Goal: Task Accomplishment & Management: Manage account settings

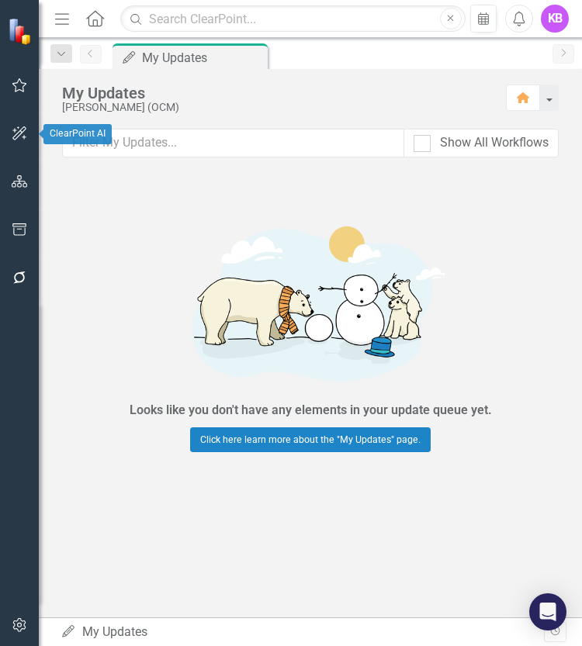
click at [17, 181] on icon "button" at bounding box center [20, 181] width 16 height 12
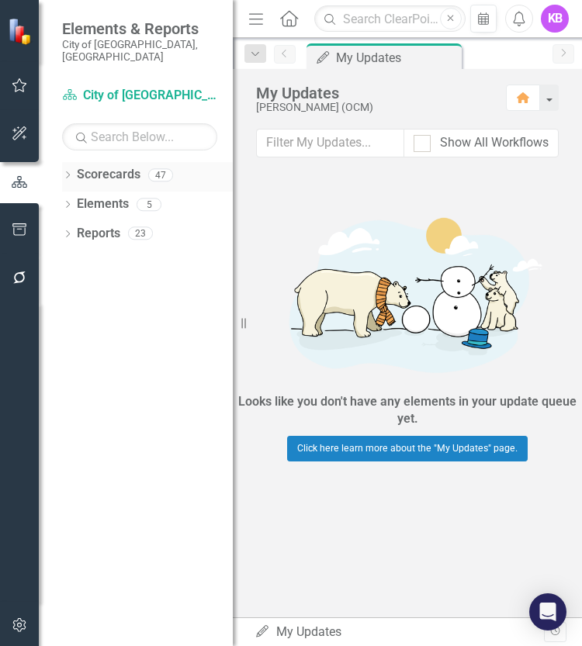
click at [72, 172] on icon "Dropdown" at bounding box center [67, 176] width 11 height 9
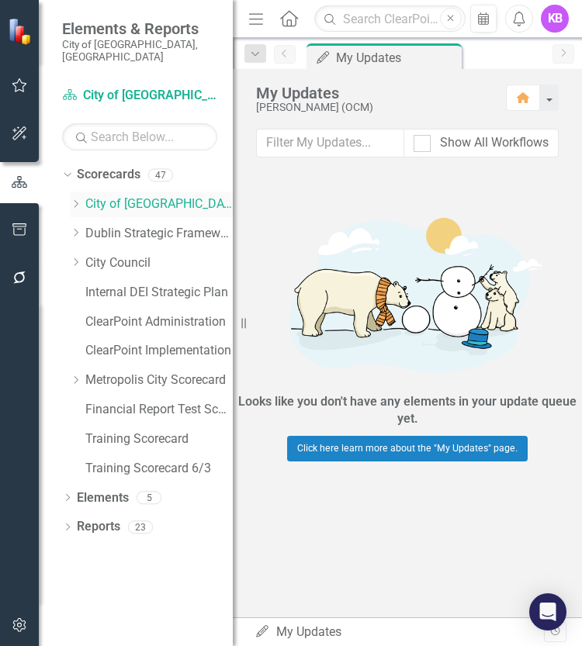
click at [80, 199] on icon "Dropdown" at bounding box center [76, 203] width 12 height 9
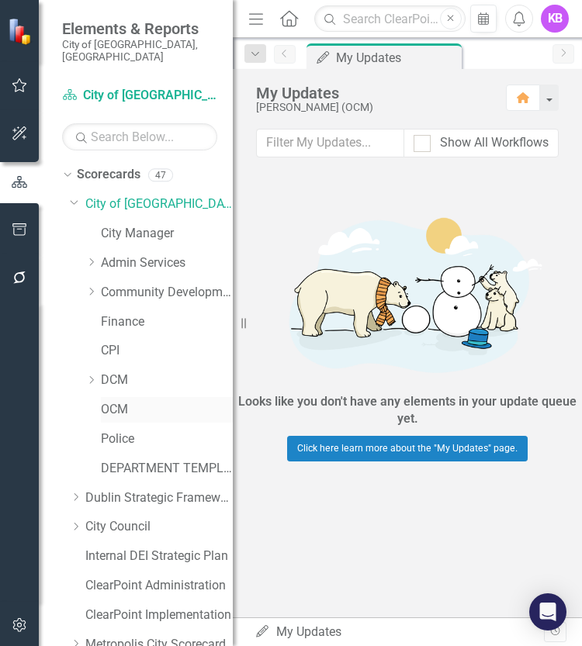
click at [116, 401] on link "OCM" at bounding box center [167, 410] width 132 height 18
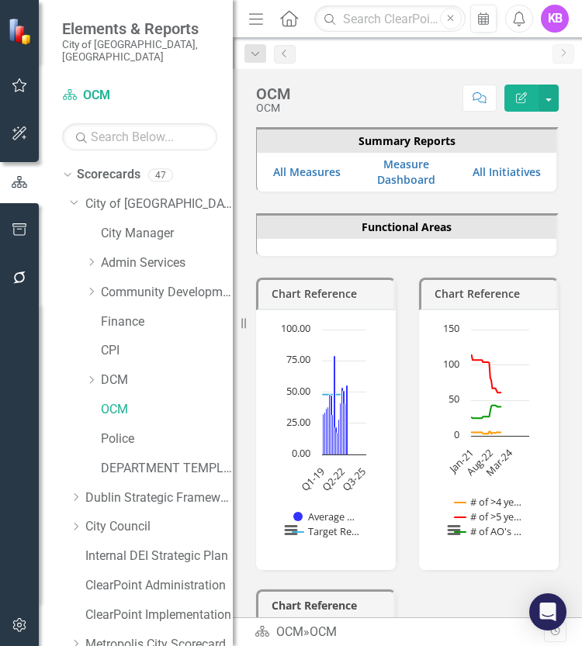
click at [18, 187] on icon "button" at bounding box center [20, 182] width 16 height 12
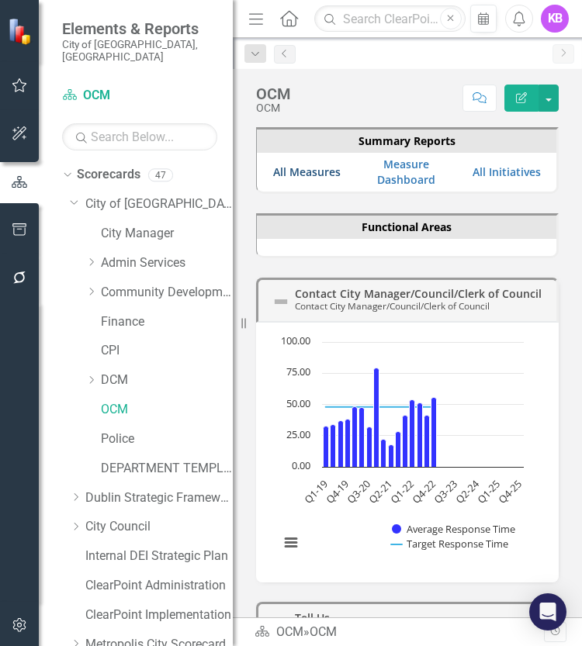
click at [331, 174] on link "All Measures" at bounding box center [306, 171] width 67 height 15
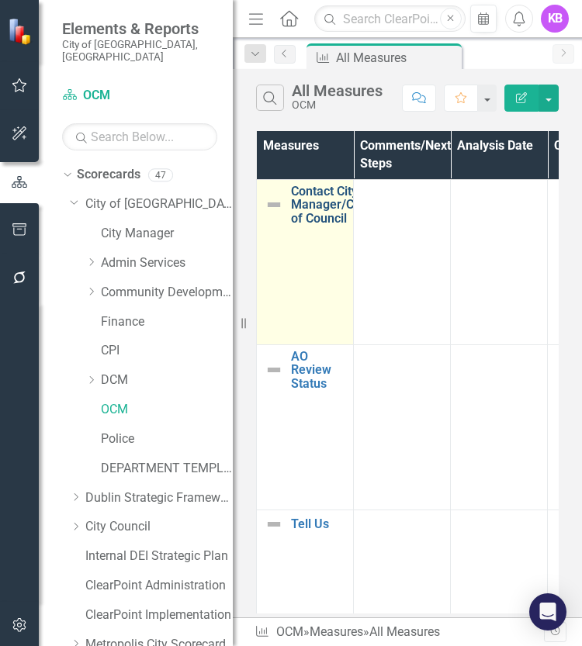
click at [313, 205] on link "Contact City Manager/Council/Clerk of Council" at bounding box center [356, 205] width 130 height 41
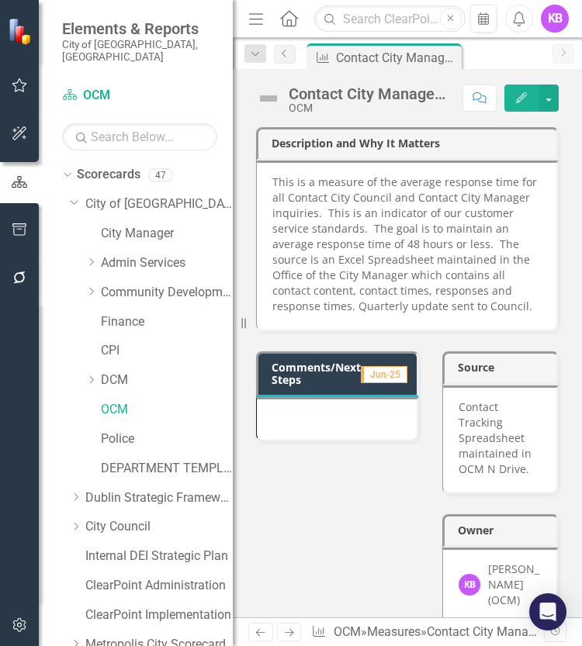
click at [285, 553] on div "Comments/Next Steps Jun-25 Source Contact Tracking Spreadsheet maintained in OC…" at bounding box center [407, 479] width 326 height 294
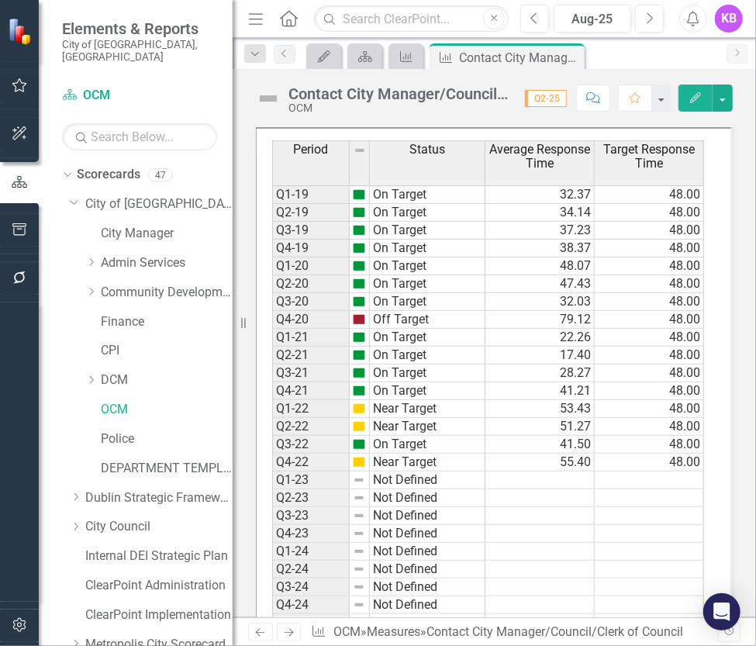
scroll to position [1074, 0]
click at [512, 472] on td at bounding box center [540, 481] width 109 height 18
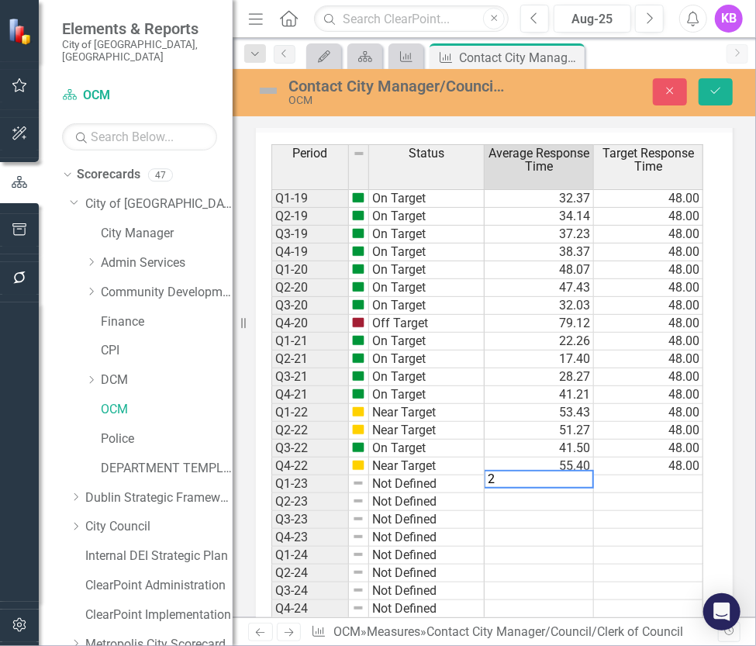
scroll to position [1078, 0]
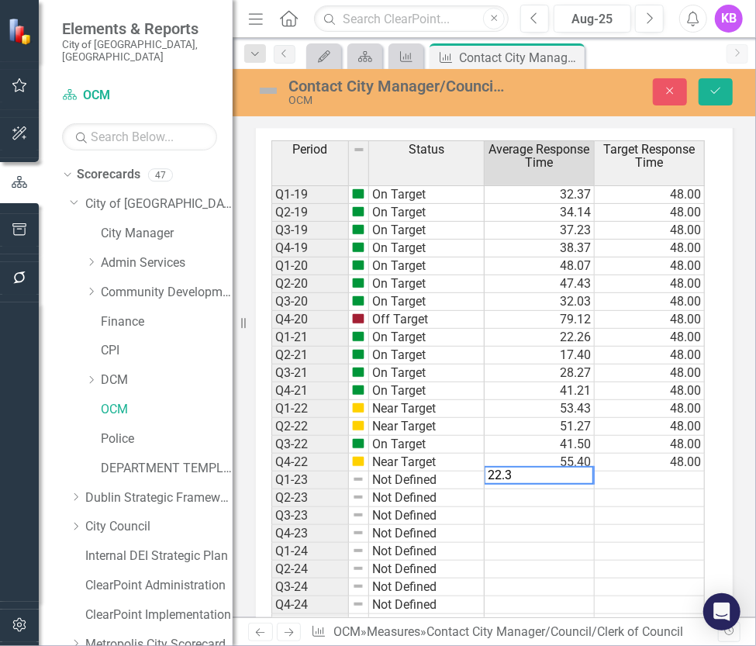
type textarea "22.39"
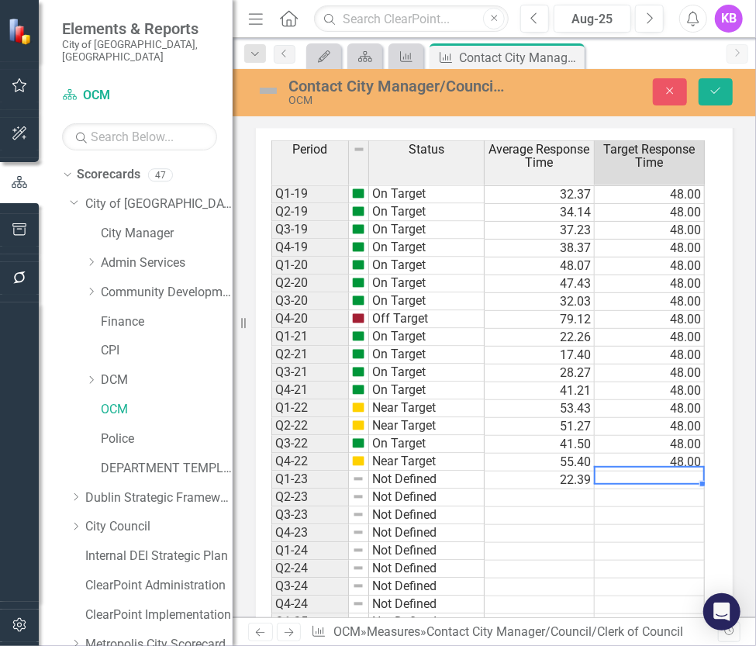
type textarea "48"
type textarea "484"
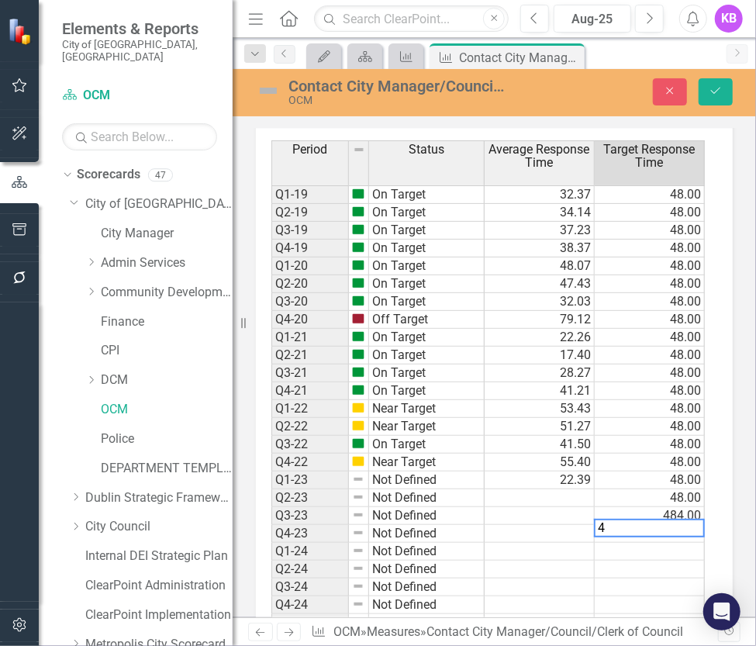
type textarea "48"
click at [581, 507] on td "484.00" at bounding box center [650, 516] width 110 height 18
type textarea "48"
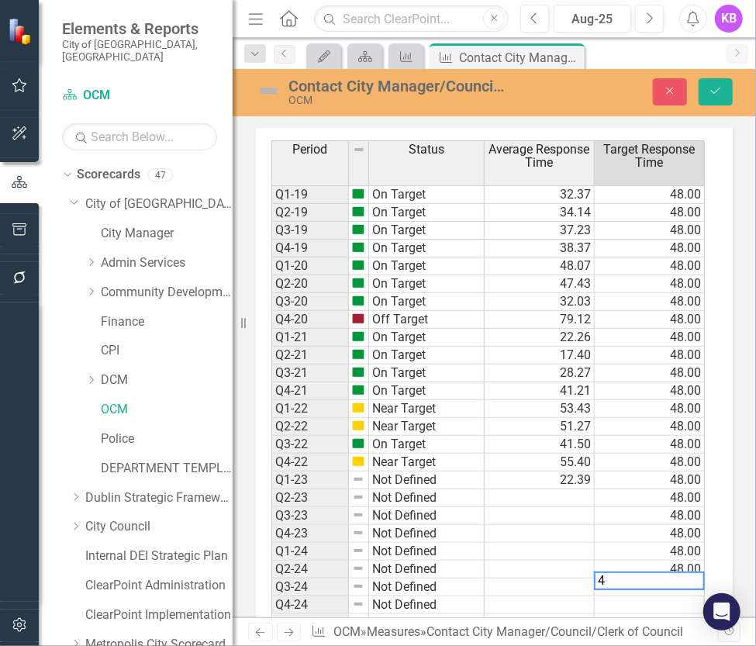
type textarea "48"
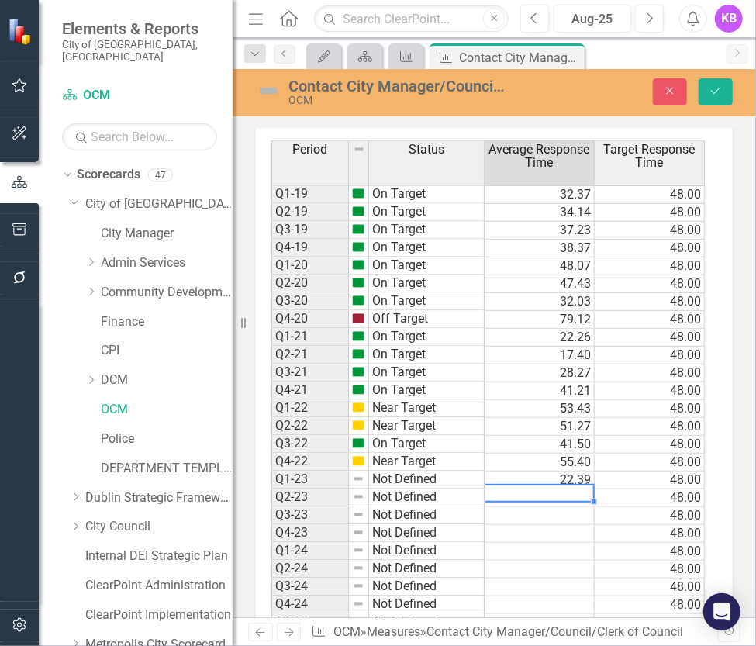
click at [577, 489] on td at bounding box center [540, 498] width 110 height 18
type textarea "42.34"
type textarea "66.31"
type textarea "24.22"
type textarea "33.43"
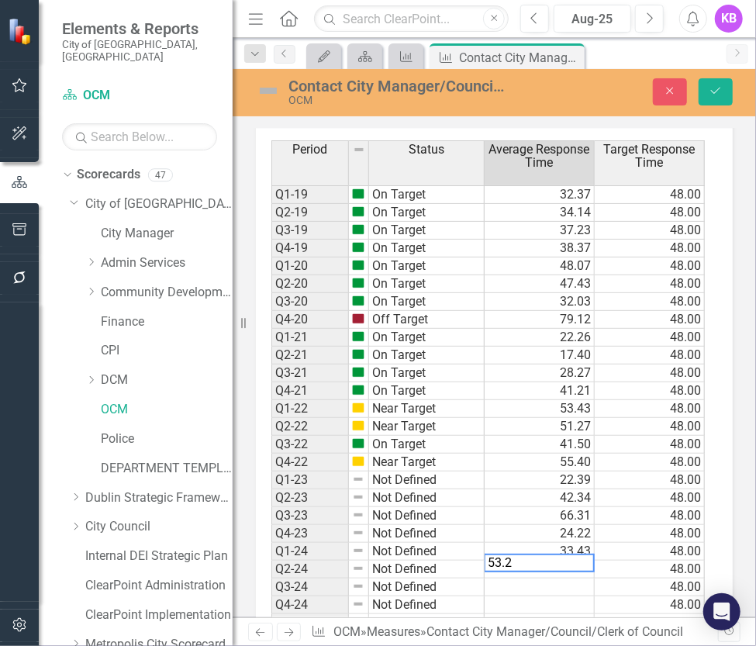
type textarea "53.20"
type textarea "34.44"
type textarea "77.38"
type textarea "61.45"
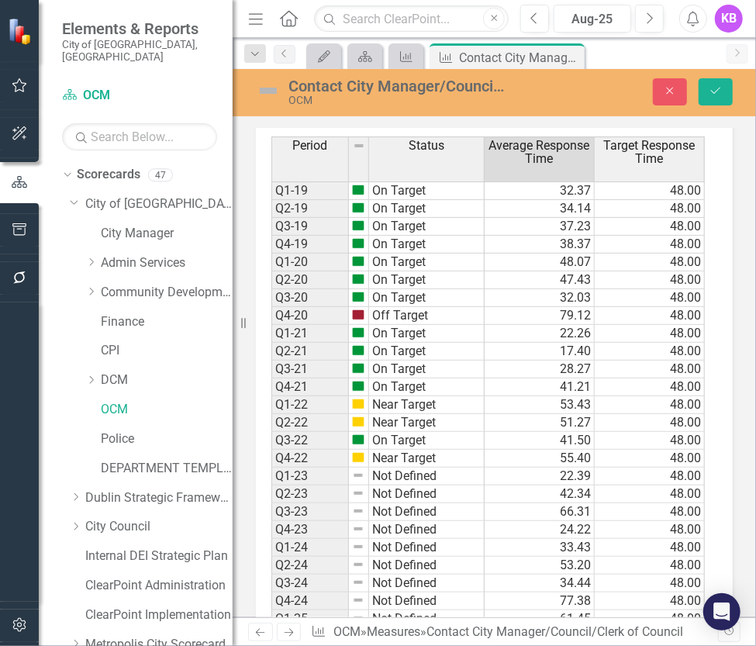
type textarea "30.29"
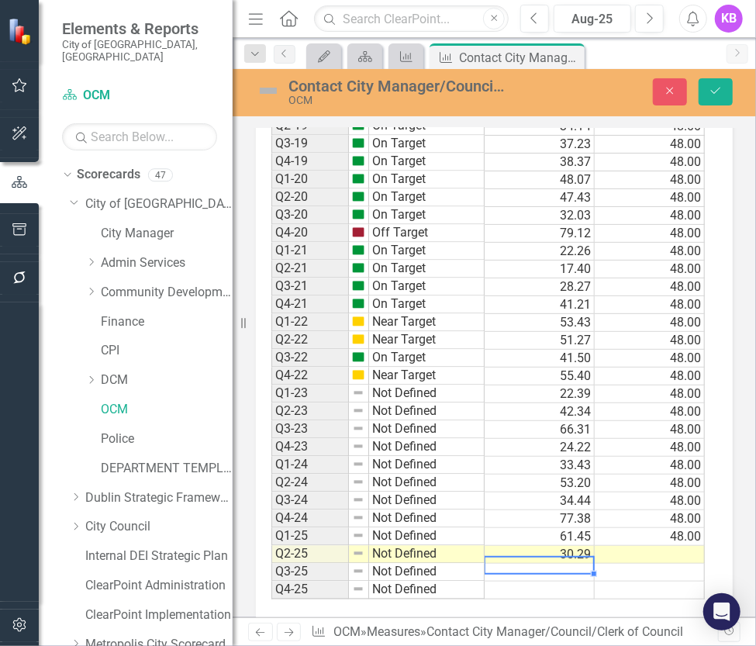
click at [581, 546] on td at bounding box center [650, 555] width 110 height 18
type textarea "48"
click at [535, 564] on td at bounding box center [540, 573] width 110 height 18
type textarea "76.13"
type textarea "48"
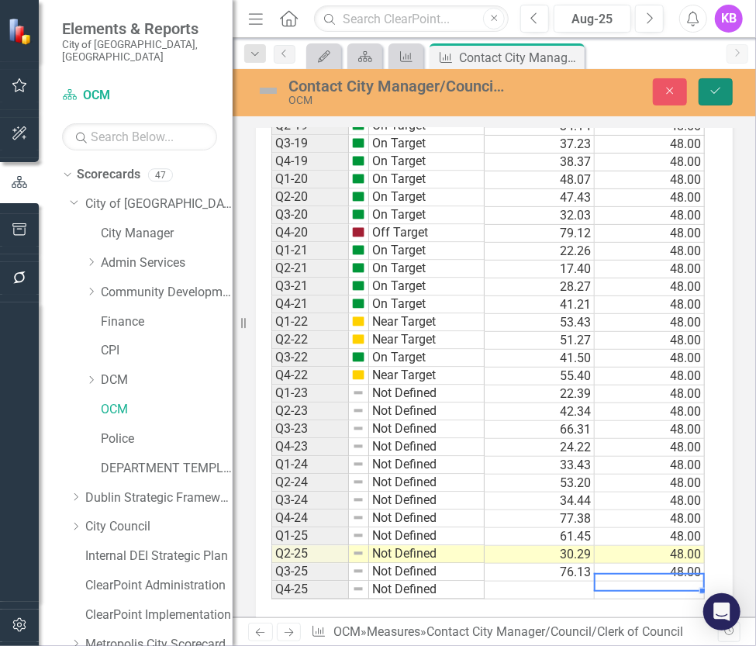
click at [581, 86] on button "Save" at bounding box center [716, 91] width 34 height 27
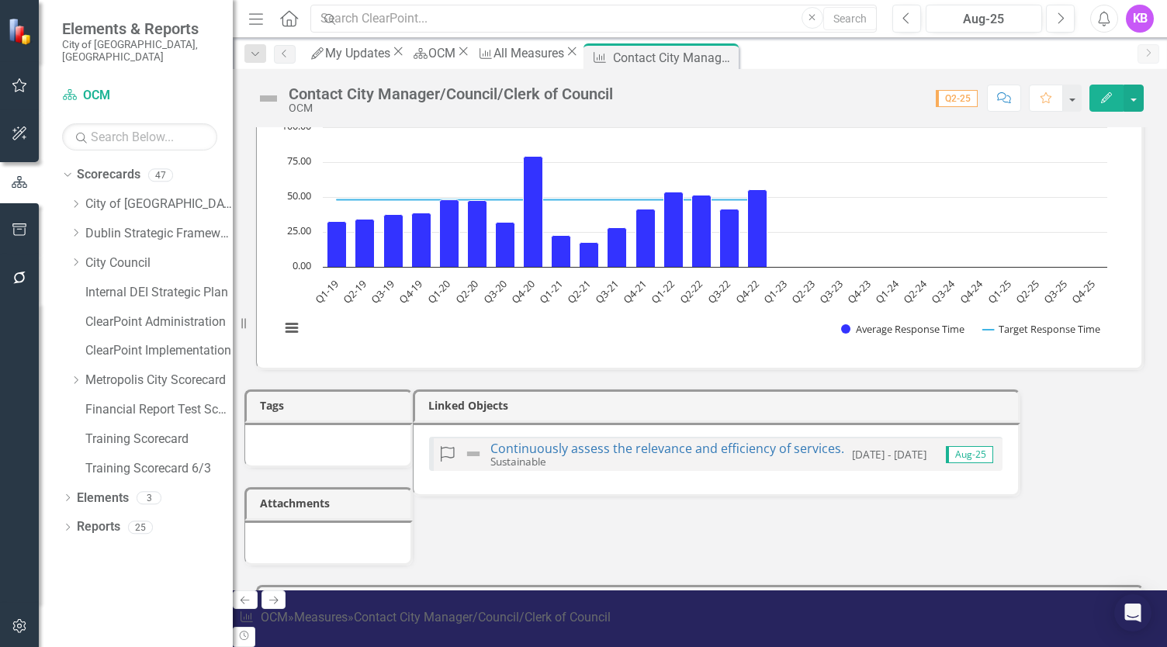
scroll to position [0, 0]
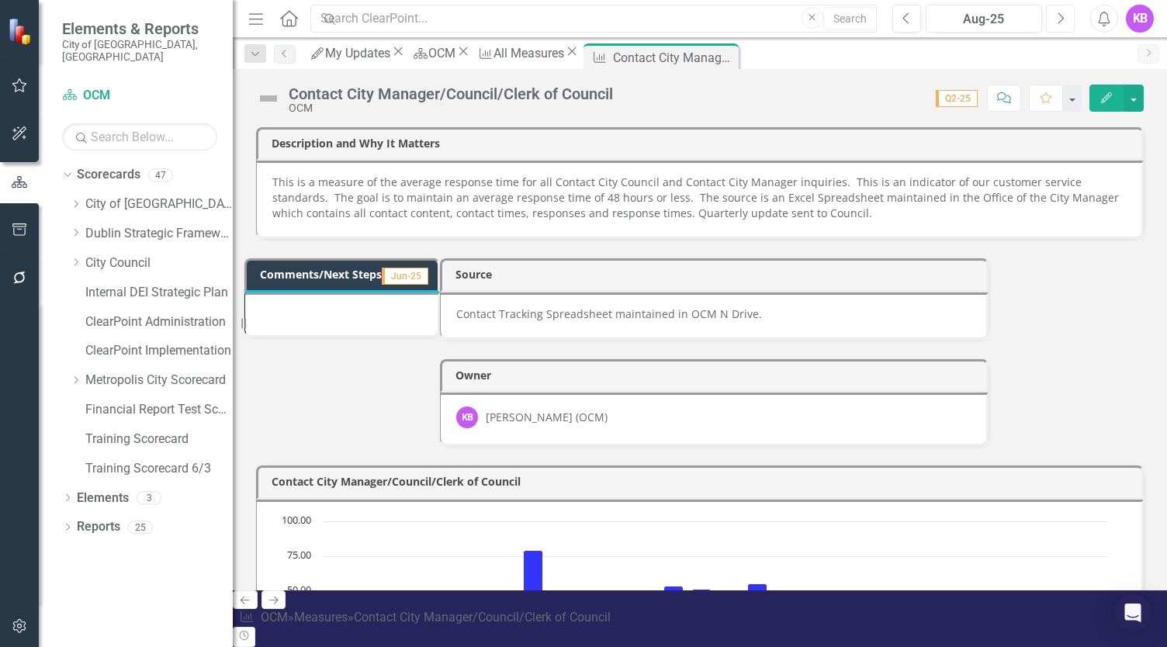
click at [581, 19] on icon "Next" at bounding box center [1060, 19] width 9 height 14
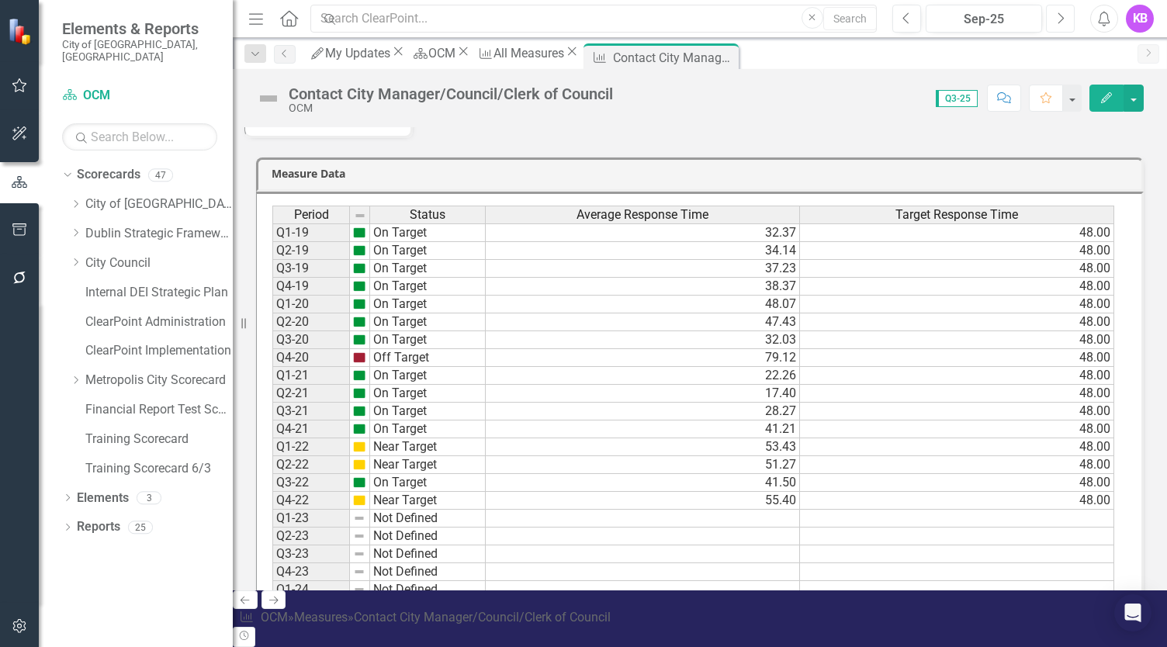
scroll to position [948, 0]
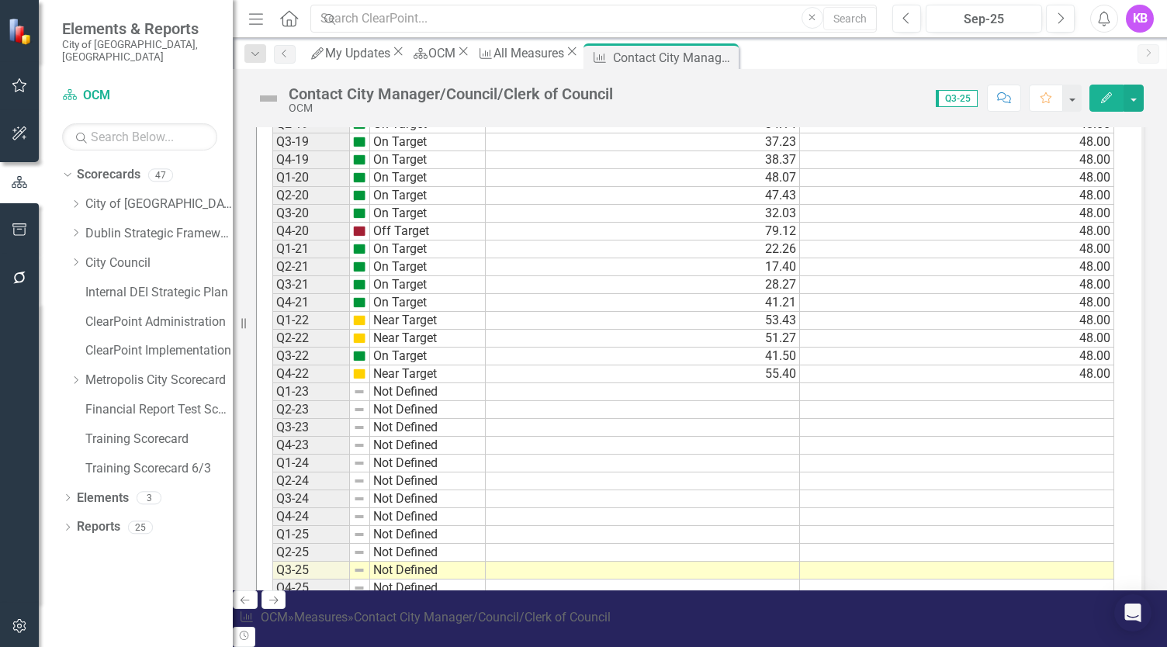
click at [581, 100] on icon "Edit" at bounding box center [1106, 97] width 14 height 11
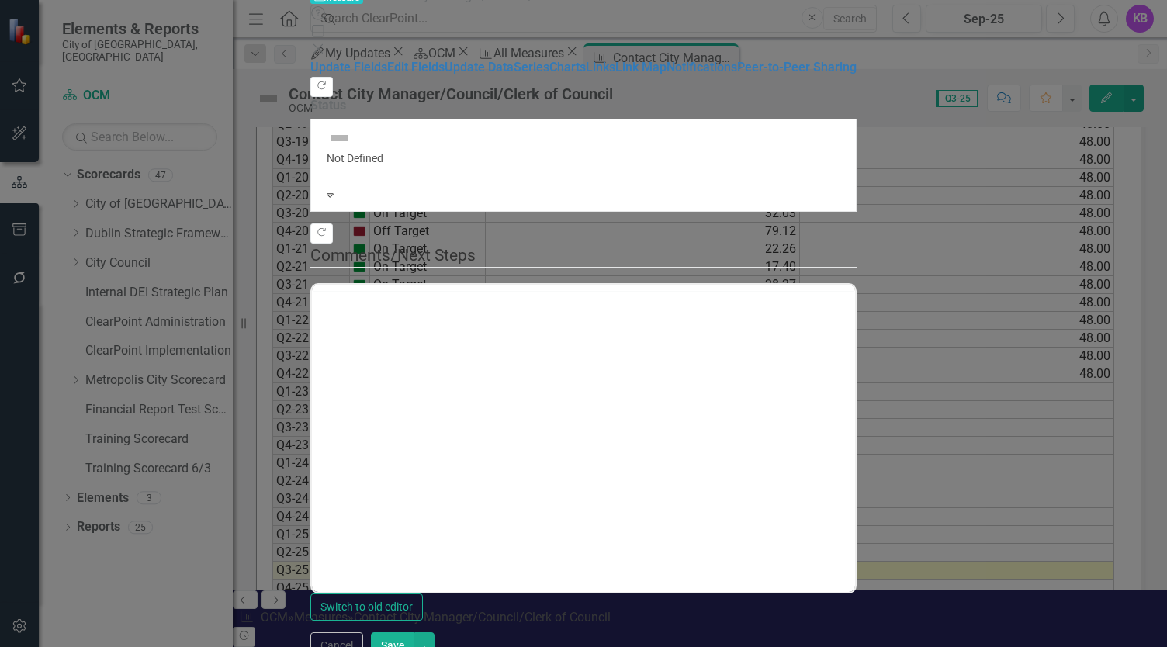
click at [326, 43] on icon "Close" at bounding box center [318, 49] width 16 height 12
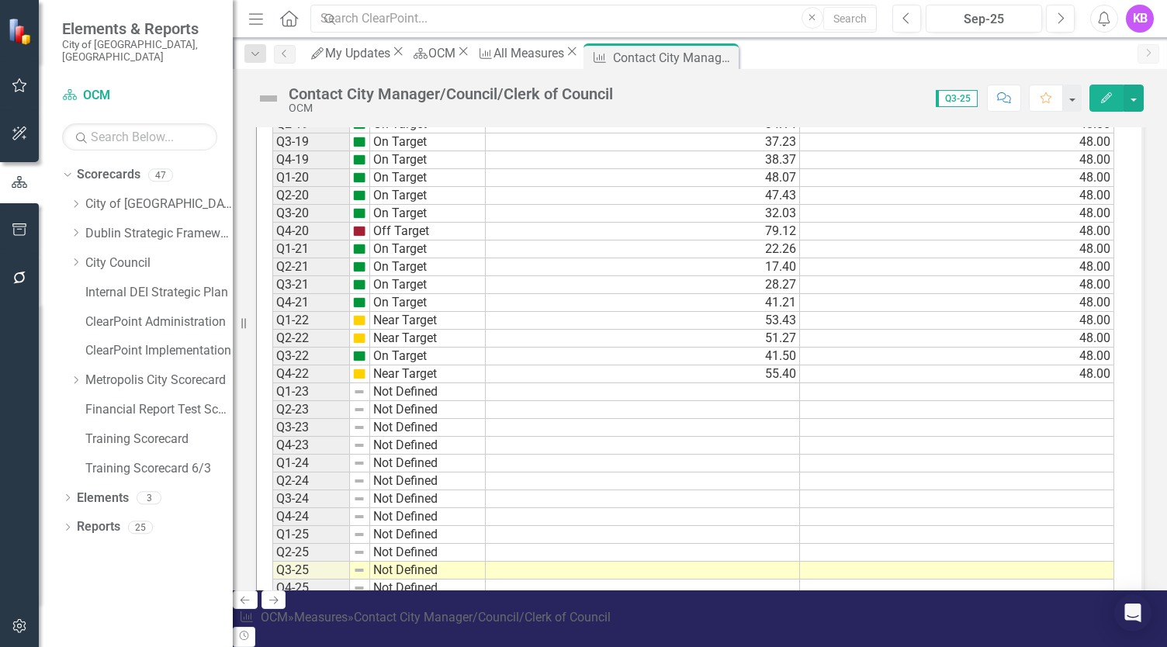
click at [581, 365] on td "55.40" at bounding box center [643, 374] width 314 height 18
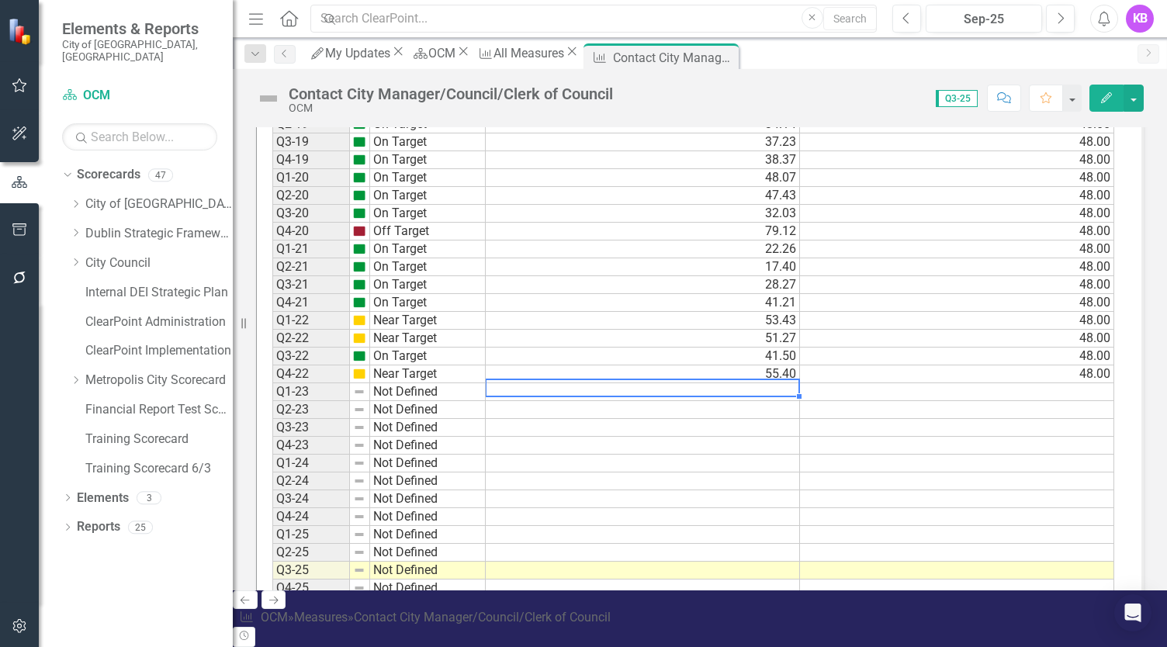
click at [581, 383] on td at bounding box center [643, 392] width 314 height 18
click at [581, 365] on td "48.00" at bounding box center [957, 374] width 314 height 18
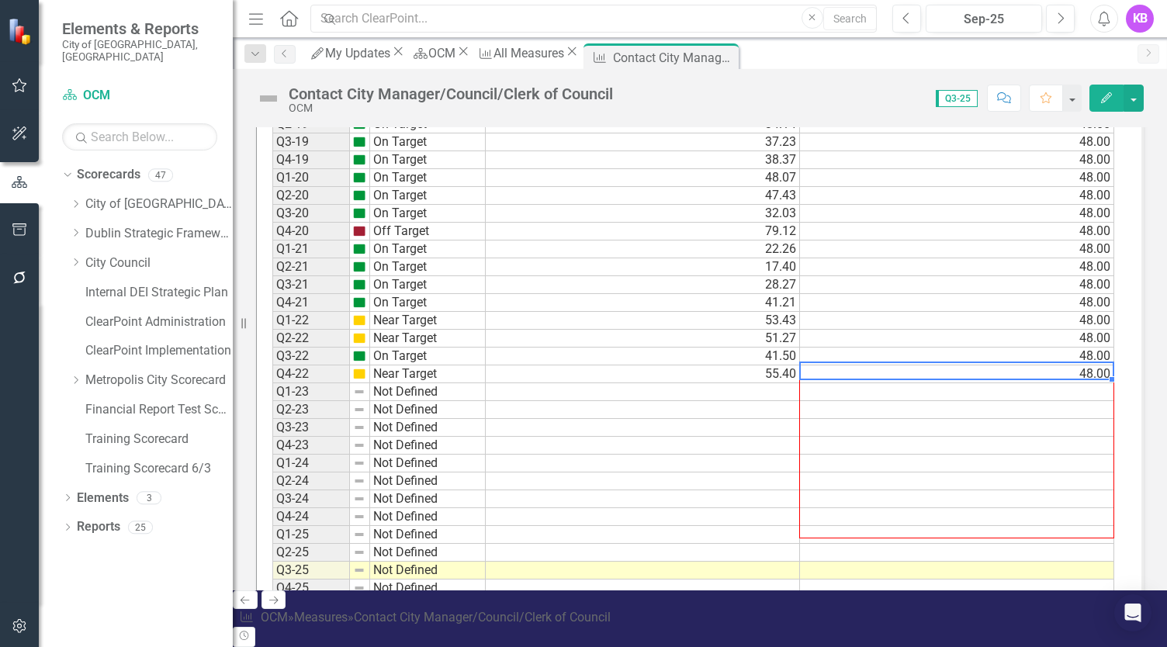
drag, startPoint x: 1111, startPoint y: 359, endPoint x: 1120, endPoint y: 561, distance: 201.9
click at [581, 561] on div "Period Status Average Response Time Target Response Time Q1-19 On Target 32.37 …" at bounding box center [699, 344] width 887 height 558
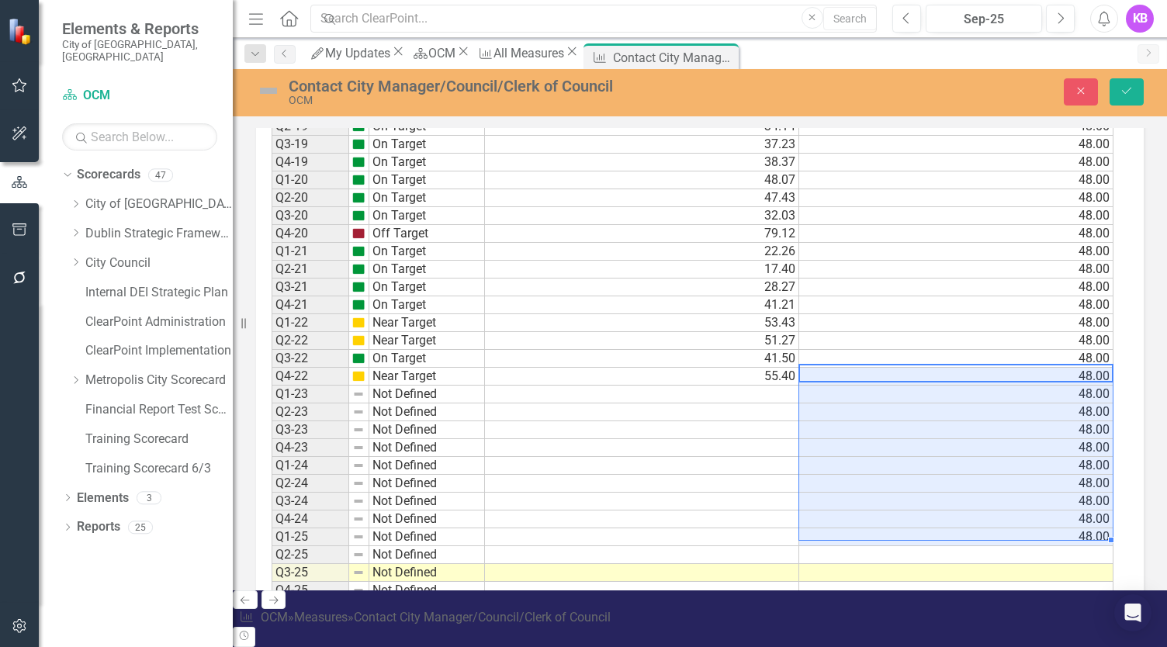
scroll to position [952, 0]
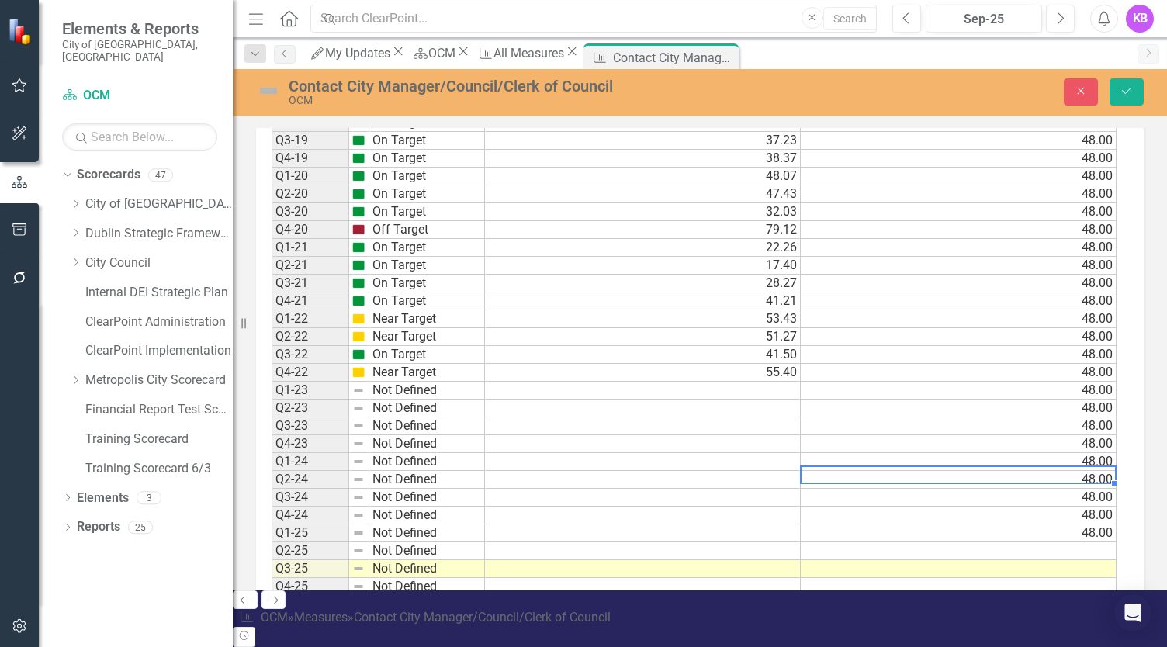
click at [581, 471] on td "48.00" at bounding box center [958, 480] width 316 height 18
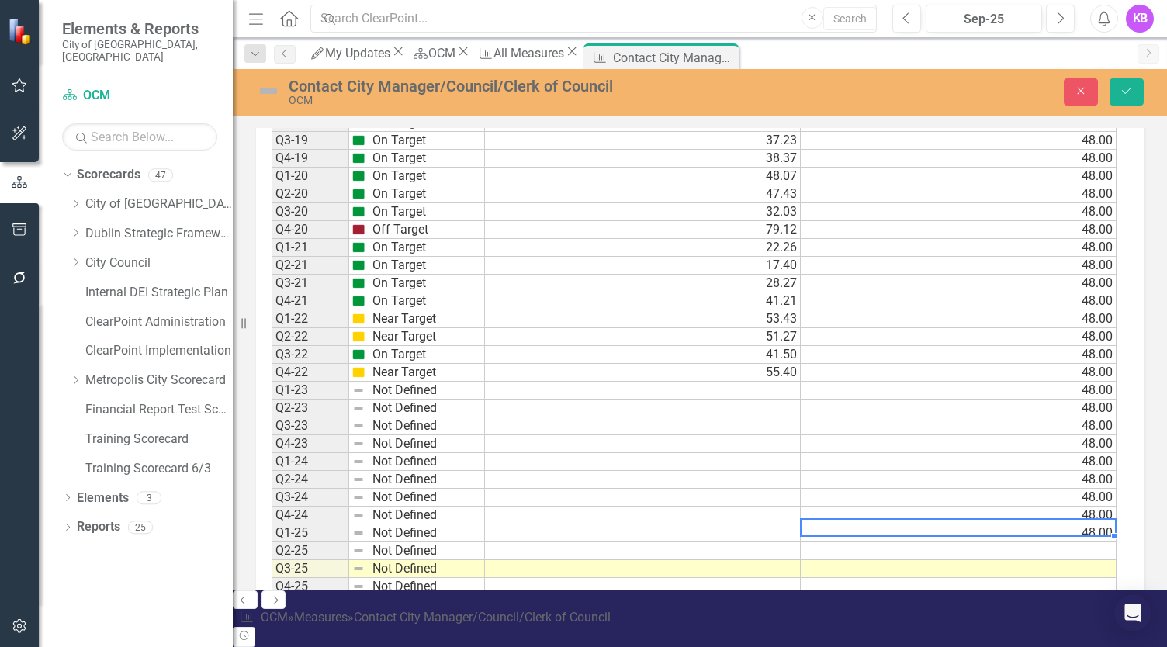
click at [581, 524] on td "48.00" at bounding box center [958, 533] width 316 height 18
drag, startPoint x: 1112, startPoint y: 519, endPoint x: 1118, endPoint y: 570, distance: 51.6
click at [581, 570] on div "Period Status Average Response Time Target Response Time Q1-19 On Target 32.37 …" at bounding box center [699, 351] width 887 height 571
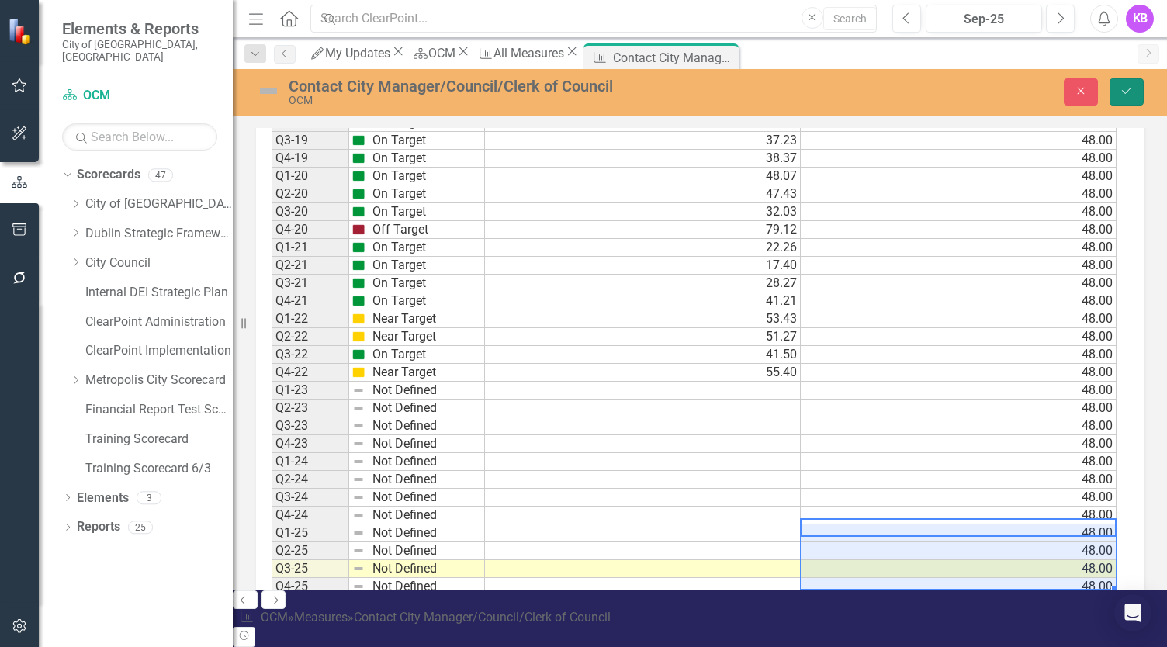
click at [581, 85] on button "Save" at bounding box center [1126, 91] width 34 height 27
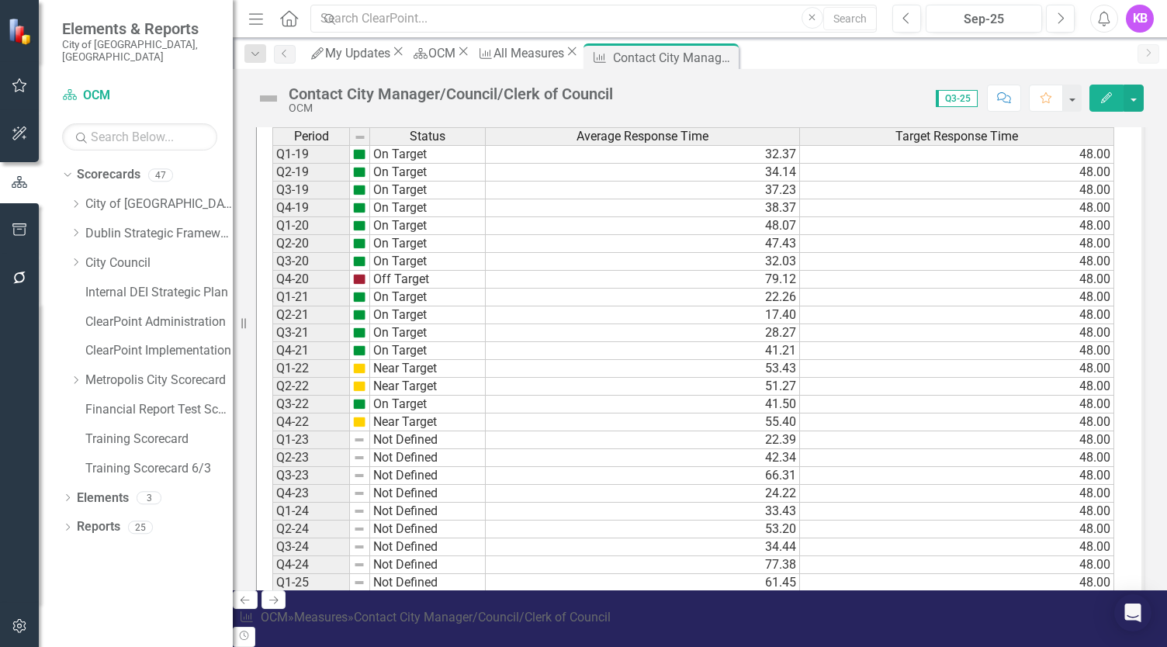
scroll to position [901, 0]
click at [280, 604] on icon "Next" at bounding box center [273, 599] width 13 height 10
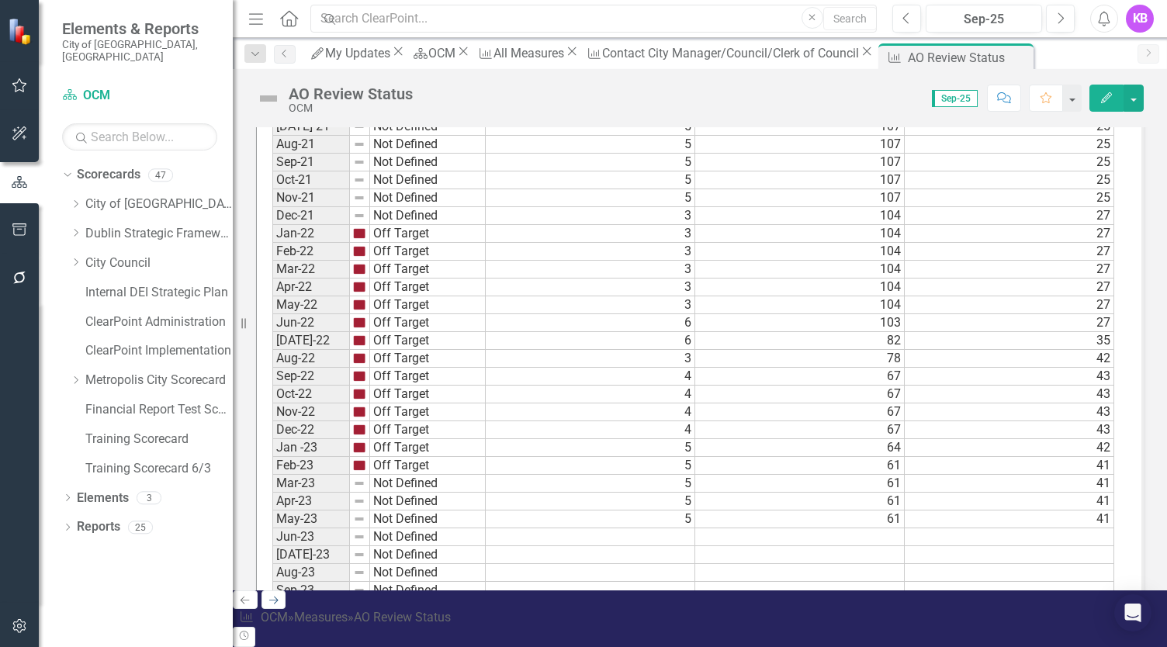
scroll to position [1305, 0]
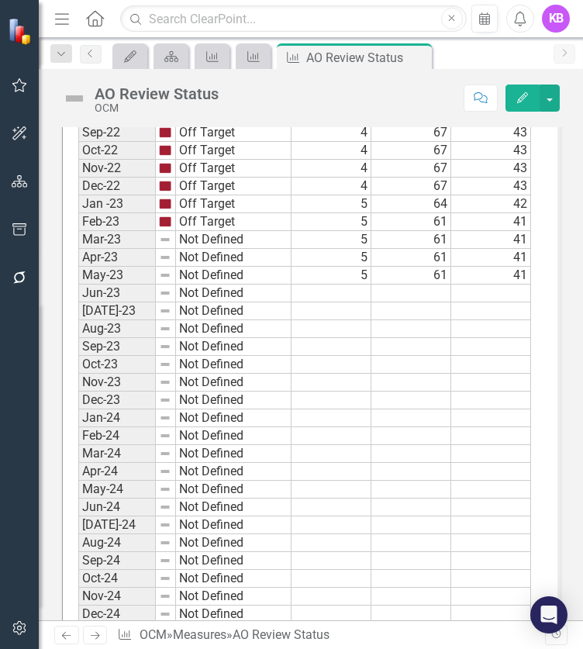
scroll to position [1574, 0]
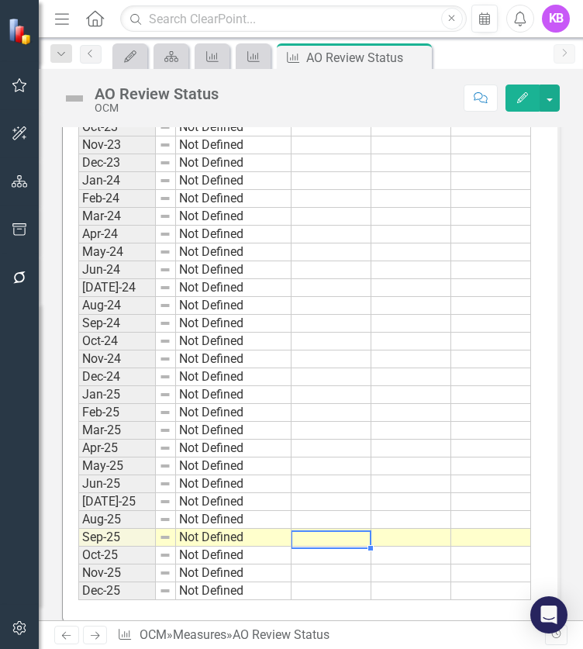
click at [326, 547] on td at bounding box center [332, 556] width 80 height 18
click at [332, 529] on td at bounding box center [332, 538] width 80 height 18
type textarea "3"
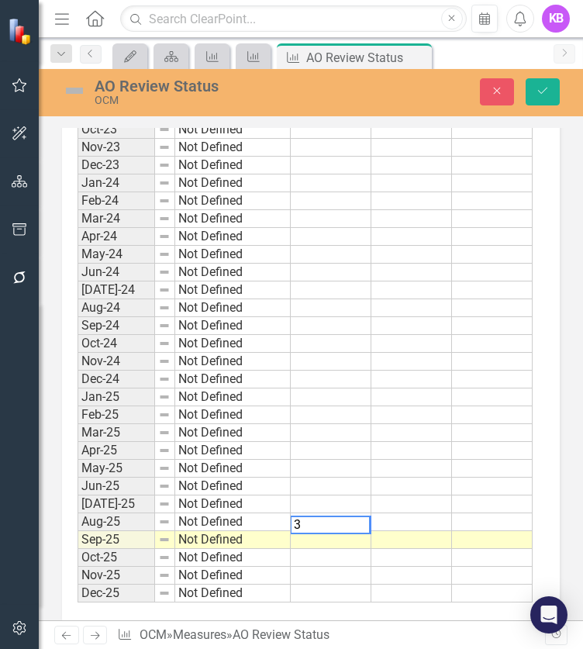
scroll to position [1578, 0]
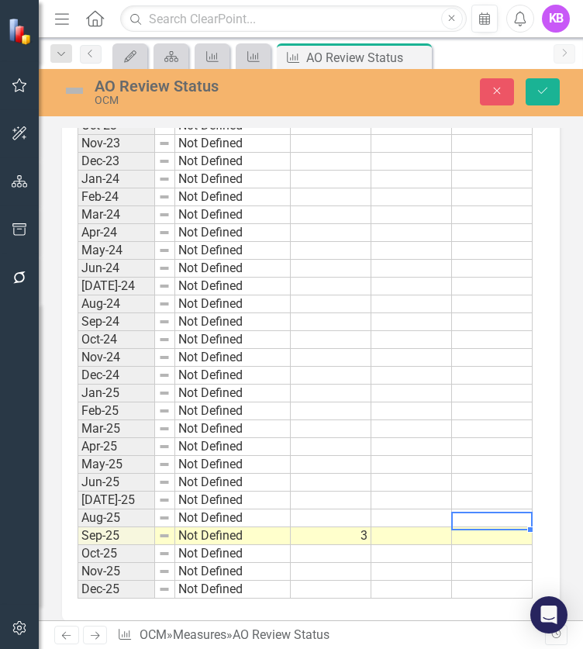
type textarea "4"
click at [429, 527] on td at bounding box center [412, 536] width 81 height 18
type textarea "41"
type textarea "23"
click at [557, 109] on div "AO Review Status OCM Close Save" at bounding box center [311, 92] width 545 height 47
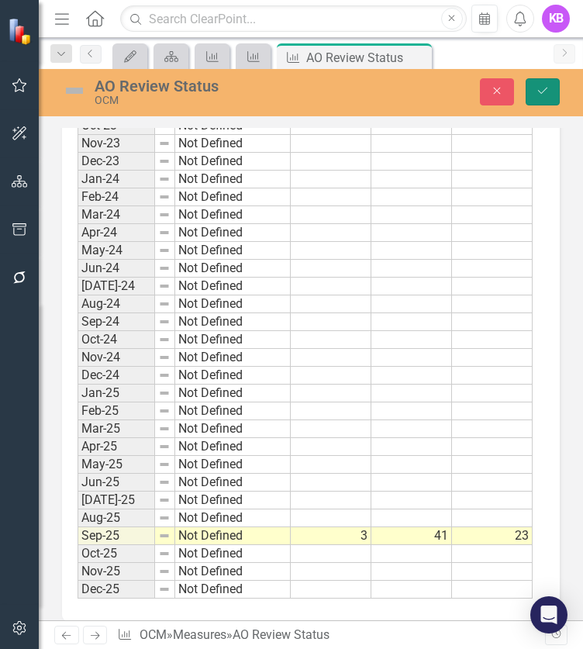
click at [551, 100] on button "Save" at bounding box center [543, 91] width 34 height 27
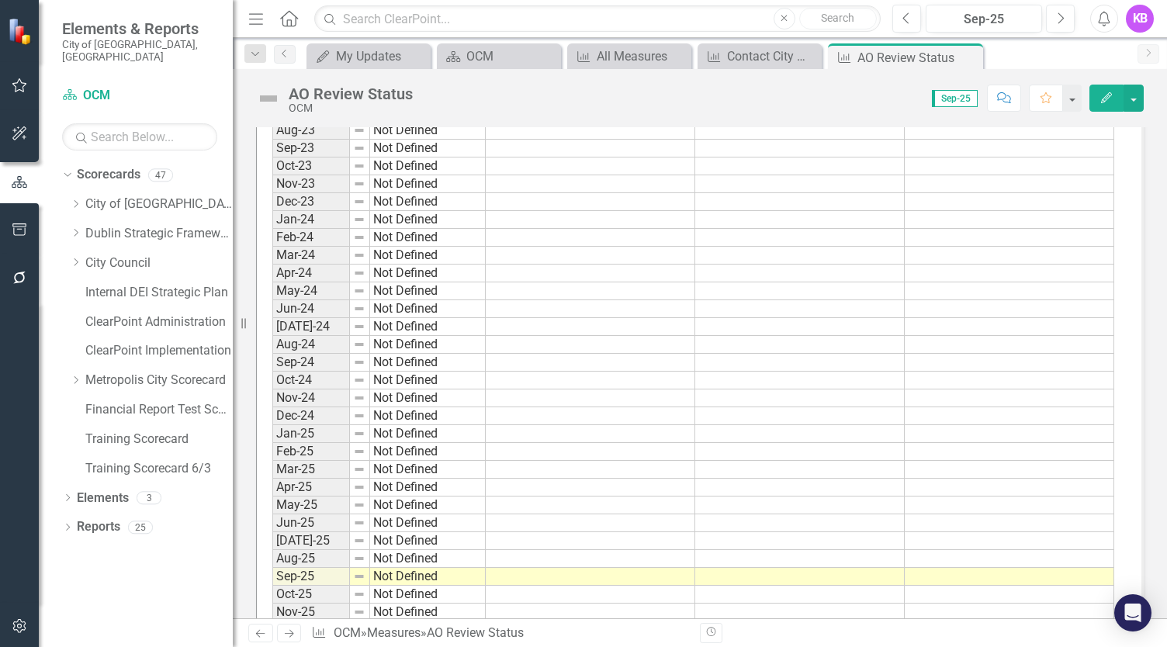
scroll to position [1506, 0]
click at [583, 566] on td at bounding box center [590, 575] width 209 height 18
type textarea "3"
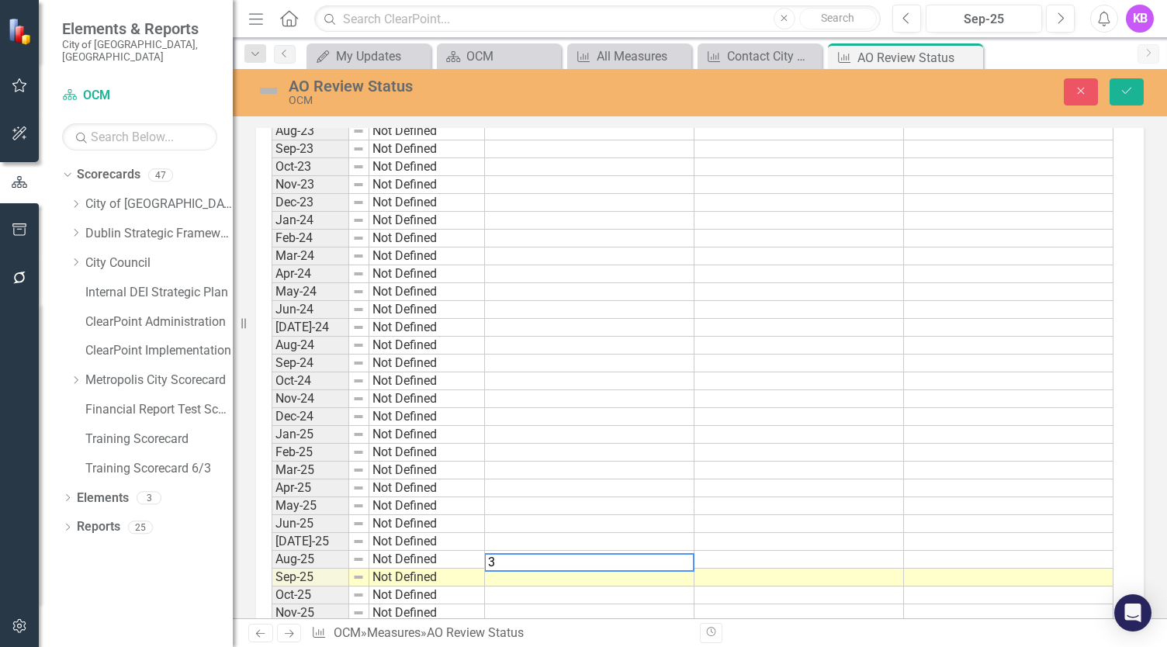
scroll to position [1509, 0]
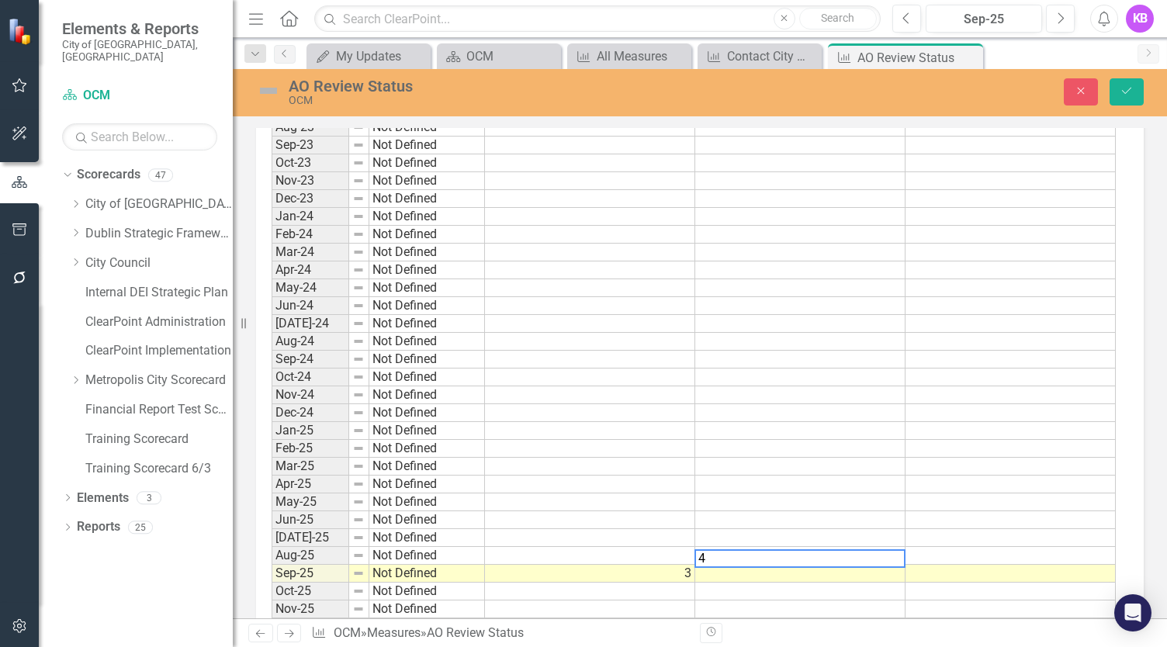
type textarea "41"
type textarea "23"
click at [583, 89] on icon "Save" at bounding box center [1126, 90] width 14 height 11
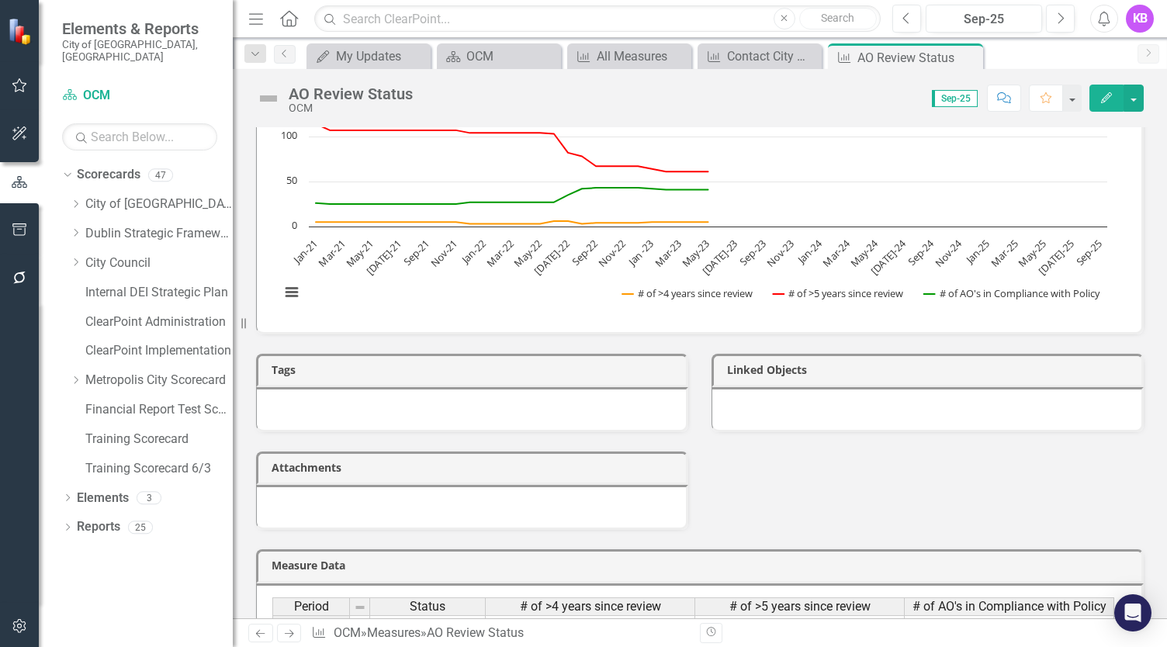
scroll to position [171, 0]
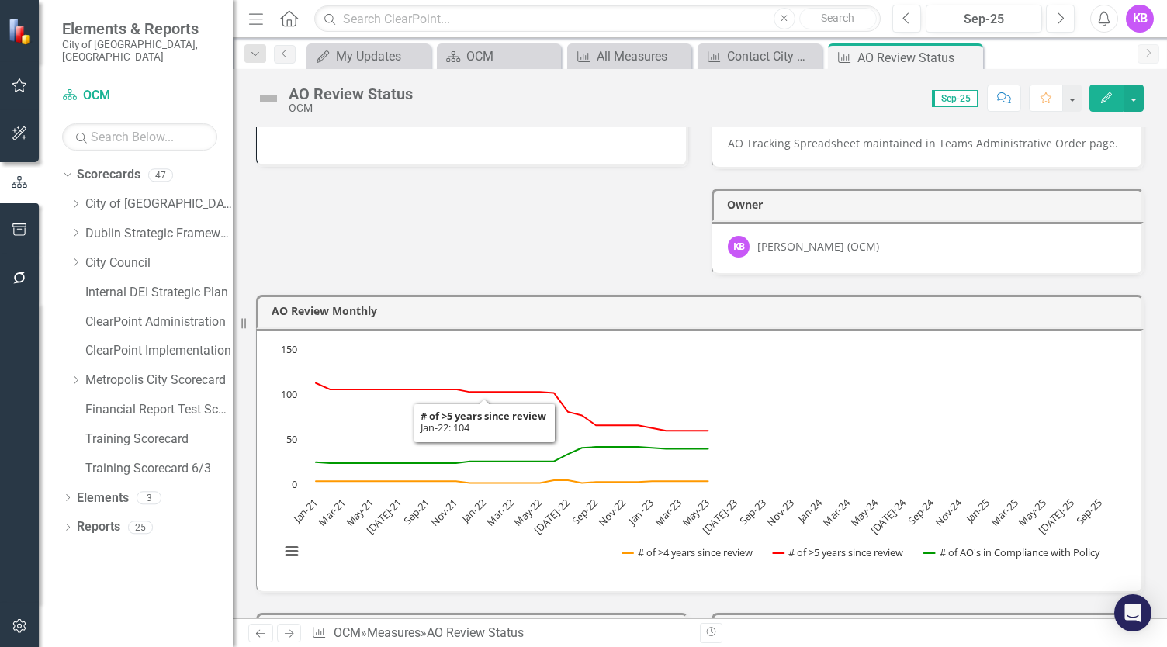
click at [289, 631] on icon at bounding box center [289, 634] width 9 height 8
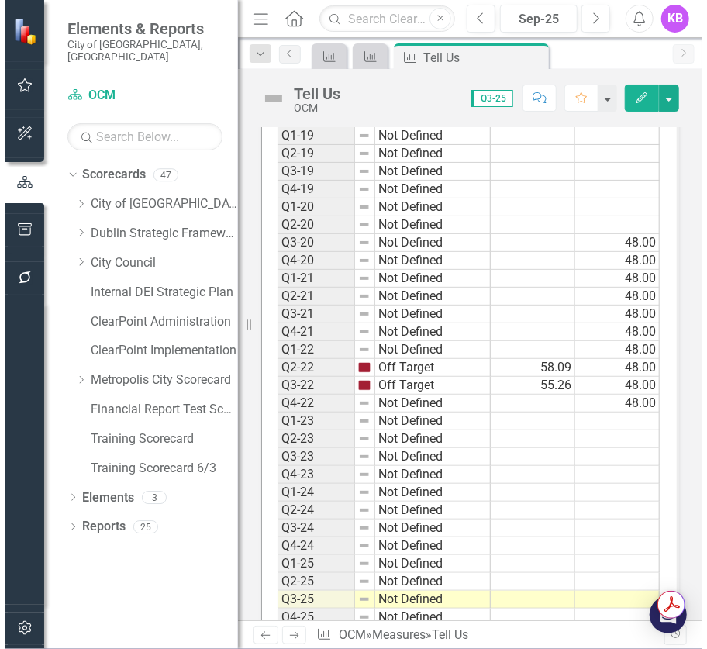
scroll to position [1181, 0]
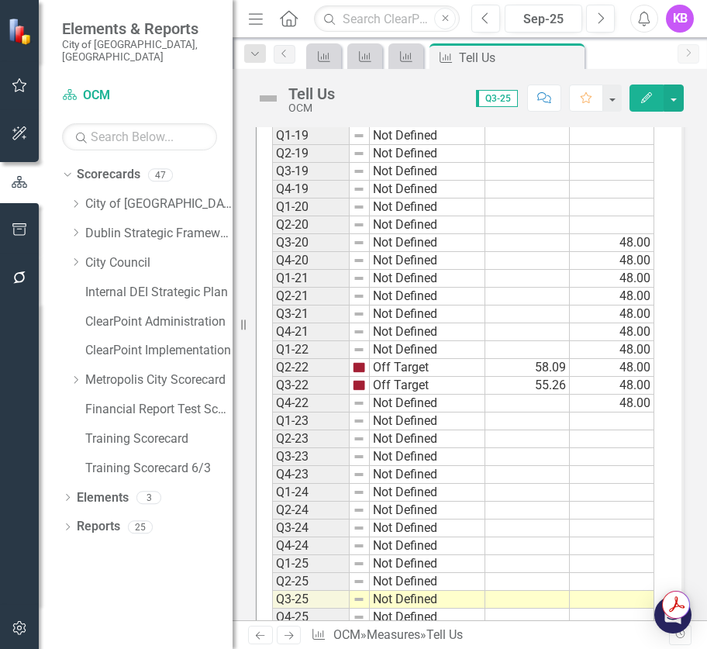
click at [323, 101] on div "Tell Us" at bounding box center [312, 93] width 47 height 17
click at [583, 105] on button "Edit" at bounding box center [647, 98] width 34 height 27
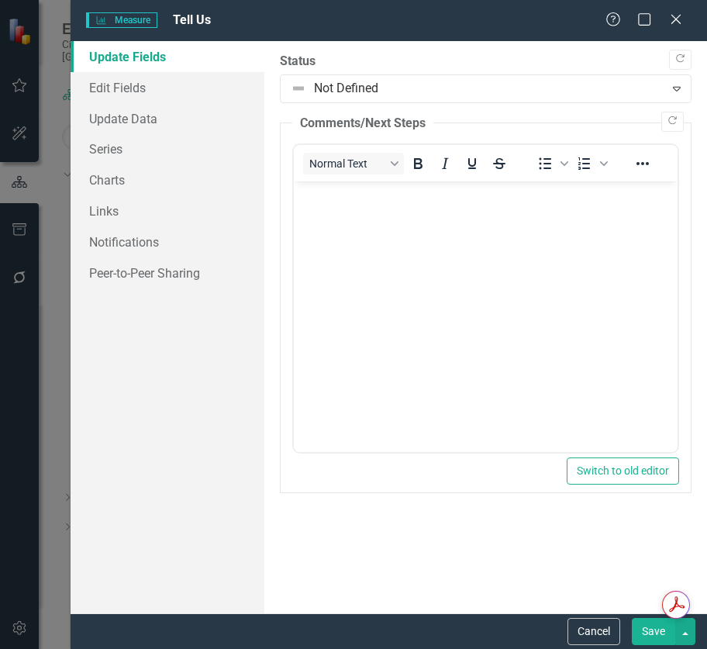
scroll to position [0, 0]
click at [162, 86] on link "Edit Fields" at bounding box center [168, 87] width 194 height 31
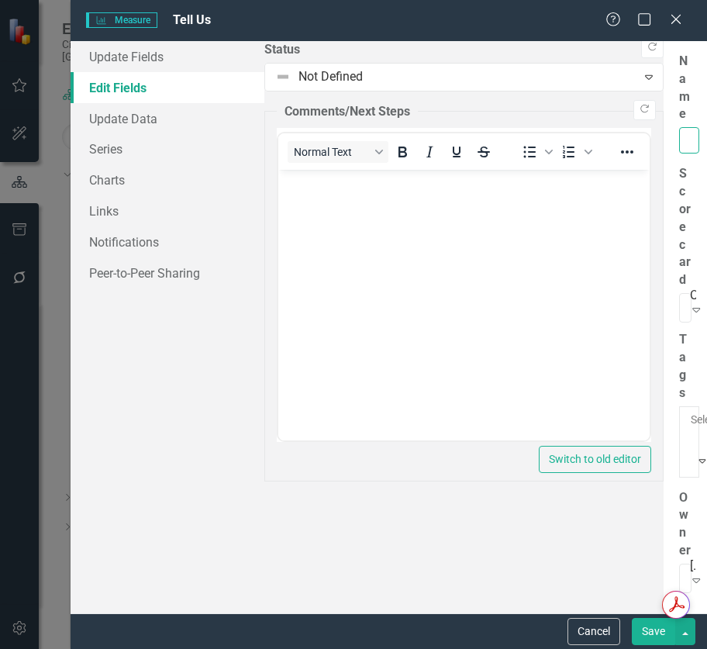
click at [583, 127] on input "Tell Us" at bounding box center [689, 140] width 20 height 26
type input "Tell [GEOGRAPHIC_DATA]"
click at [583, 625] on button "Save" at bounding box center [653, 631] width 43 height 27
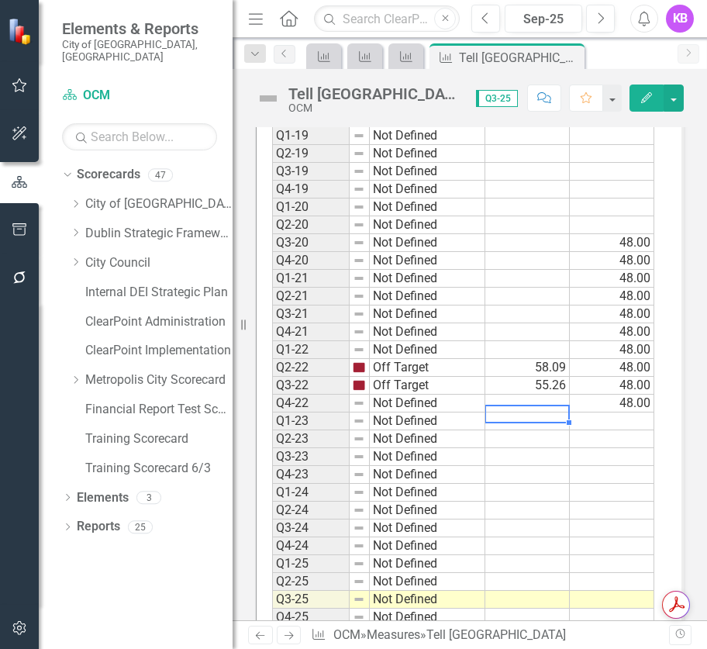
click at [543, 413] on td at bounding box center [528, 422] width 85 height 18
click at [583, 395] on td "48.00" at bounding box center [612, 404] width 85 height 18
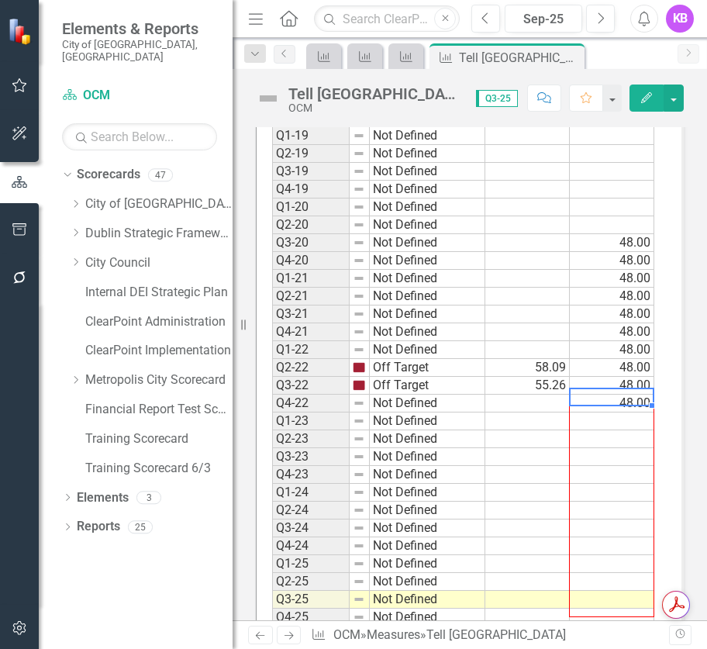
drag, startPoint x: 653, startPoint y: 386, endPoint x: 641, endPoint y: 591, distance: 205.1
click at [272, 591] on div "Period Status Average Response Time Target Response Time Q1-17 Not Defined Q2-1…" at bounding box center [272, 292] width 0 height 706
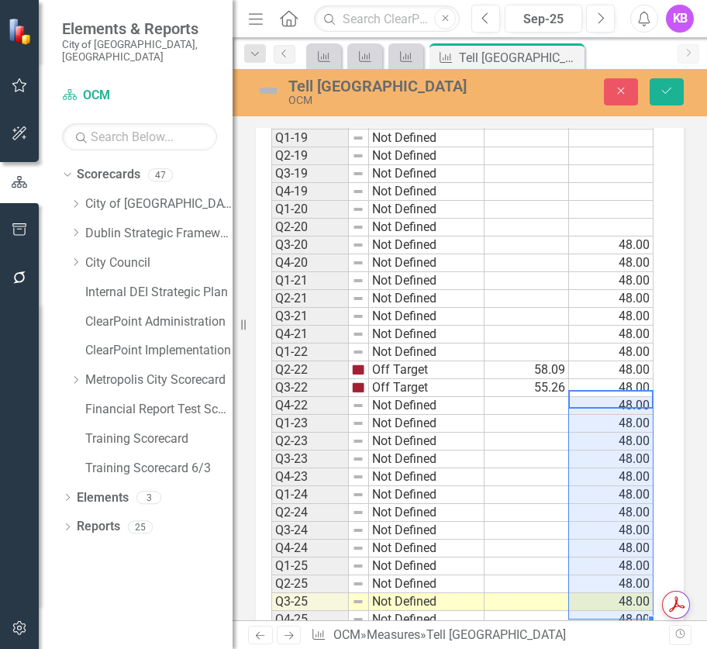
type textarea "48"
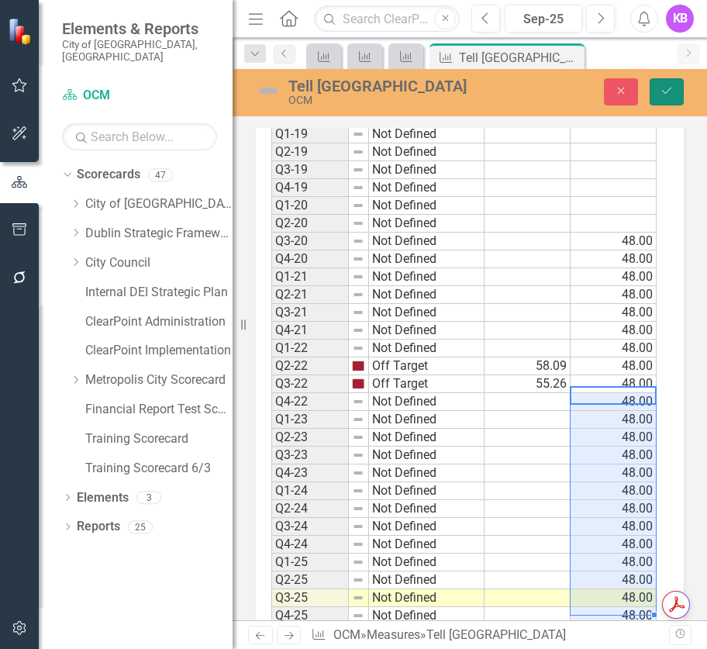
click at [583, 81] on button "Save" at bounding box center [667, 91] width 34 height 27
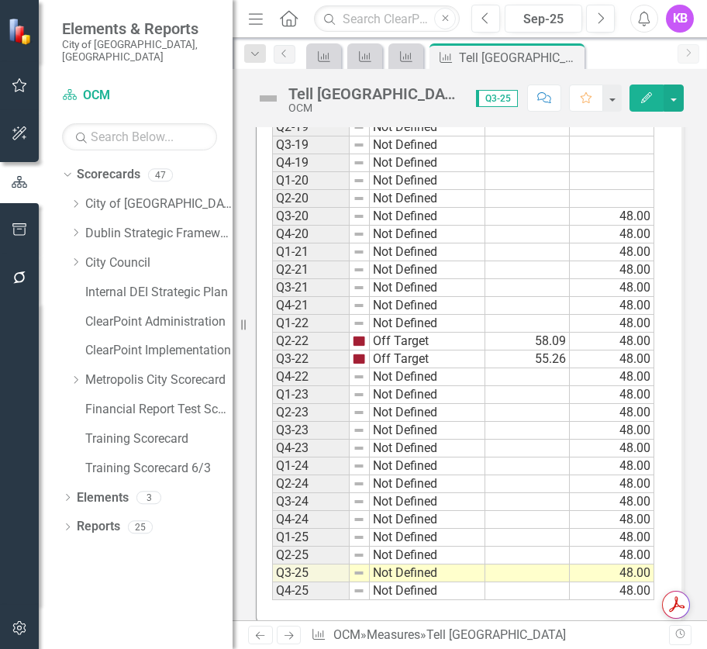
scroll to position [1207, 0]
click at [549, 369] on td at bounding box center [528, 378] width 85 height 18
click at [539, 405] on td at bounding box center [528, 414] width 85 height 18
click at [534, 387] on td at bounding box center [528, 396] width 85 height 18
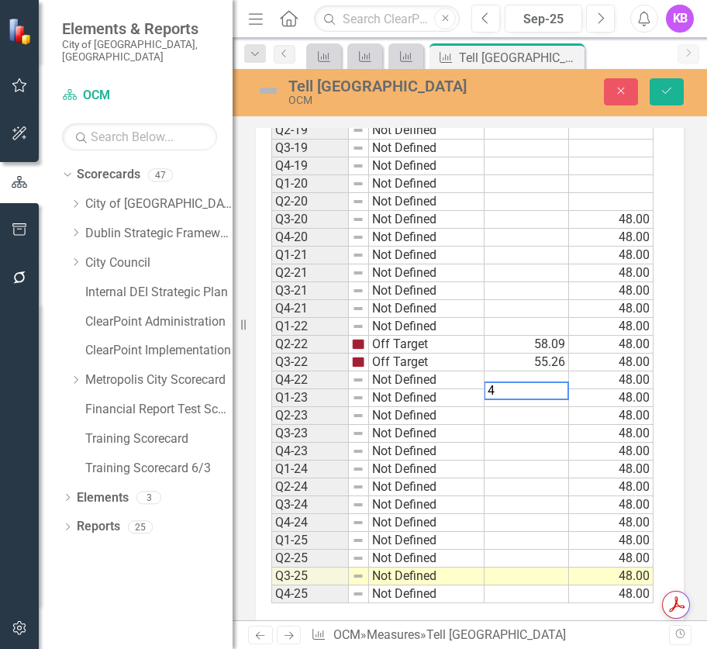
scroll to position [1212, 0]
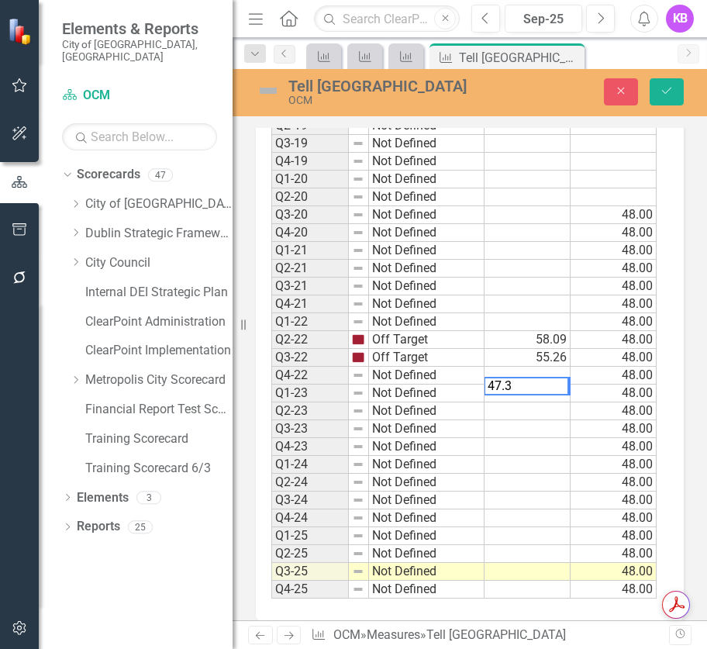
type textarea "47.32"
type textarea "30.29"
type textarea "36.53"
type textarea "38.20"
type textarea "32.35"
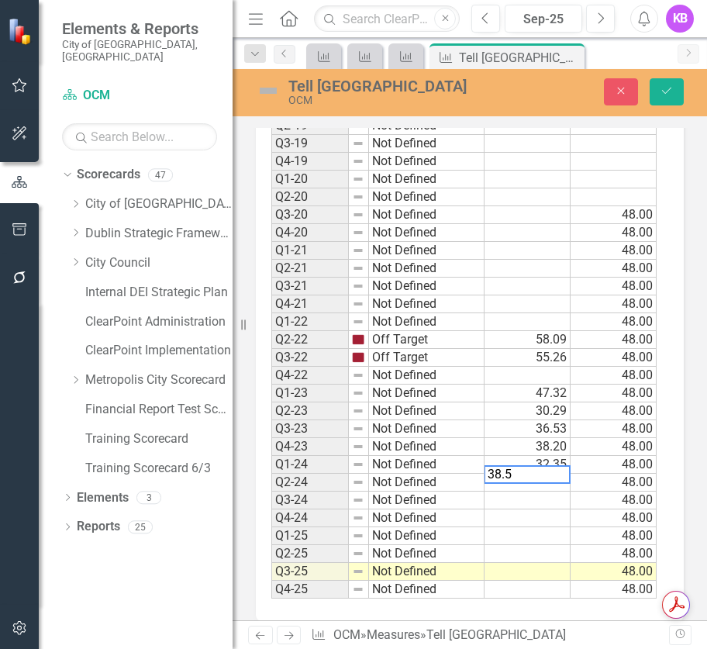
type textarea "38.53"
type textarea "40.31"
type textarea "50.32"
type textarea "25.39"
type textarea "2"
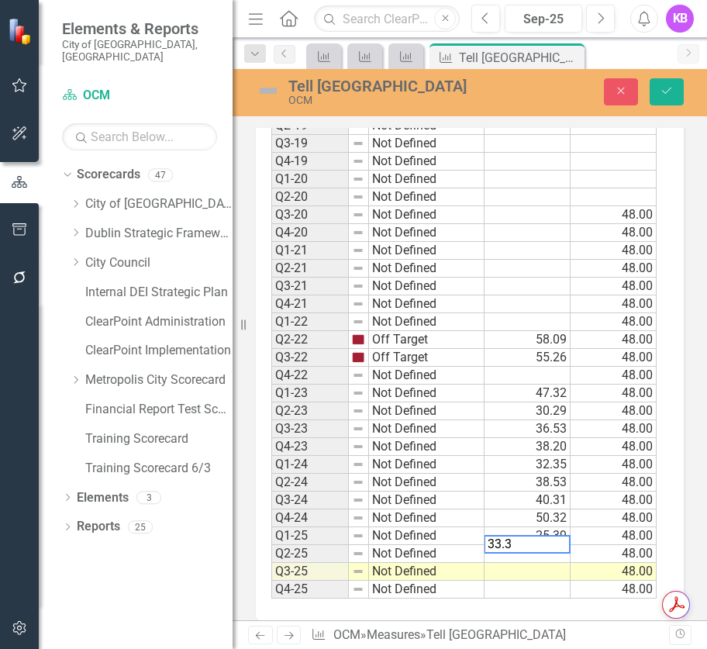
type textarea "33.38"
type textarea "31.04"
click at [583, 91] on icon "Save" at bounding box center [667, 90] width 14 height 11
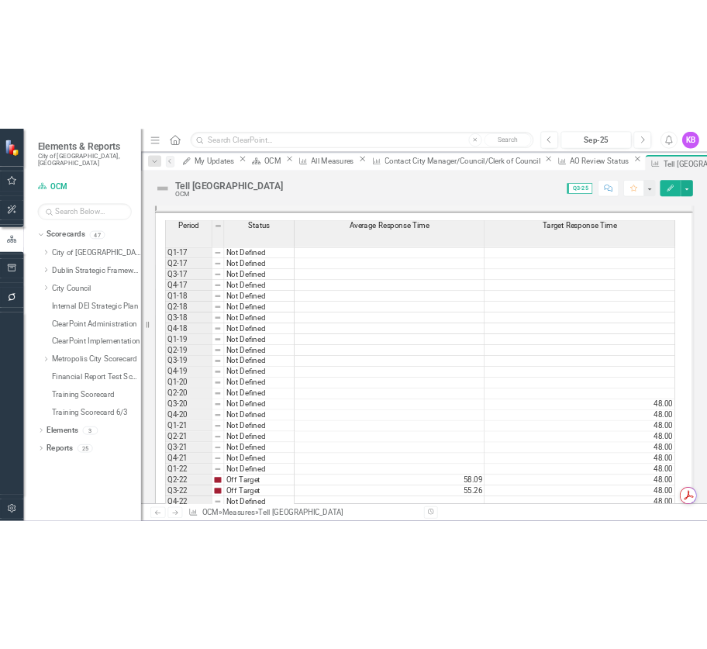
scroll to position [1132, 0]
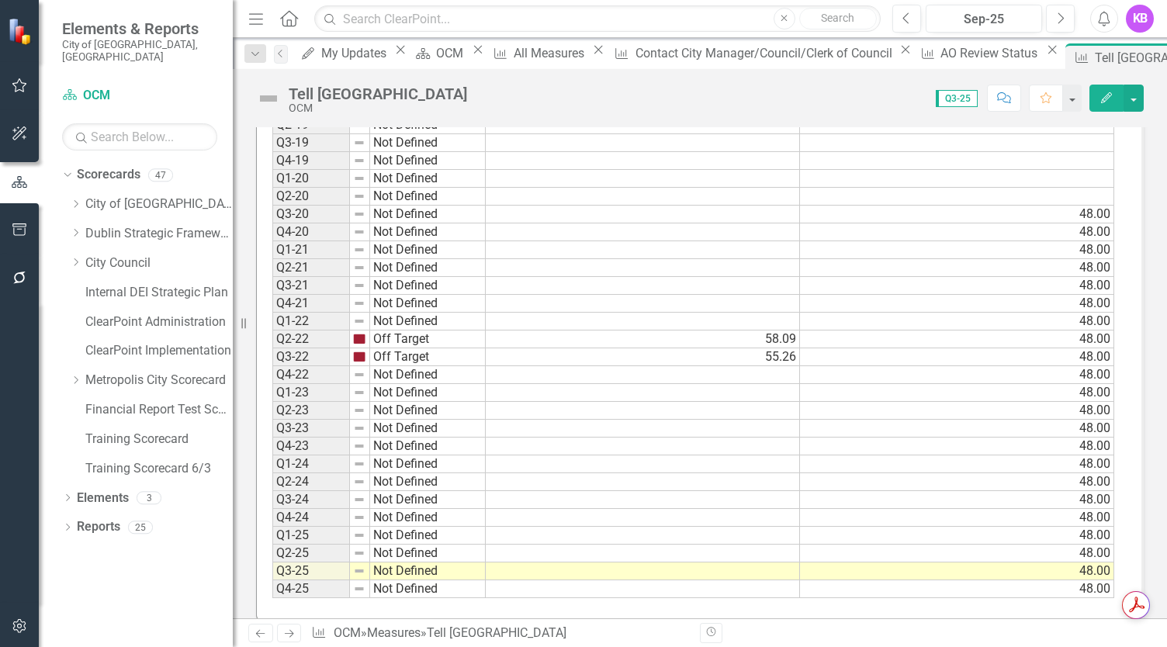
click at [272, 358] on div "Period Status Average Response Time Target Response Time Q1-17 Not Defined Q2-1…" at bounding box center [272, 254] width 0 height 688
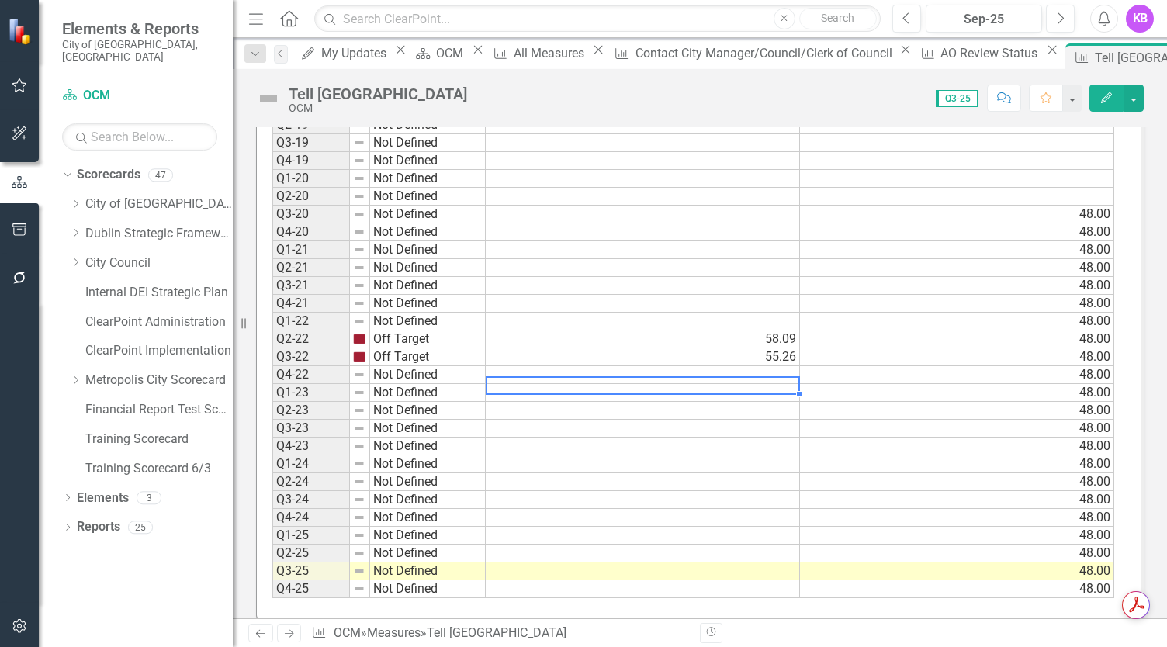
click at [583, 562] on td at bounding box center [643, 571] width 314 height 18
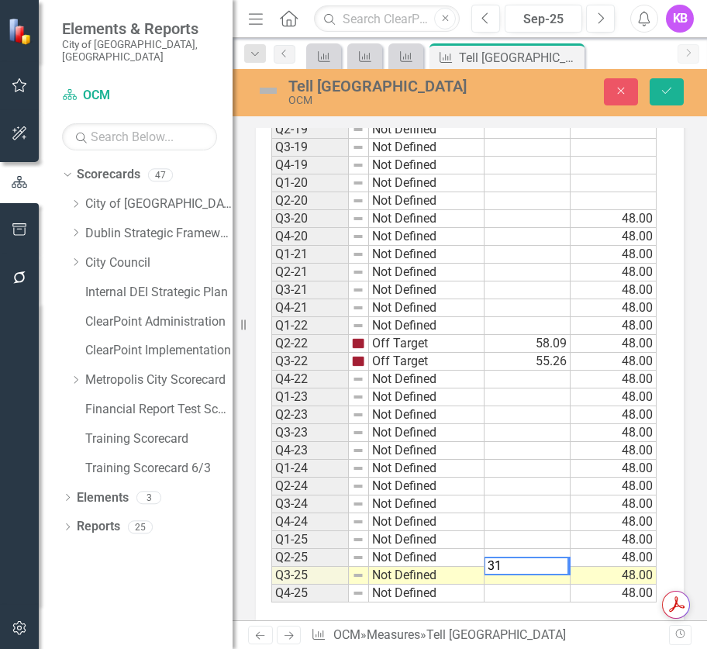
scroll to position [1212, 0]
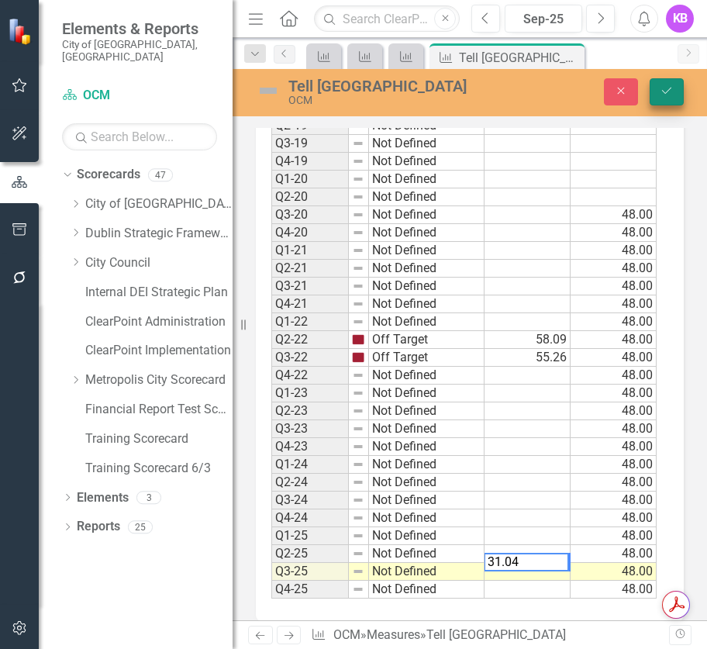
type textarea "31.04"
click at [583, 98] on button "Save" at bounding box center [667, 91] width 34 height 27
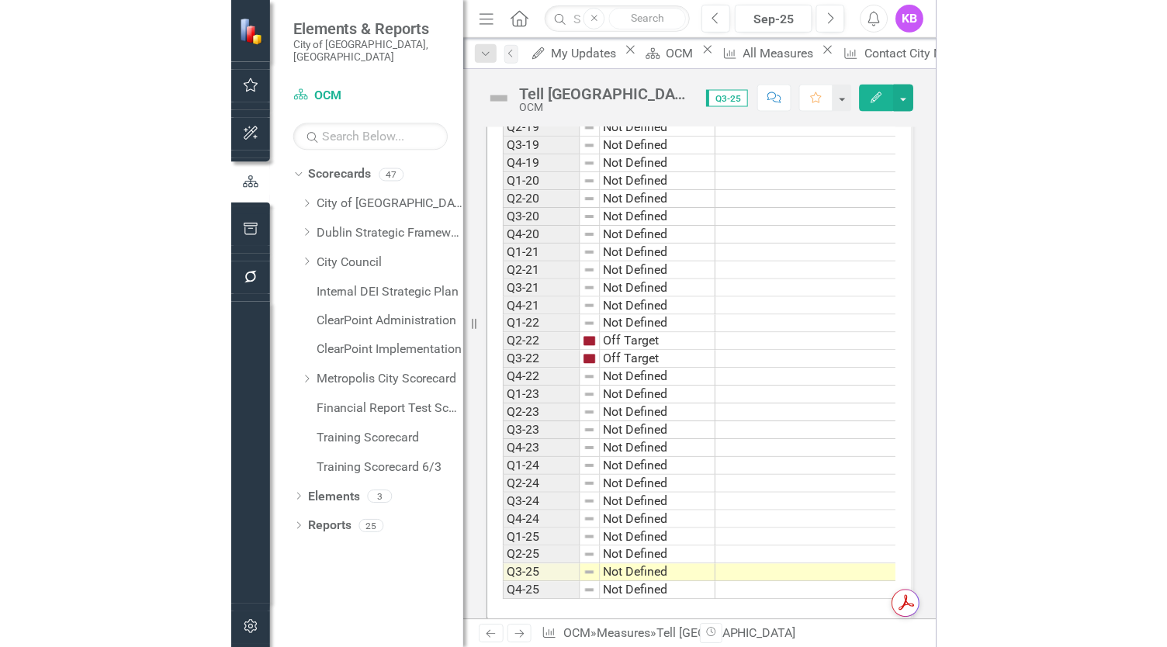
scroll to position [1129, 0]
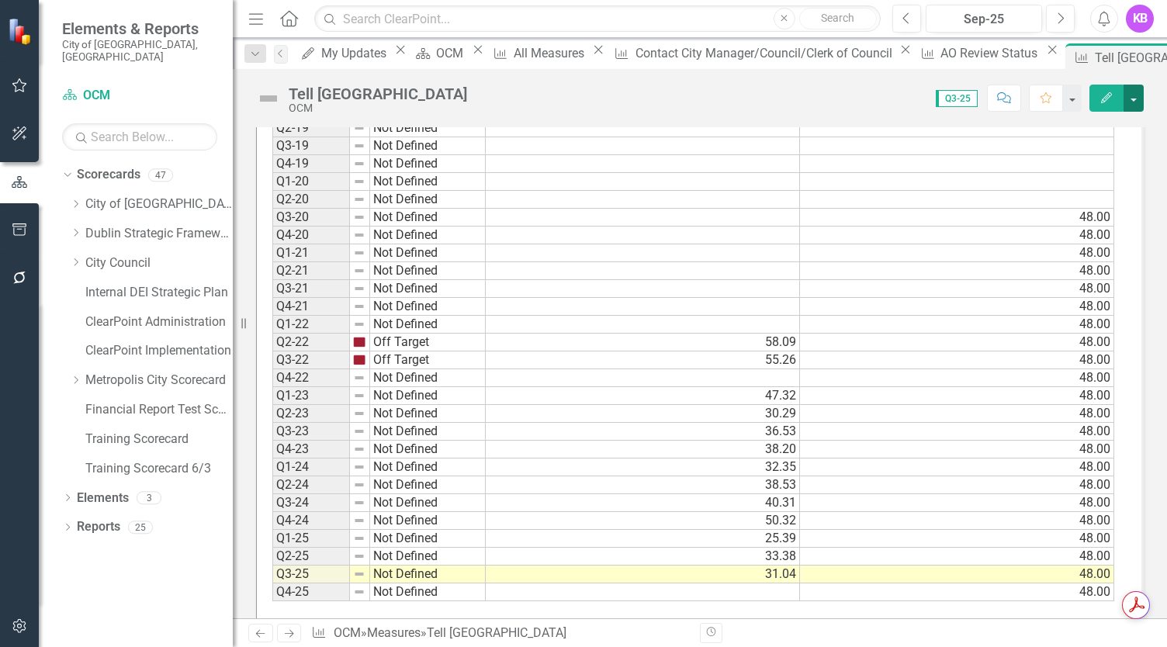
click at [583, 104] on button "button" at bounding box center [1133, 98] width 20 height 27
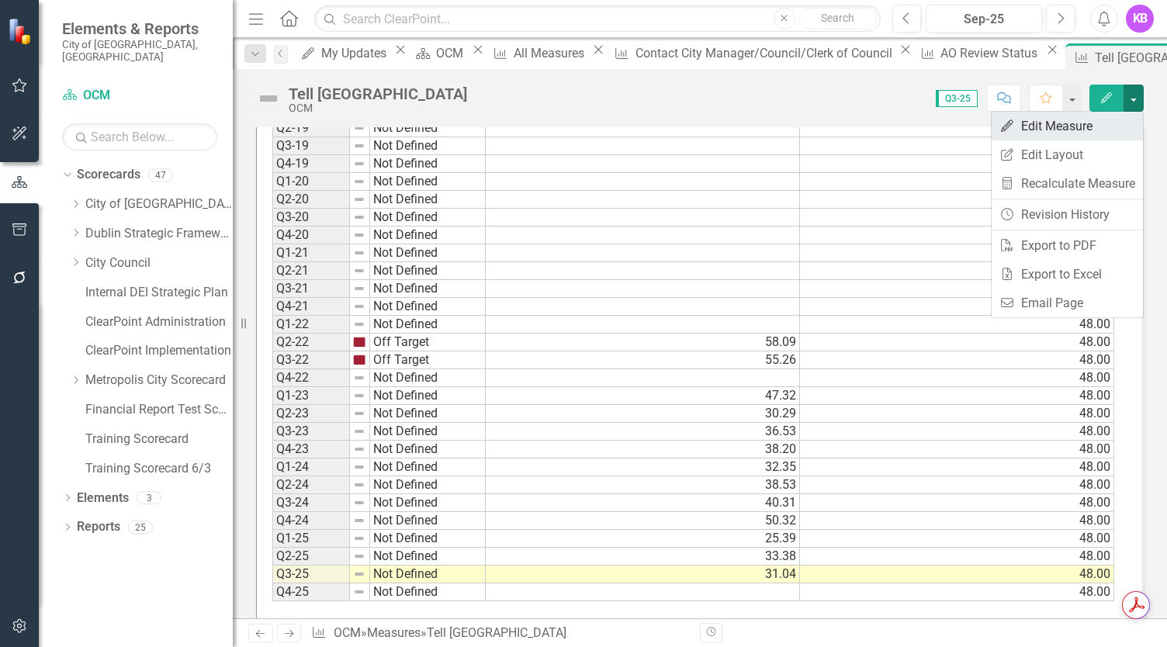
click at [583, 129] on link "Edit Edit Measure" at bounding box center [1066, 126] width 151 height 29
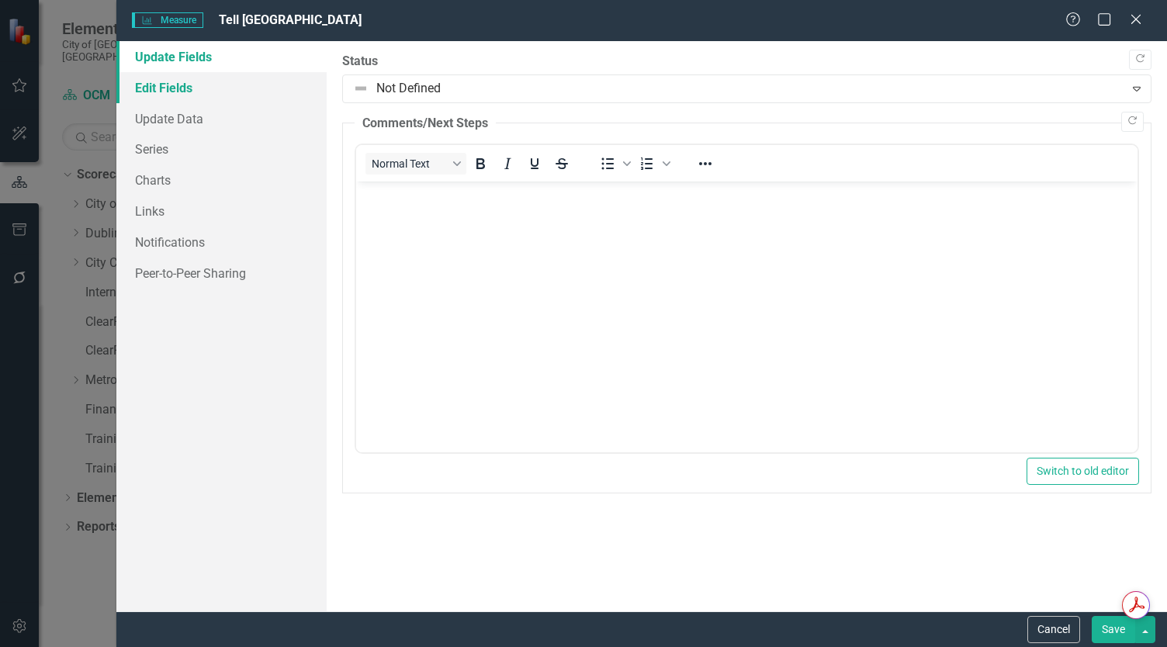
scroll to position [0, 0]
click at [219, 81] on link "Edit Fields" at bounding box center [221, 87] width 210 height 31
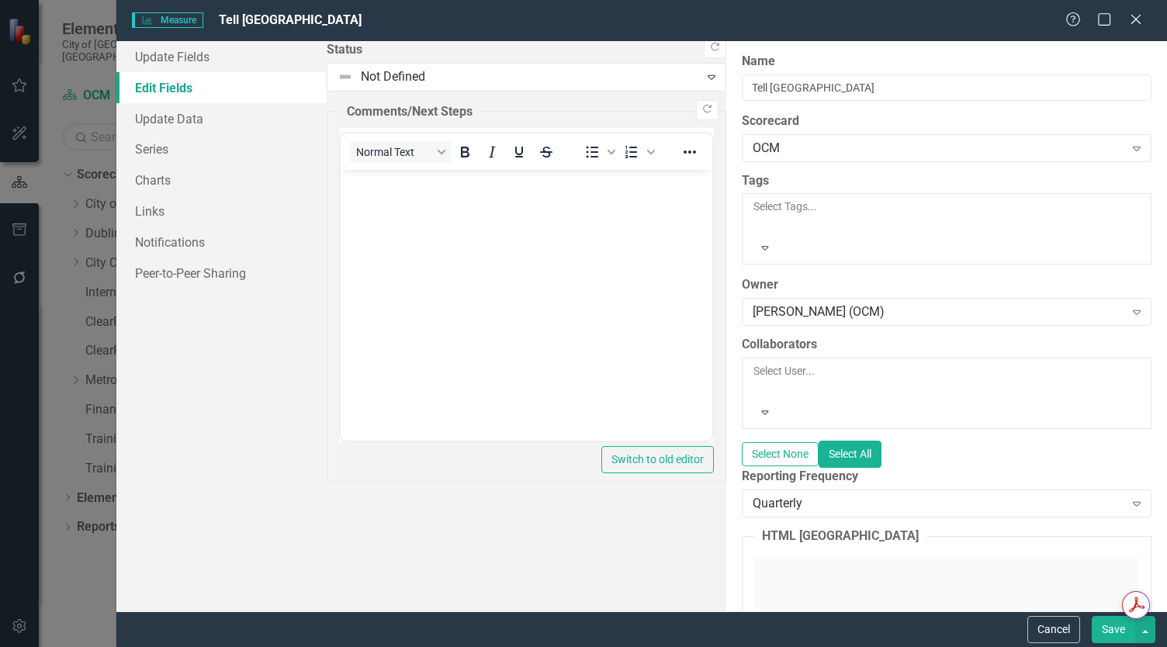
click at [219, 83] on link "Edit Fields" at bounding box center [221, 87] width 210 height 31
click at [225, 67] on link "Update Fields" at bounding box center [221, 56] width 210 height 31
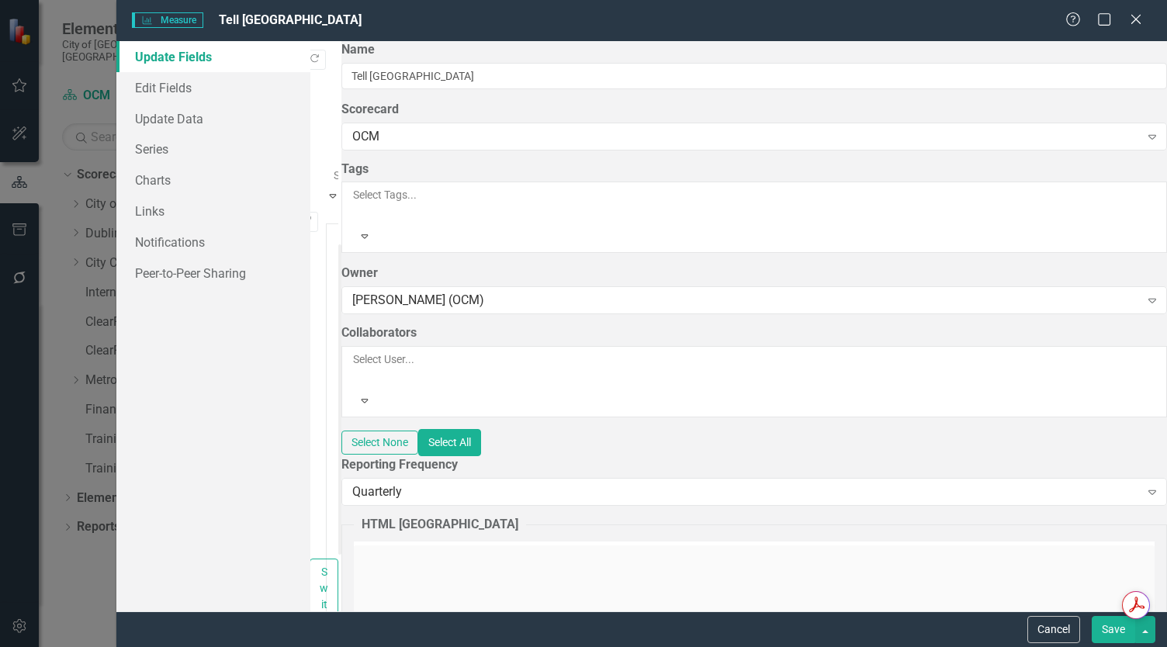
click at [361, 166] on div at bounding box center [370, 175] width 72 height 19
click at [347, 648] on body "Rich Text Area. Press ALT-0 for help." at bounding box center [344, 562] width 8 height 233
click at [209, 119] on link "Update Data" at bounding box center [213, 118] width 194 height 31
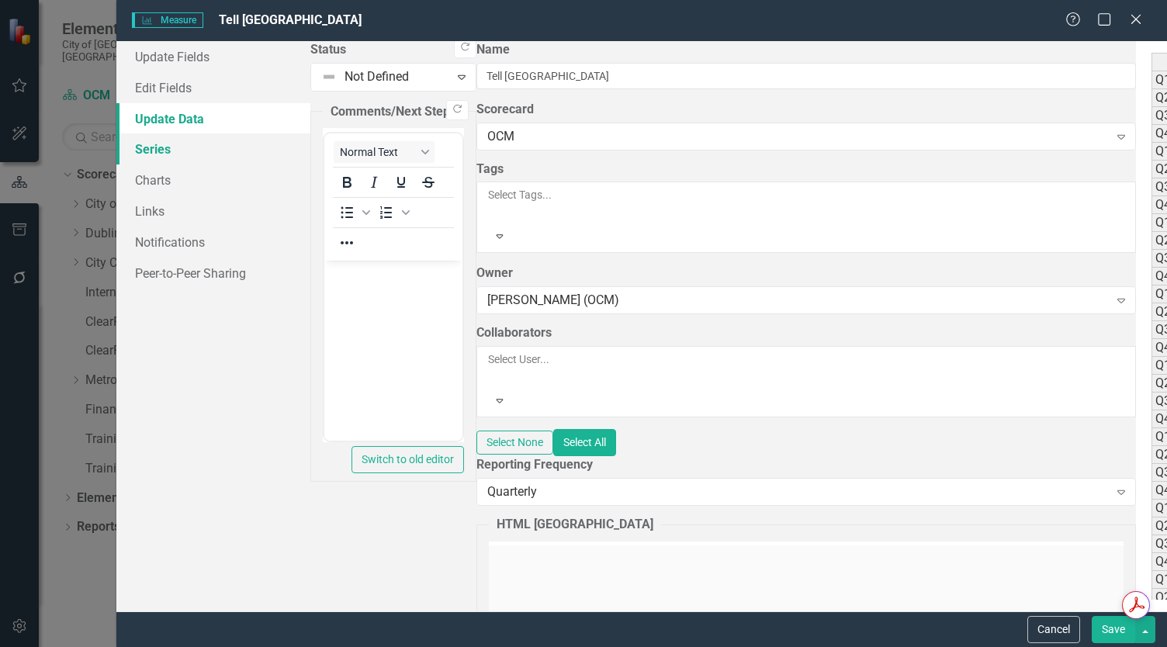
click at [202, 161] on link "Series" at bounding box center [213, 148] width 194 height 31
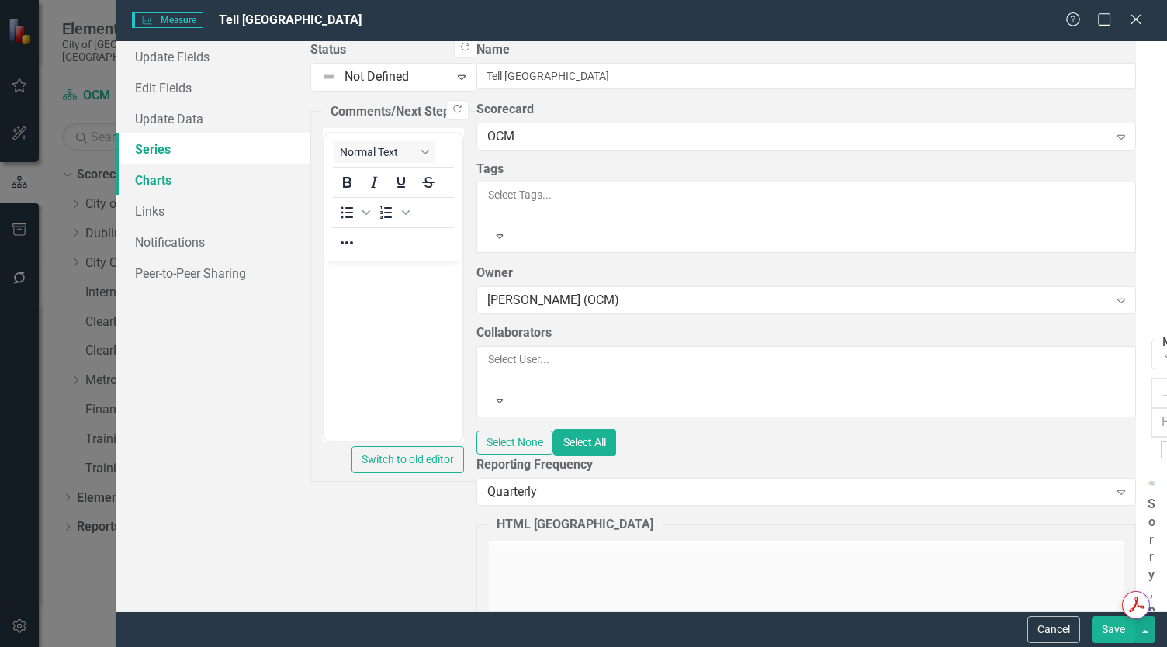
click at [174, 177] on link "Charts" at bounding box center [213, 179] width 194 height 31
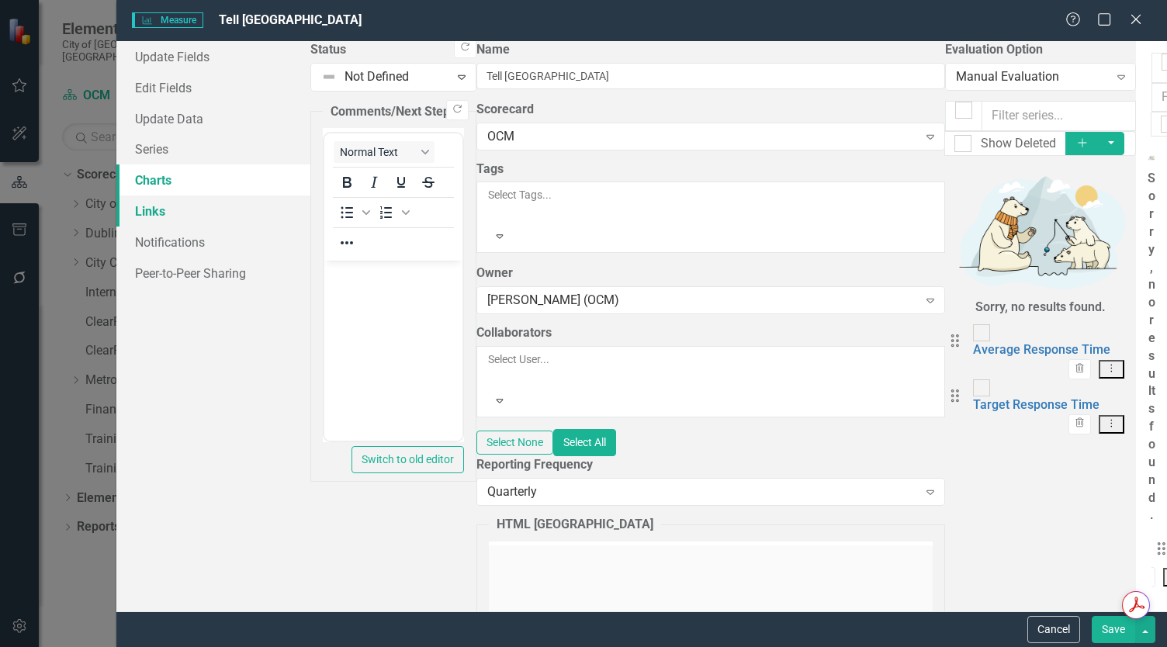
click at [182, 203] on link "Links" at bounding box center [213, 210] width 194 height 31
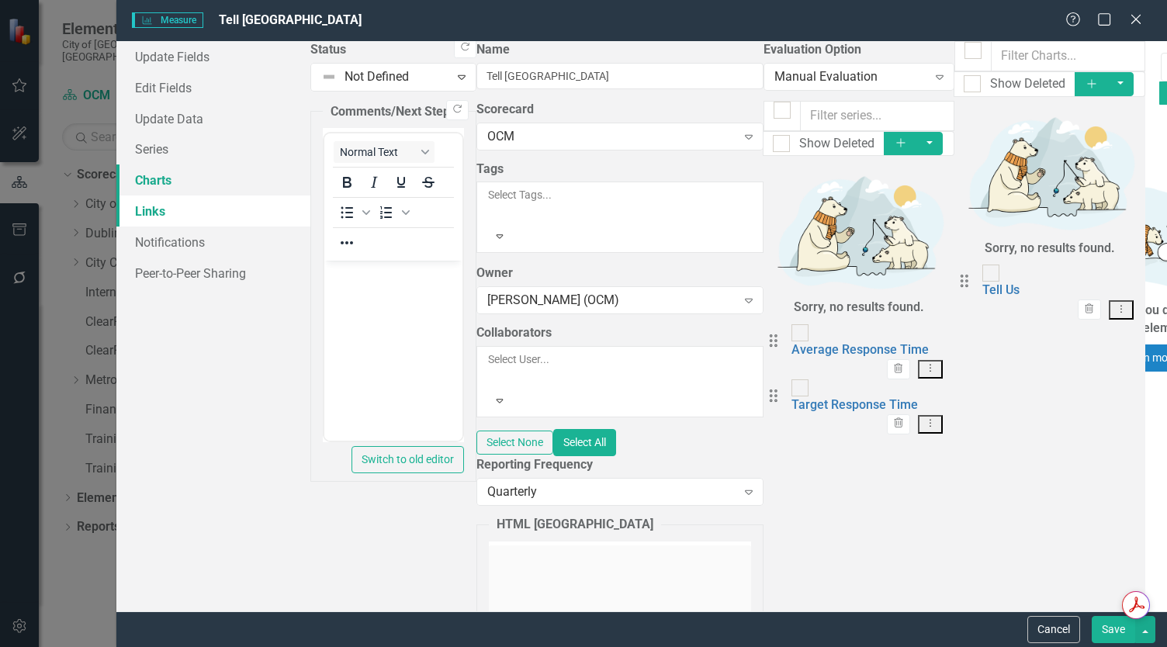
click at [201, 174] on link "Charts" at bounding box center [213, 179] width 194 height 31
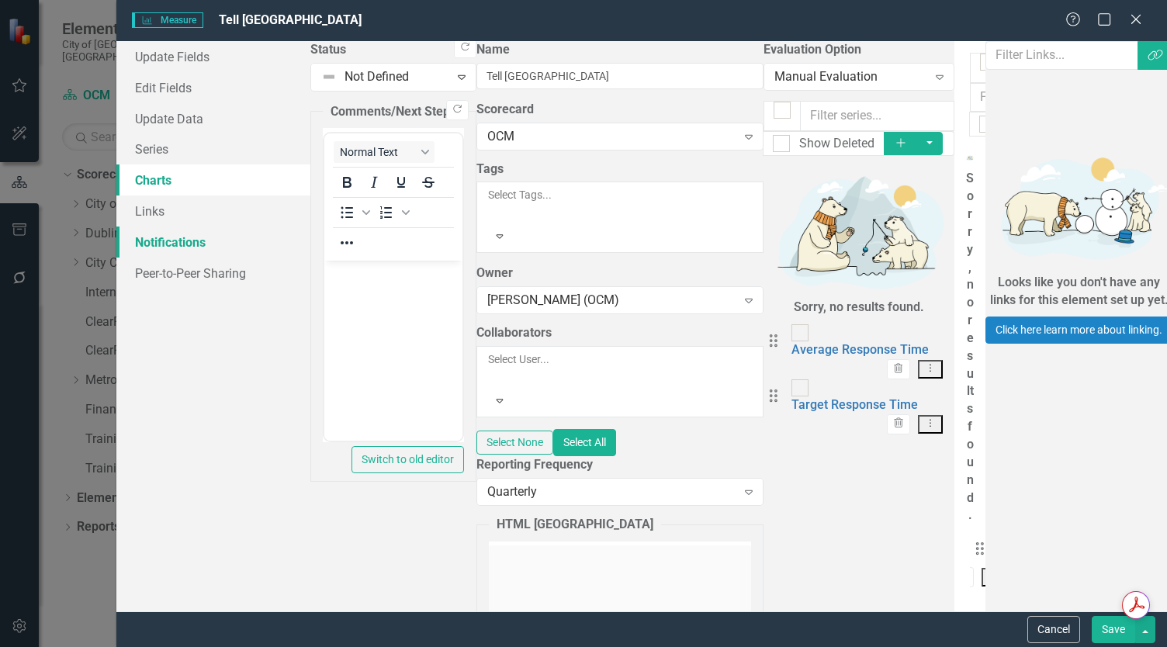
click at [233, 235] on link "Notifications" at bounding box center [213, 241] width 194 height 31
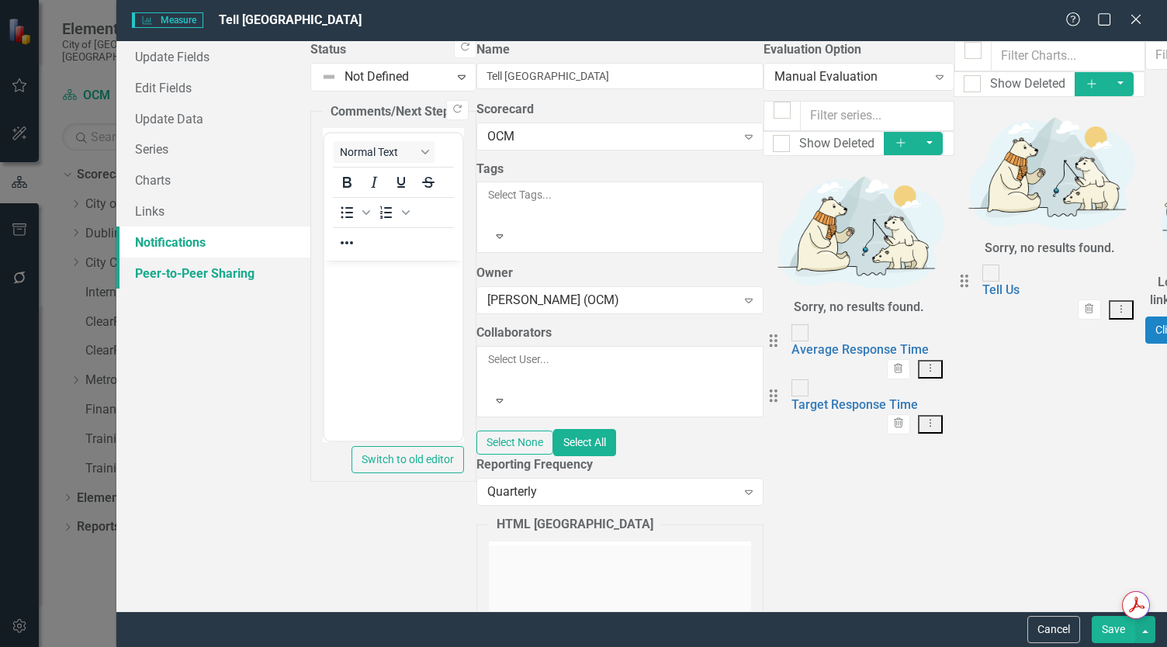
click at [264, 281] on link "Peer-to-Peer Sharing" at bounding box center [213, 273] width 194 height 31
click at [254, 187] on link "Charts" at bounding box center [213, 179] width 194 height 31
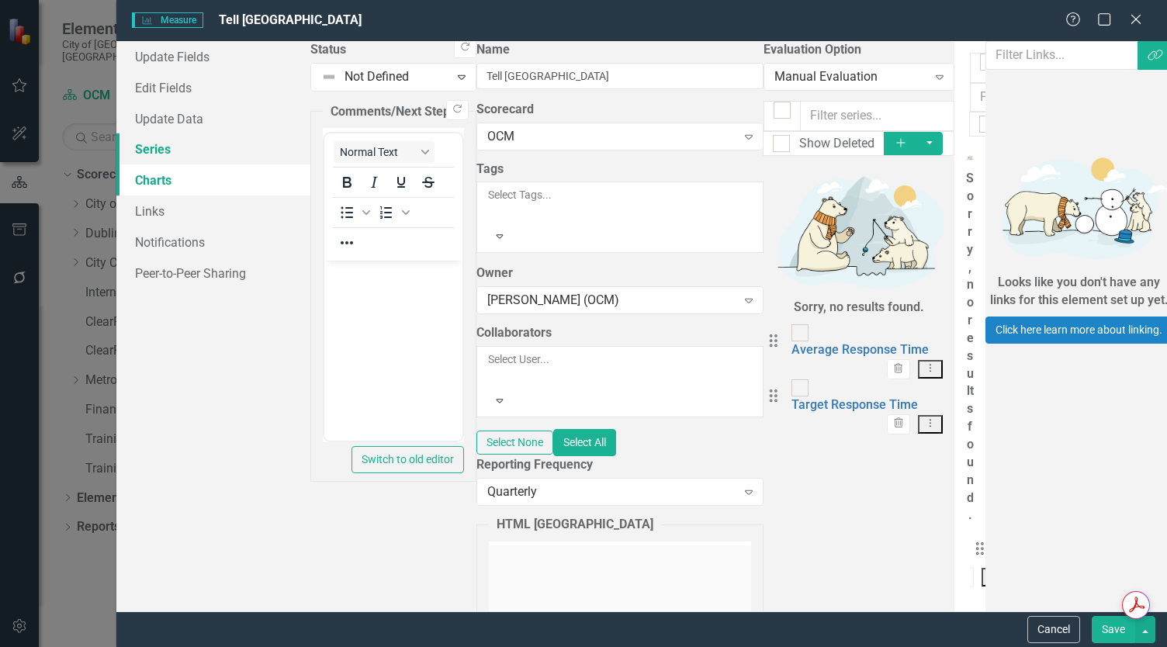
click at [254, 136] on link "Series" at bounding box center [213, 148] width 194 height 31
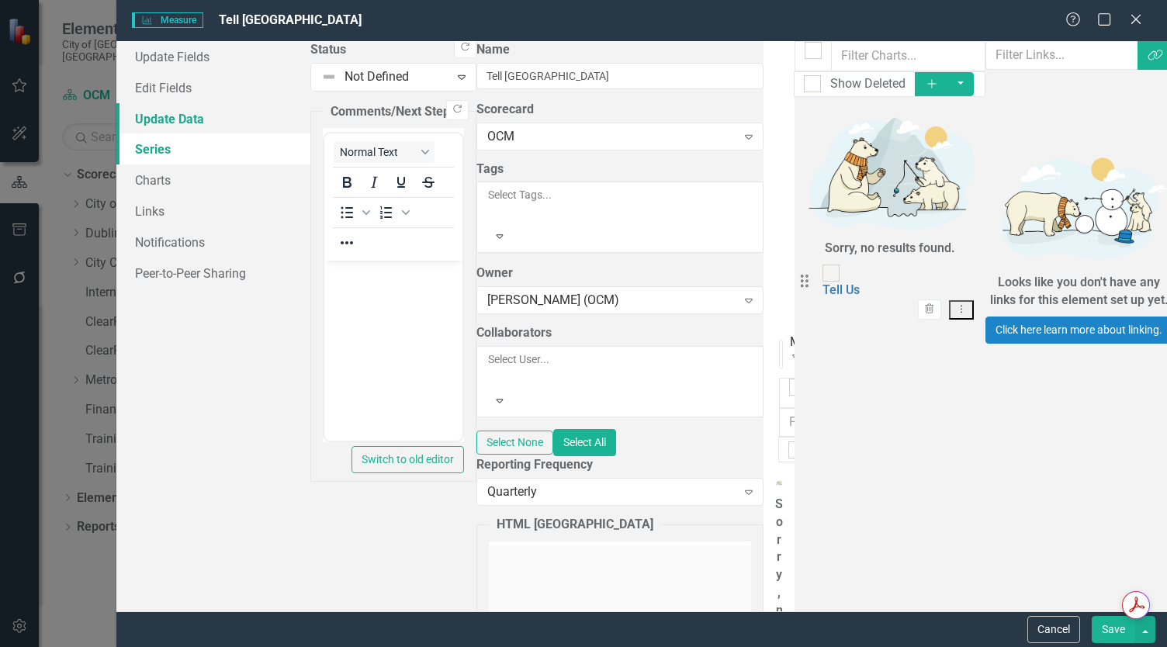
click at [256, 117] on link "Update Data" at bounding box center [213, 118] width 194 height 31
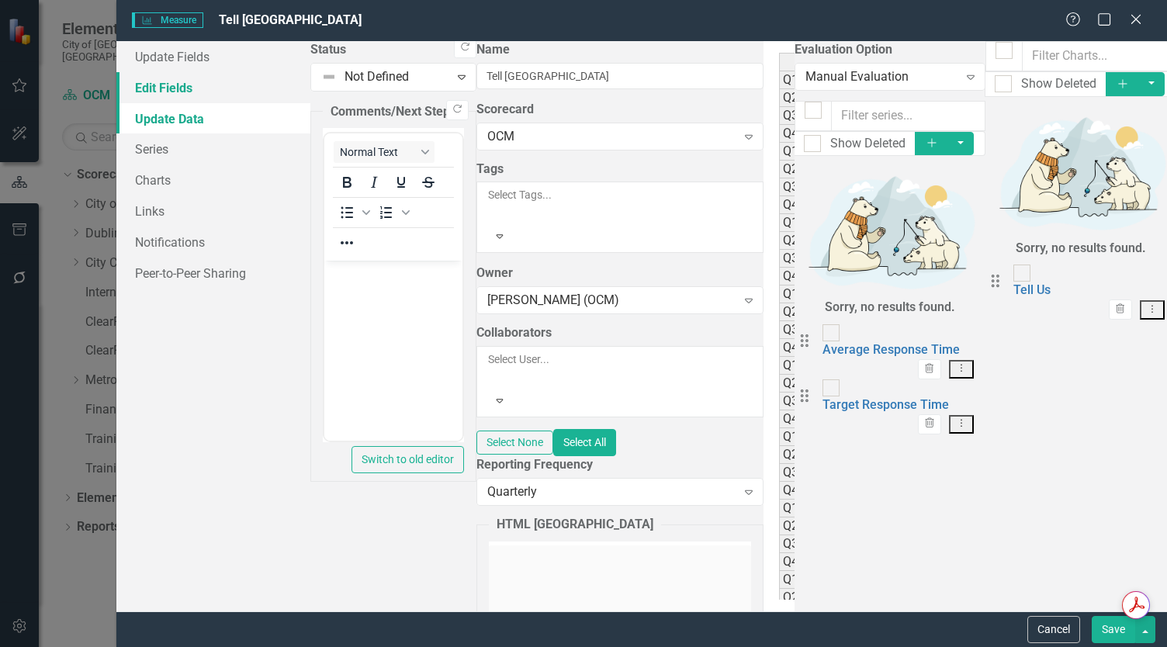
click at [240, 72] on link "Edit Fields" at bounding box center [213, 87] width 194 height 31
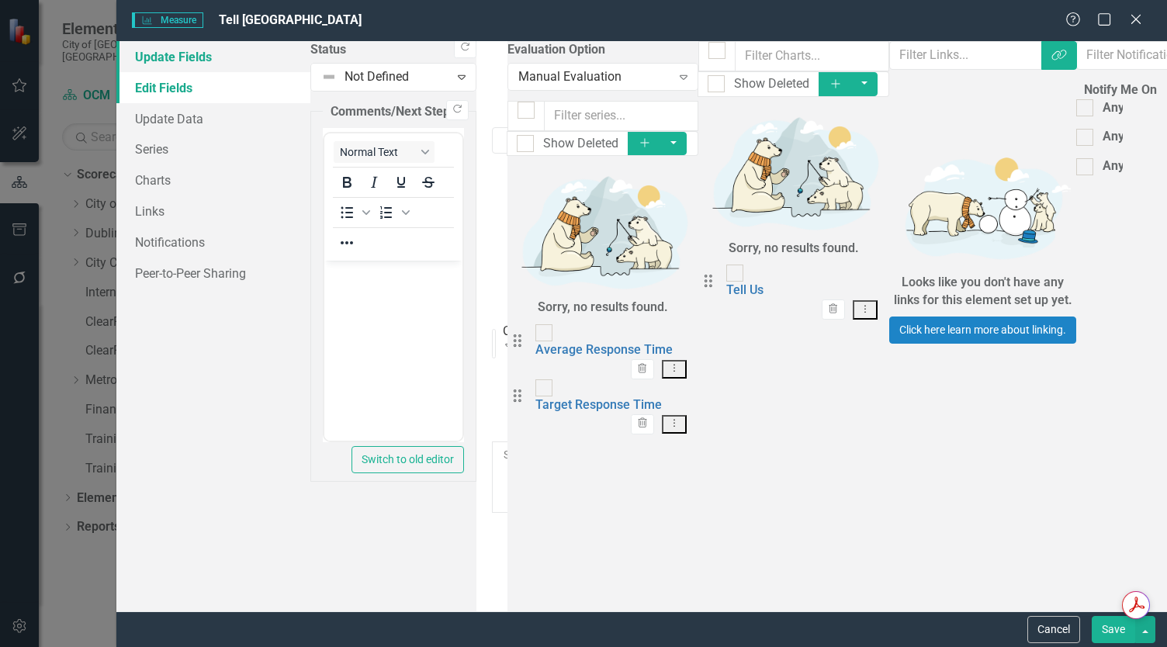
click at [233, 49] on link "Update Fields" at bounding box center [213, 56] width 194 height 31
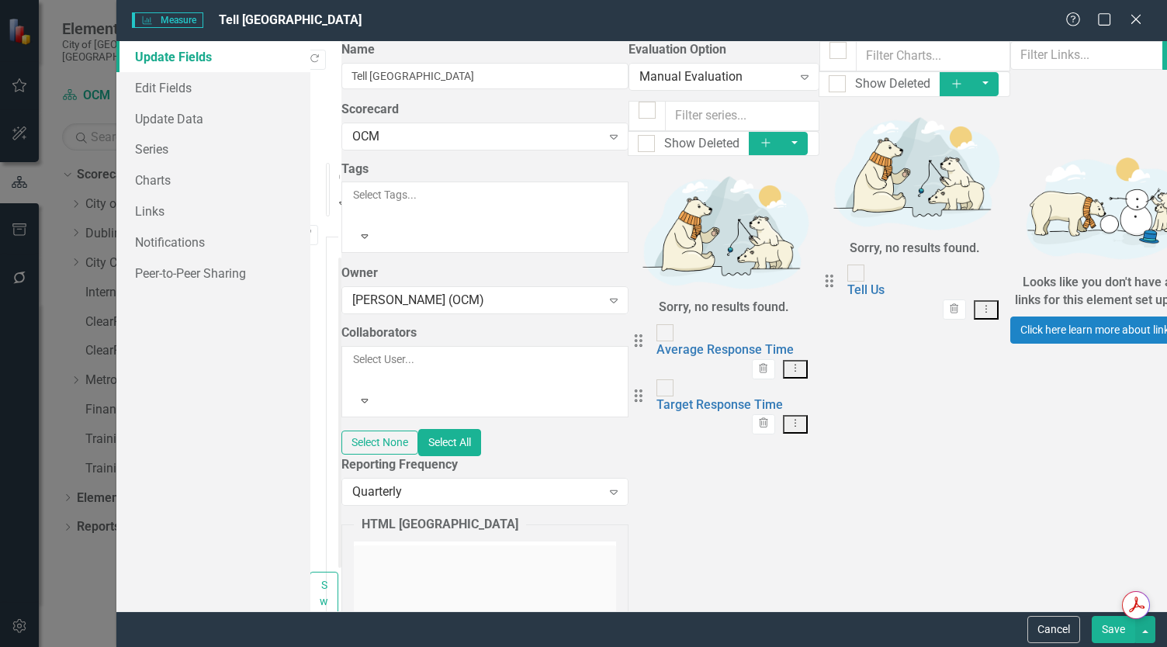
click at [583, 635] on button "Save" at bounding box center [1112, 629] width 43 height 27
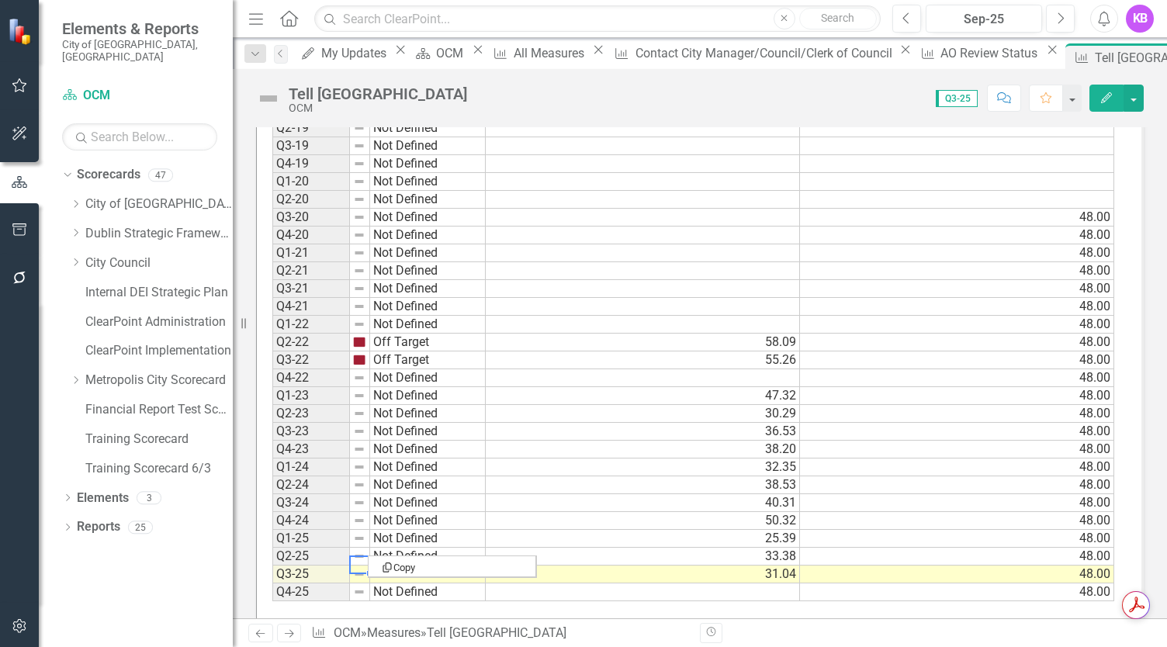
click at [361, 568] on img at bounding box center [359, 574] width 12 height 12
click at [583, 103] on button "button" at bounding box center [1133, 98] width 20 height 27
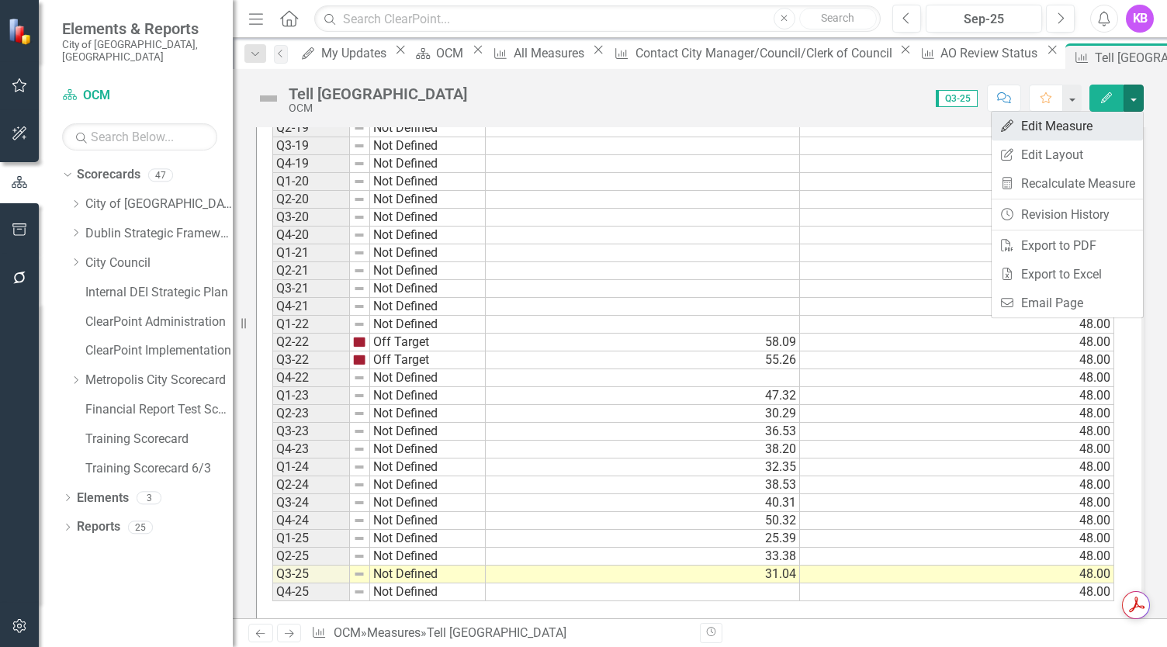
click at [583, 118] on link "Edit Edit Measure" at bounding box center [1066, 126] width 151 height 29
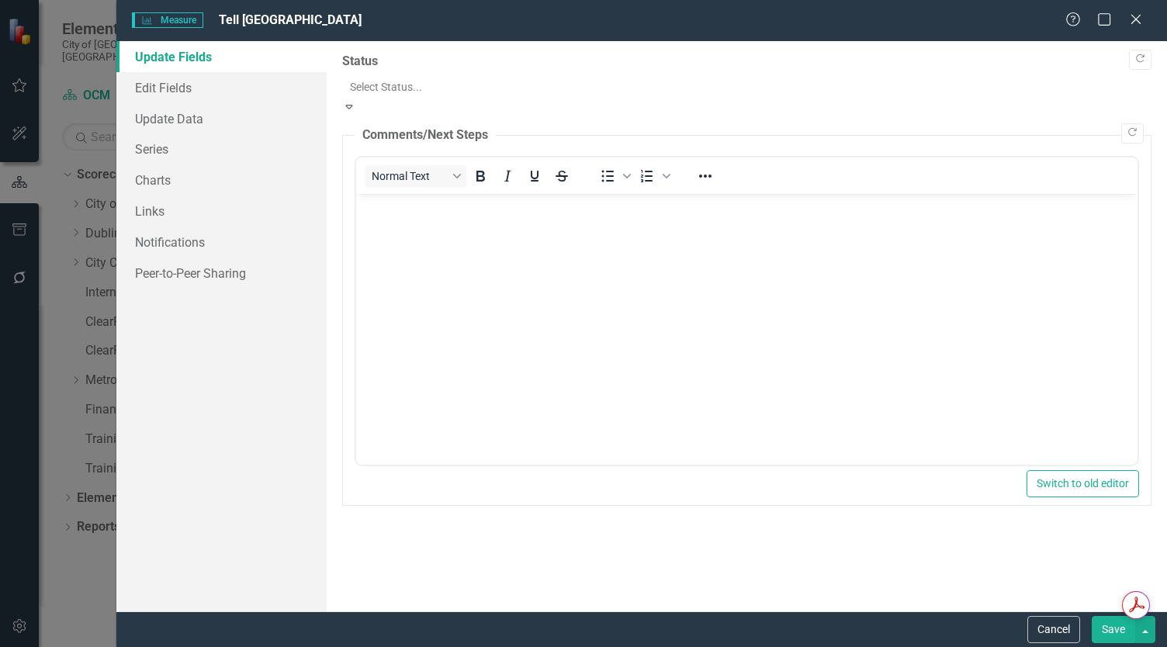
click at [447, 88] on div at bounding box center [746, 87] width 793 height 19
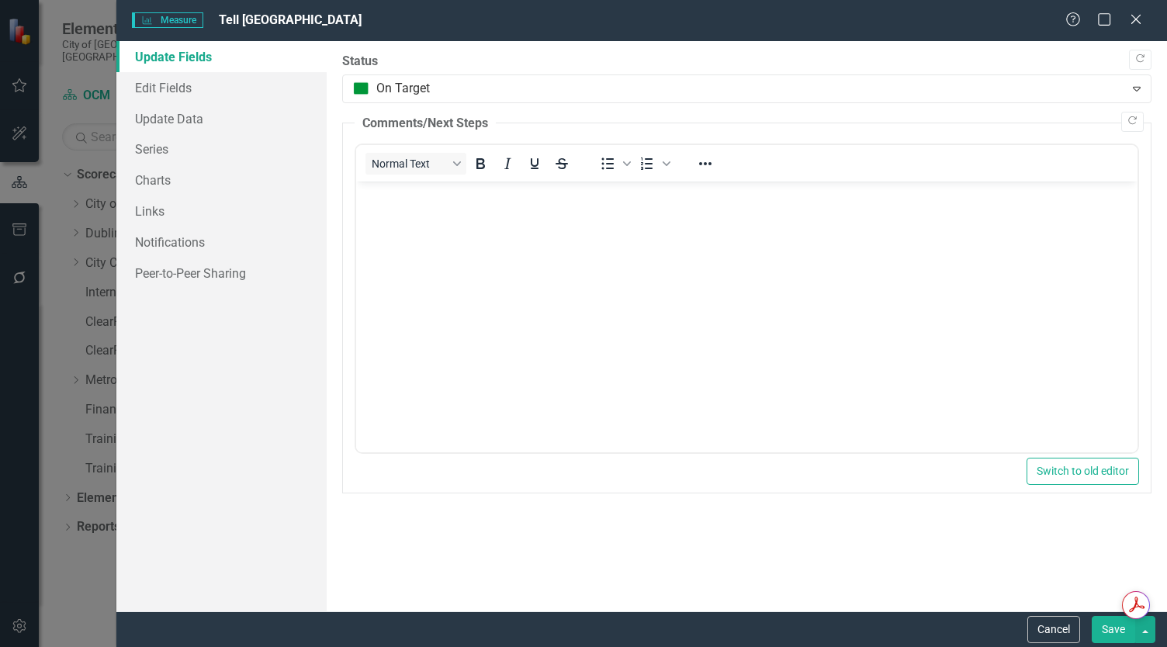
click at [583, 629] on button "Save" at bounding box center [1112, 629] width 43 height 27
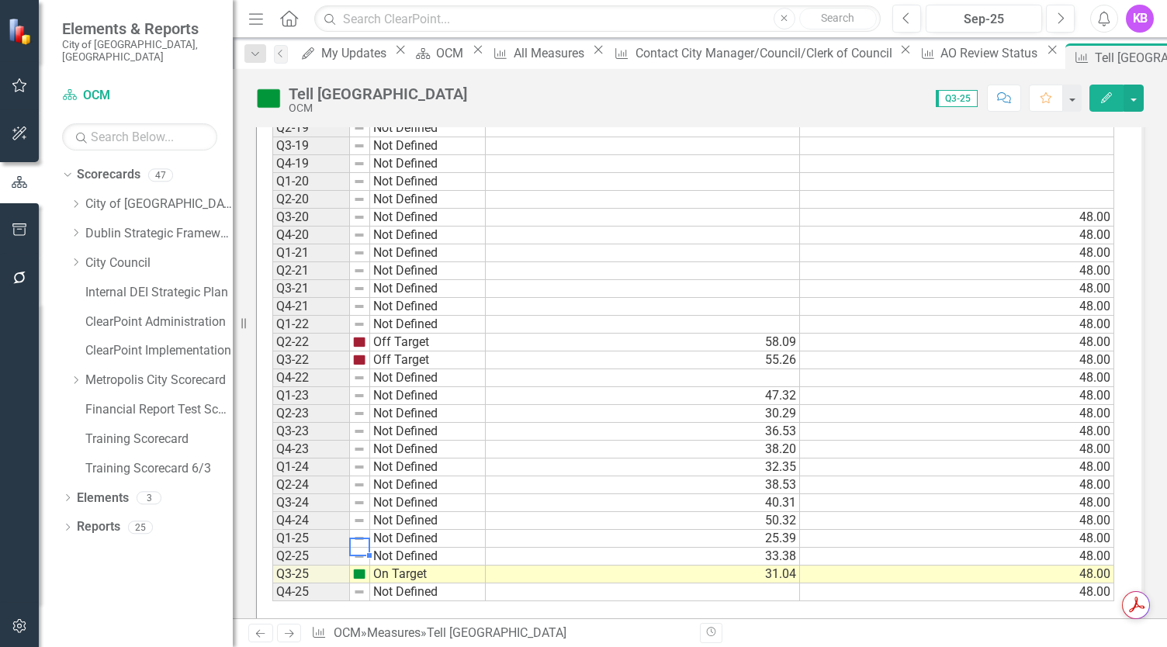
click at [358, 550] on img at bounding box center [359, 556] width 12 height 12
click at [359, 550] on img at bounding box center [359, 556] width 12 height 12
click at [350, 538] on div at bounding box center [350, 547] width 2 height 18
click at [318, 548] on td "Q2-25" at bounding box center [311, 557] width 78 height 18
click at [381, 548] on td "Not Defined" at bounding box center [428, 557] width 116 height 18
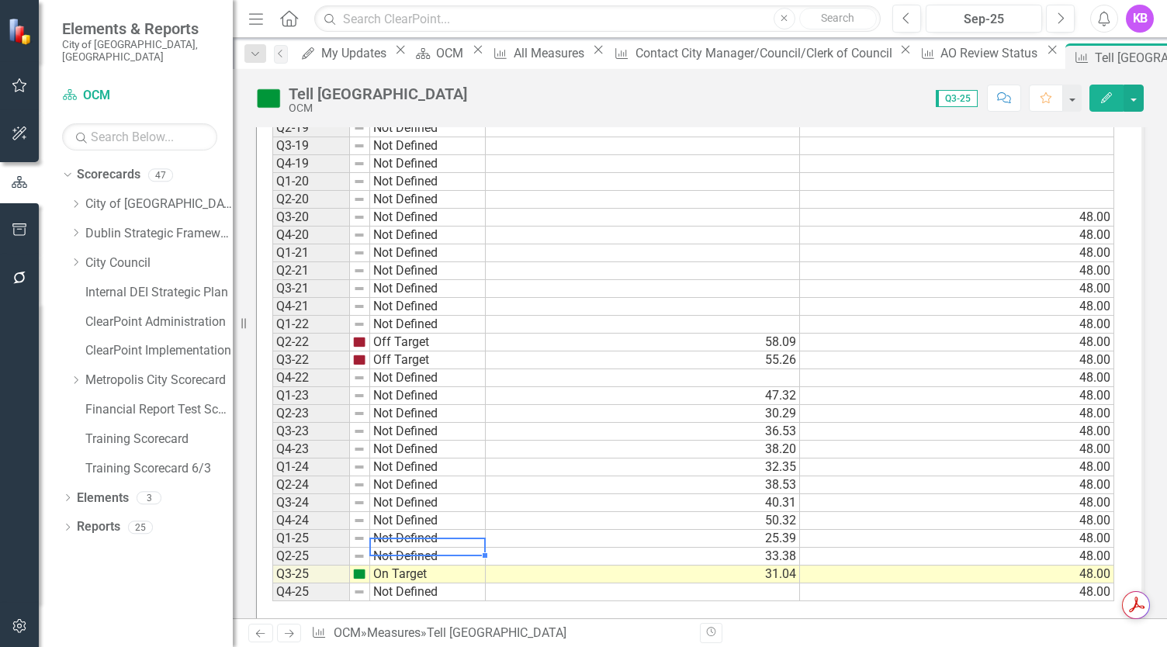
click at [483, 552] on div at bounding box center [485, 555] width 6 height 6
click at [401, 548] on td "Not Defined" at bounding box center [428, 557] width 116 height 18
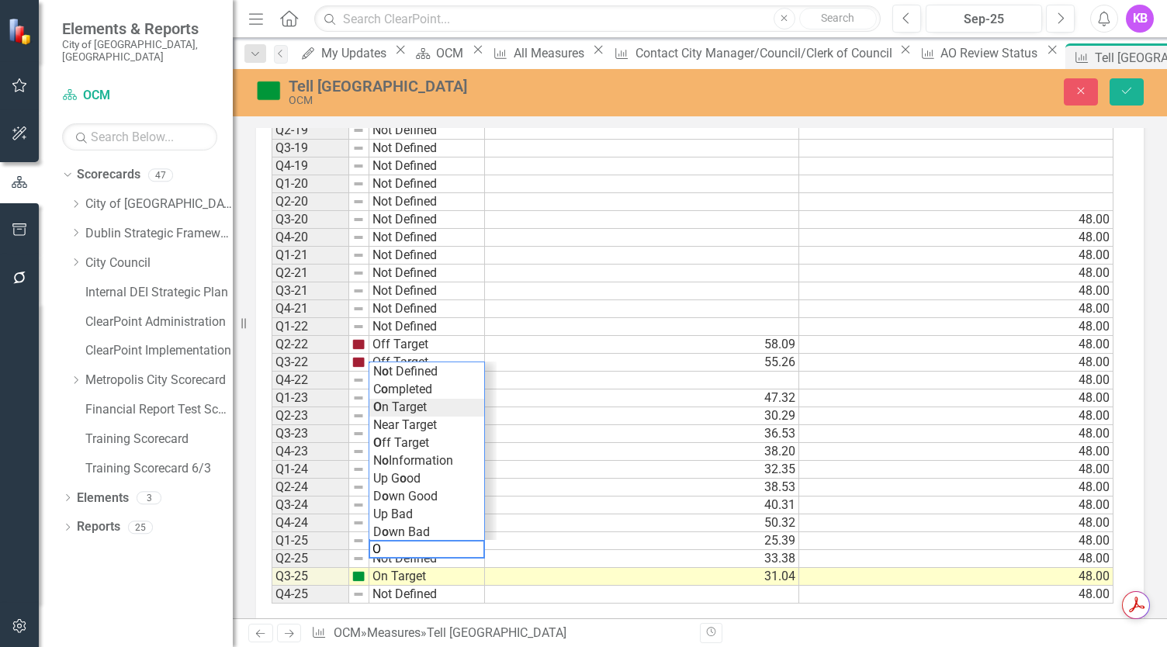
scroll to position [1134, 0]
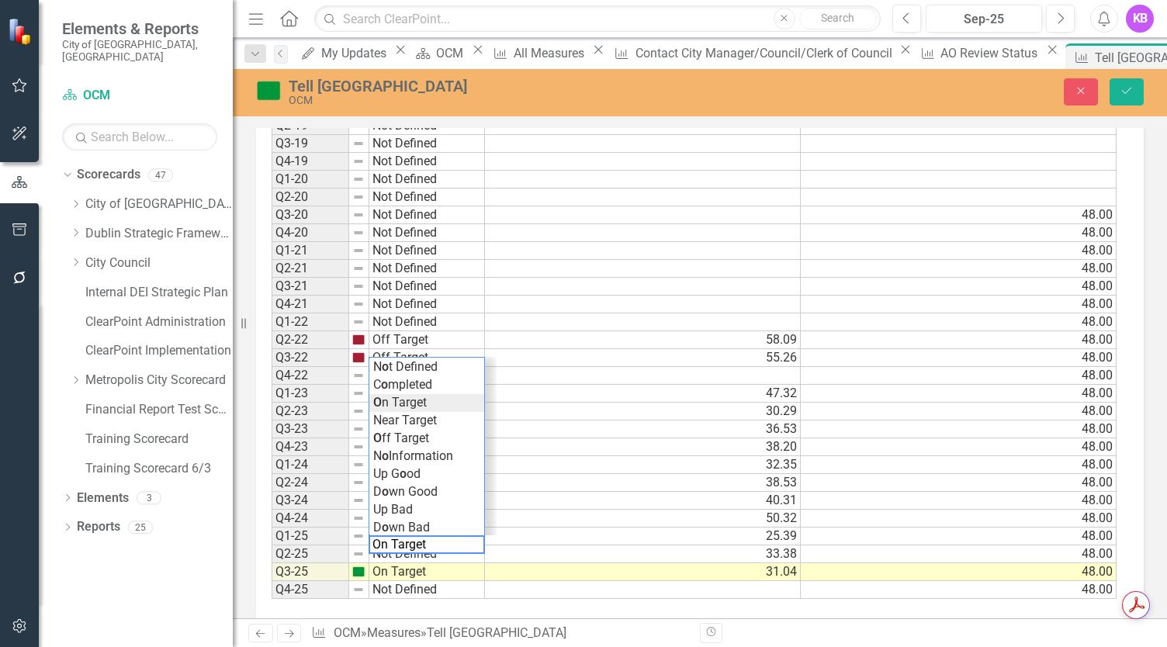
click at [405, 384] on div "Period Status Average Response Time Target Response Time Q1-17 Not Defined Q2-1…" at bounding box center [693, 255] width 845 height 688
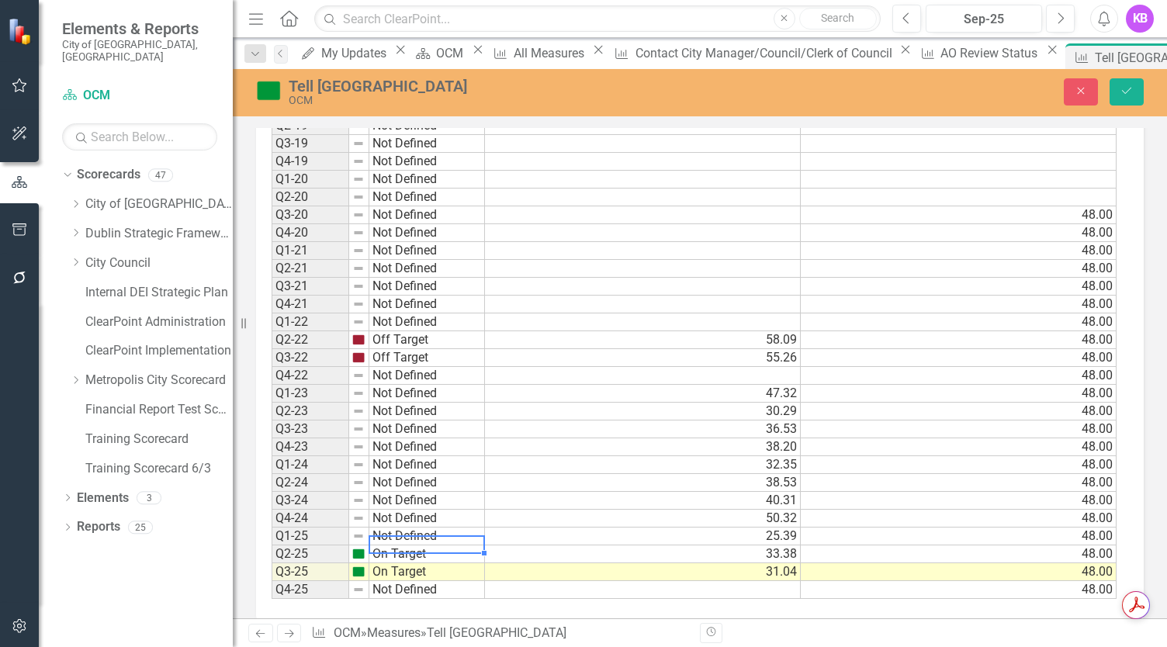
click at [421, 527] on td "Not Defined" at bounding box center [427, 536] width 116 height 18
click at [405, 373] on div "Period Status Average Response Time Target Response Time Q1-17 Not Defined Q2-1…" at bounding box center [693, 255] width 845 height 688
click at [410, 510] on td "Not Defined" at bounding box center [427, 519] width 116 height 18
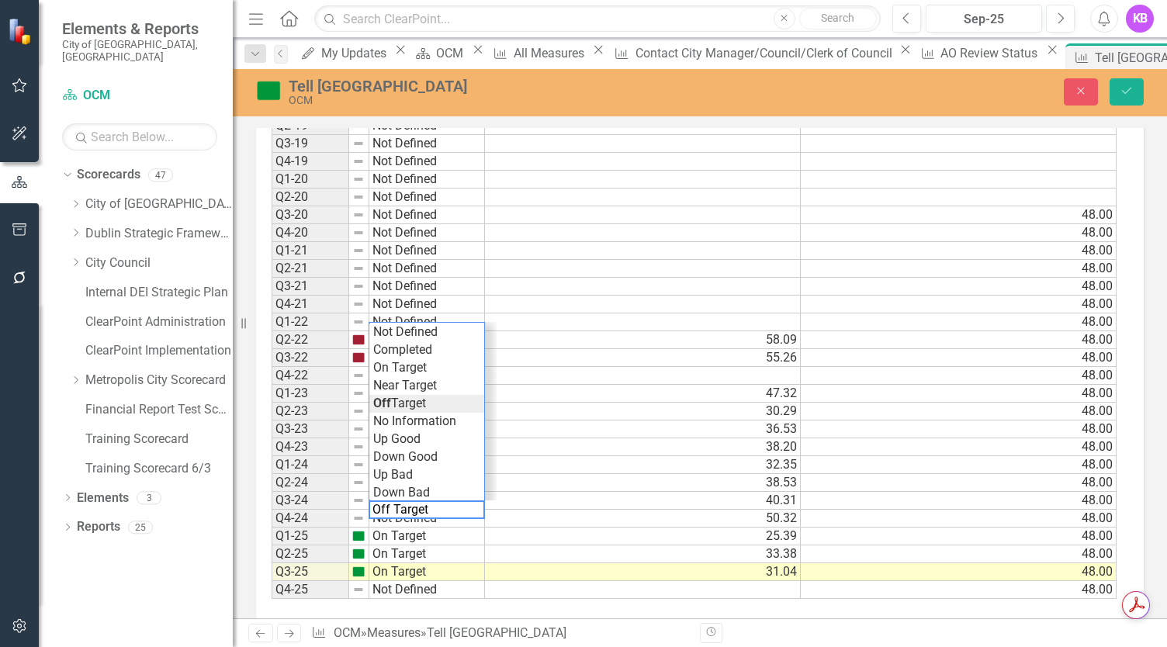
click at [405, 392] on div "Period Status Average Response Time Target Response Time Q1-17 Not Defined Q2-1…" at bounding box center [693, 255] width 845 height 688
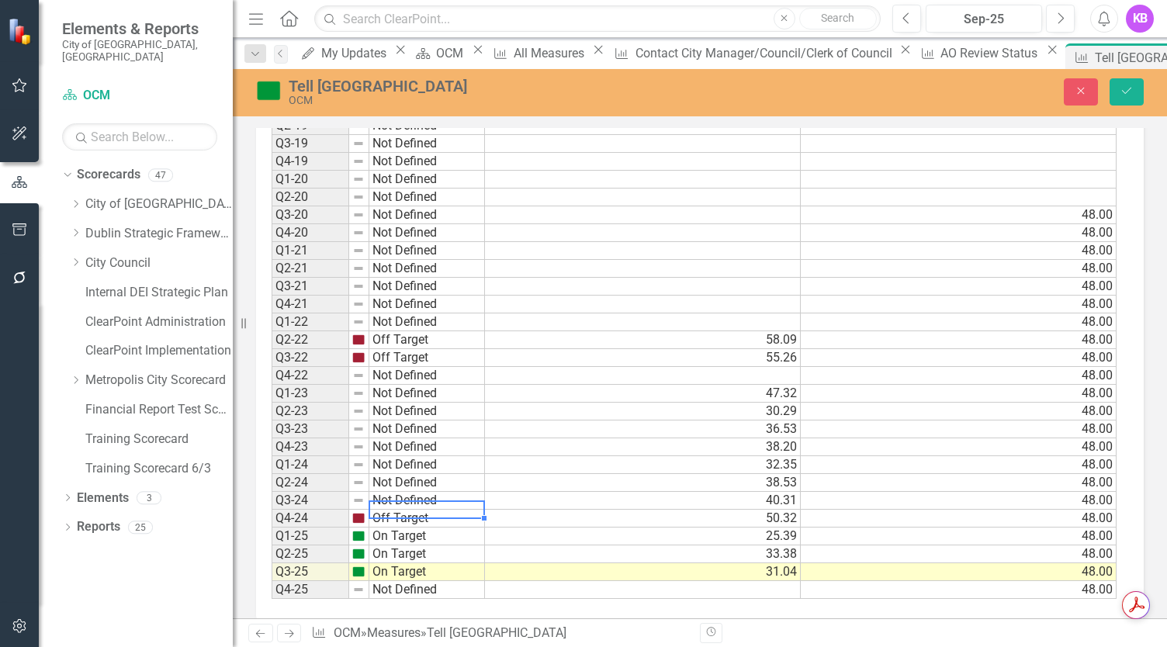
click at [271, 466] on div "Period Status Q1-17 Not Defined Q2-17 Not Defined Q3-17 Not Defined Q4-17 Not D…" at bounding box center [271, 255] width 0 height 688
click at [393, 492] on td "Not Defined" at bounding box center [427, 501] width 116 height 18
click at [405, 334] on div "Period Status Average Response Time Target Response Time Q1-17 Not Defined Q2-1…" at bounding box center [693, 255] width 845 height 688
type textarea "On Target"
click at [389, 474] on td "Not Defined" at bounding box center [427, 483] width 116 height 18
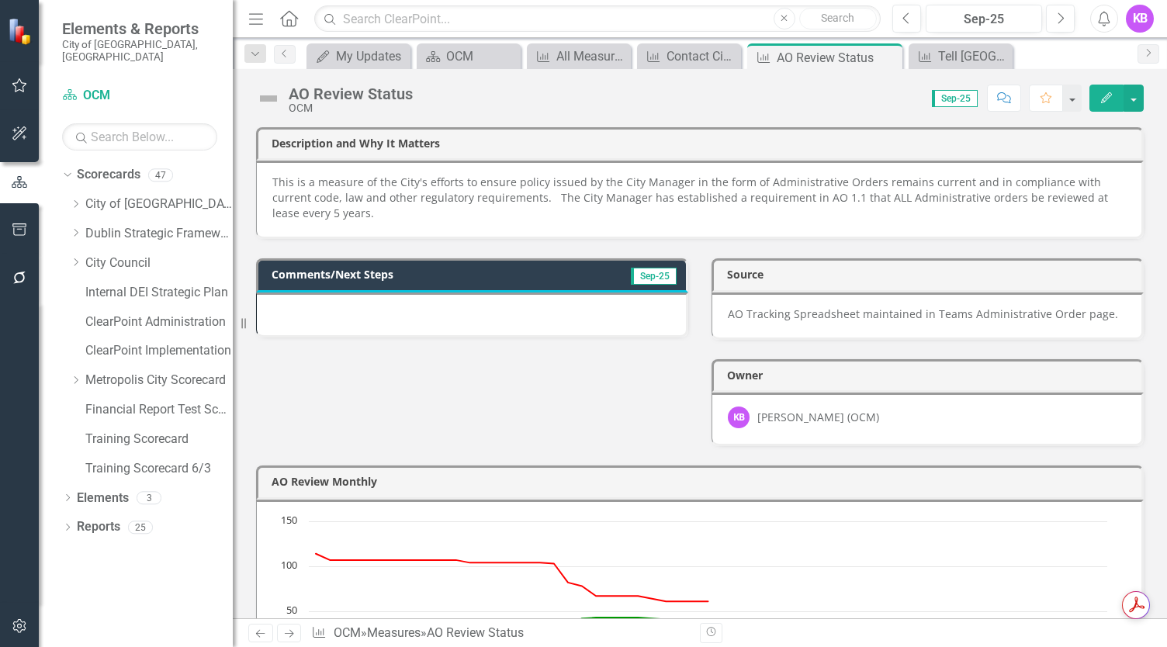
click at [289, 635] on icon "Next" at bounding box center [288, 633] width 13 height 10
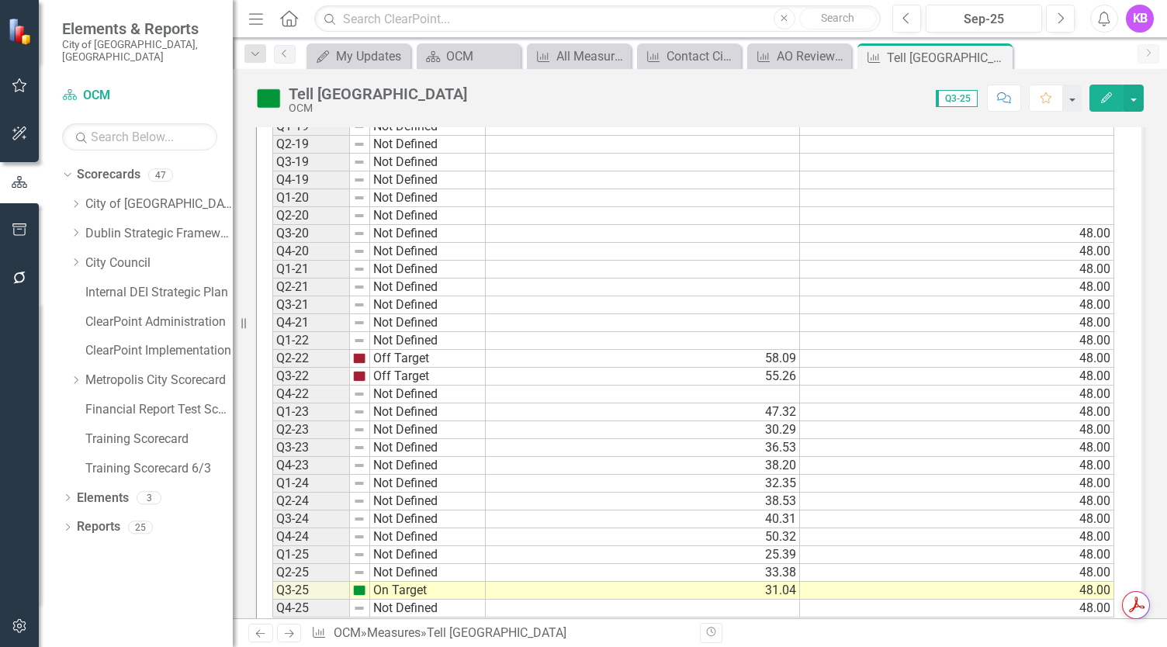
scroll to position [1106, 0]
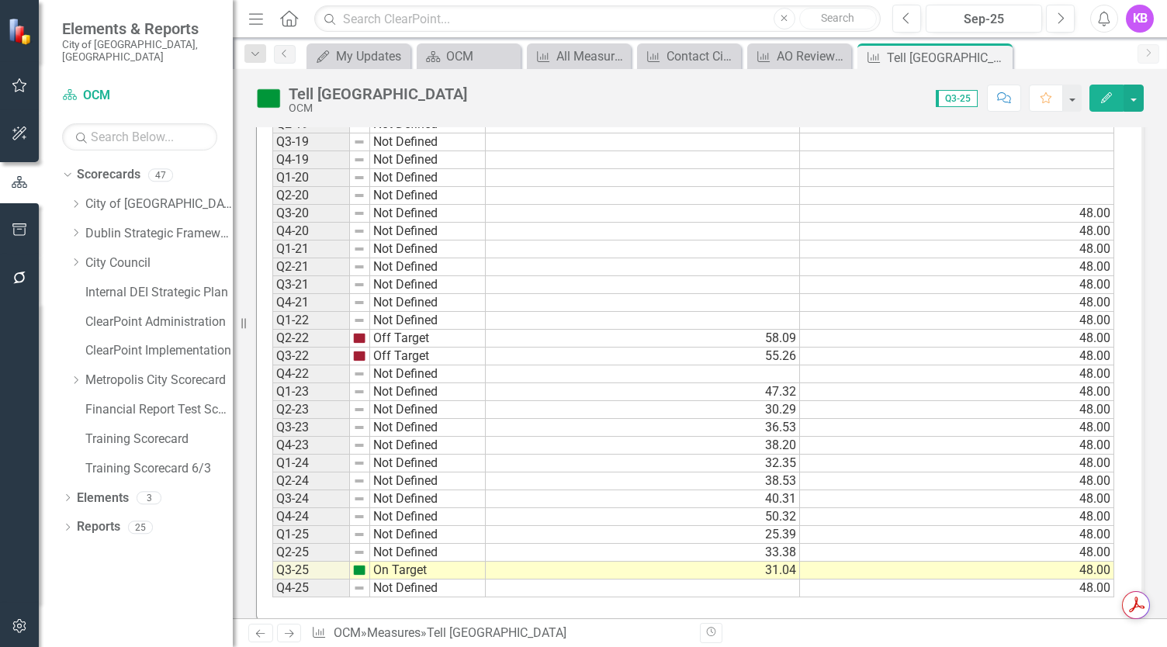
click at [383, 544] on td "Not Defined" at bounding box center [428, 553] width 116 height 18
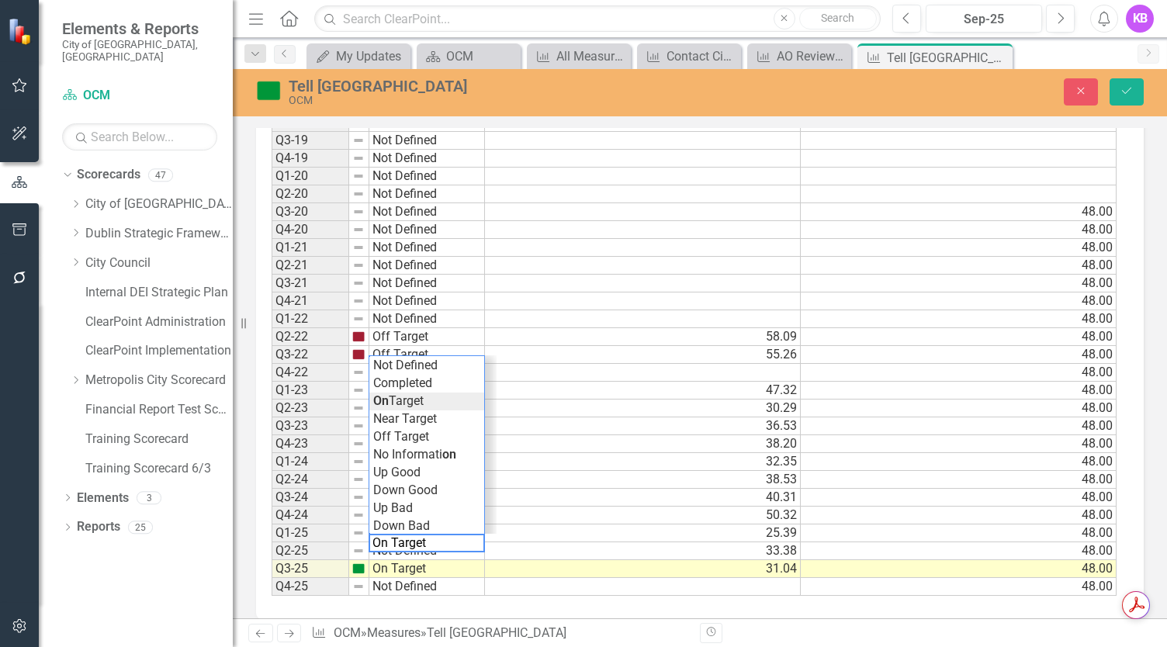
click at [396, 387] on div "Period Status Average Response Time Target Response Time Q1-17 Not Defined Q2-1…" at bounding box center [693, 266] width 845 height 662
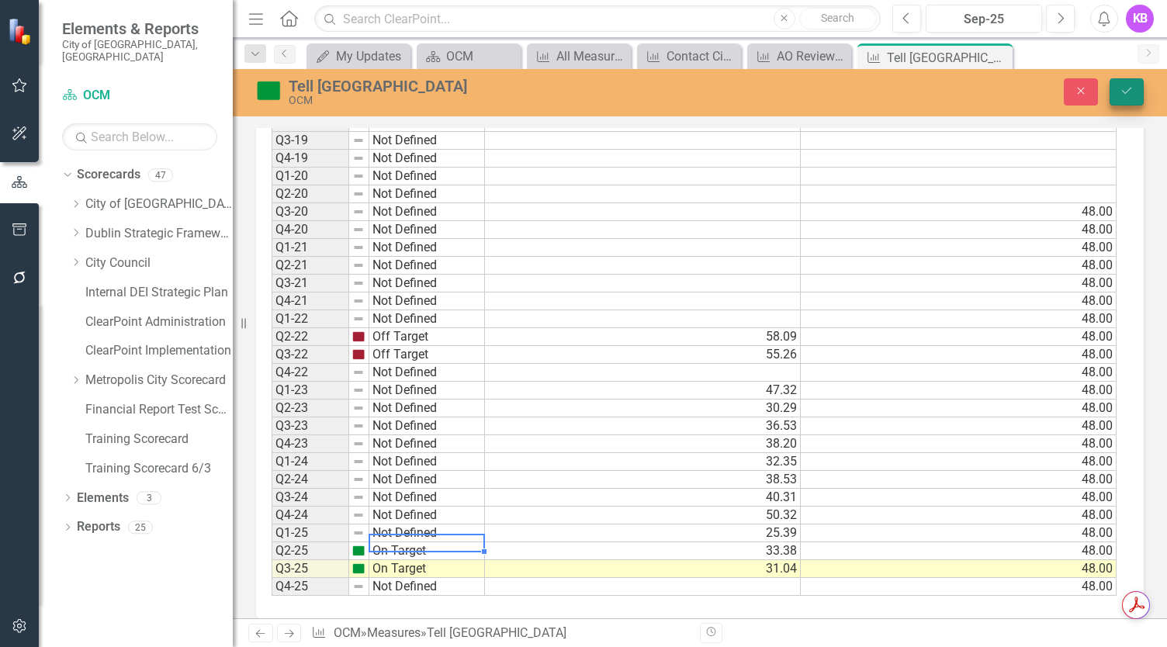
type textarea "On Target"
click at [1128, 85] on button "Save" at bounding box center [1126, 91] width 34 height 27
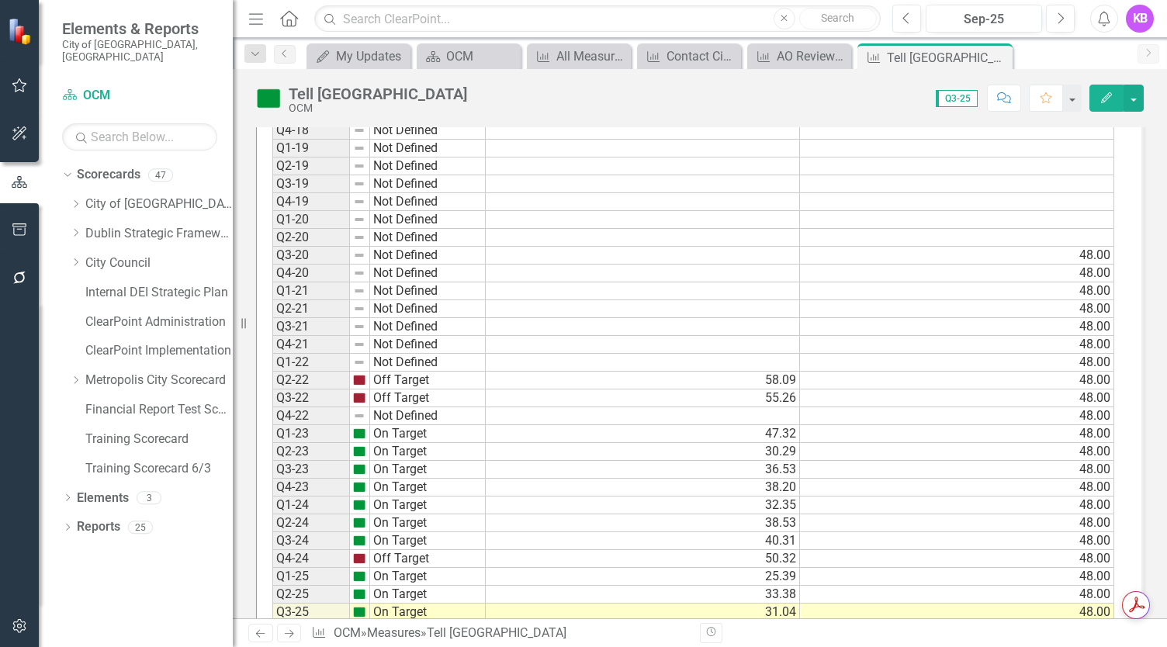
scroll to position [1106, 0]
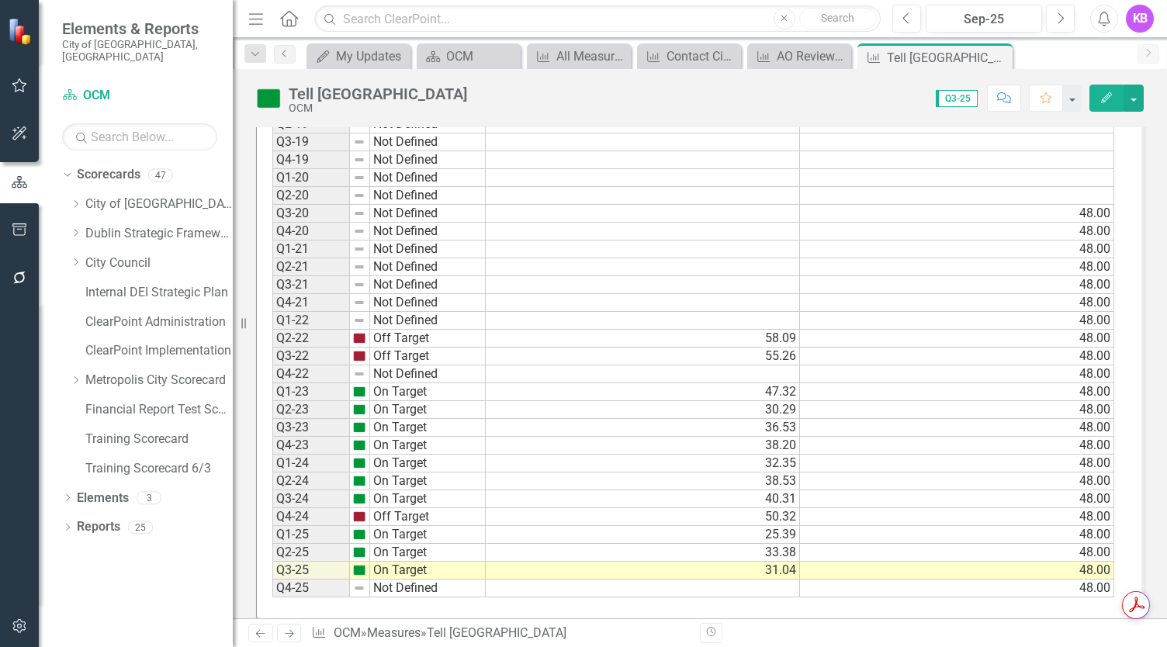
click at [289, 636] on icon "Next" at bounding box center [288, 633] width 13 height 10
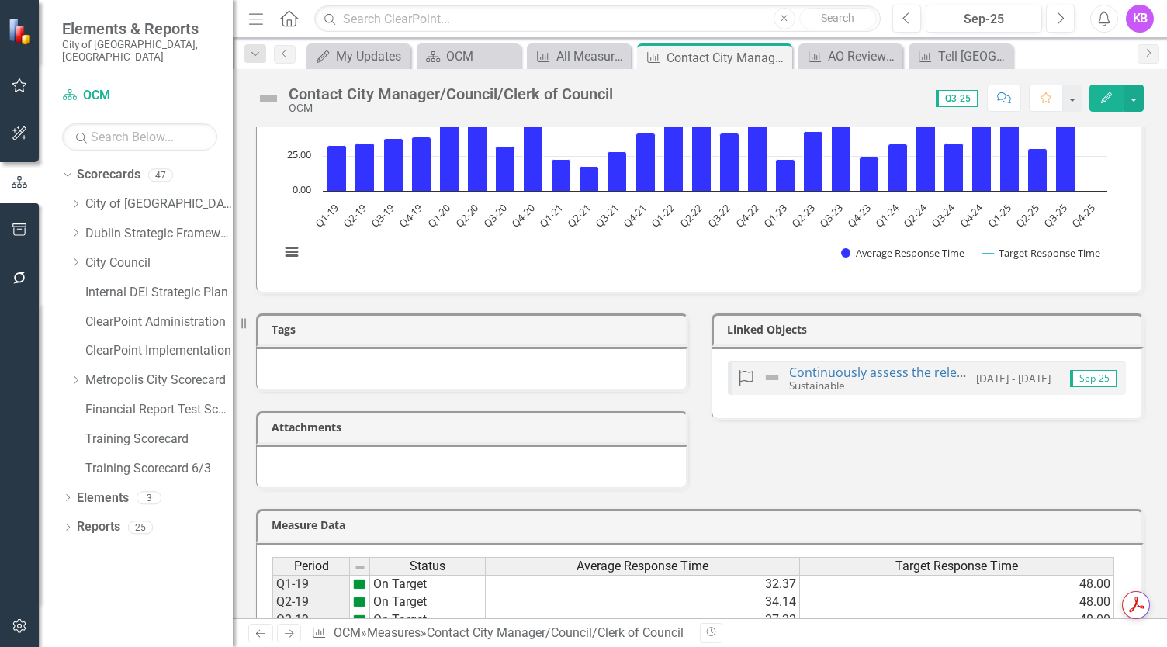
scroll to position [948, 0]
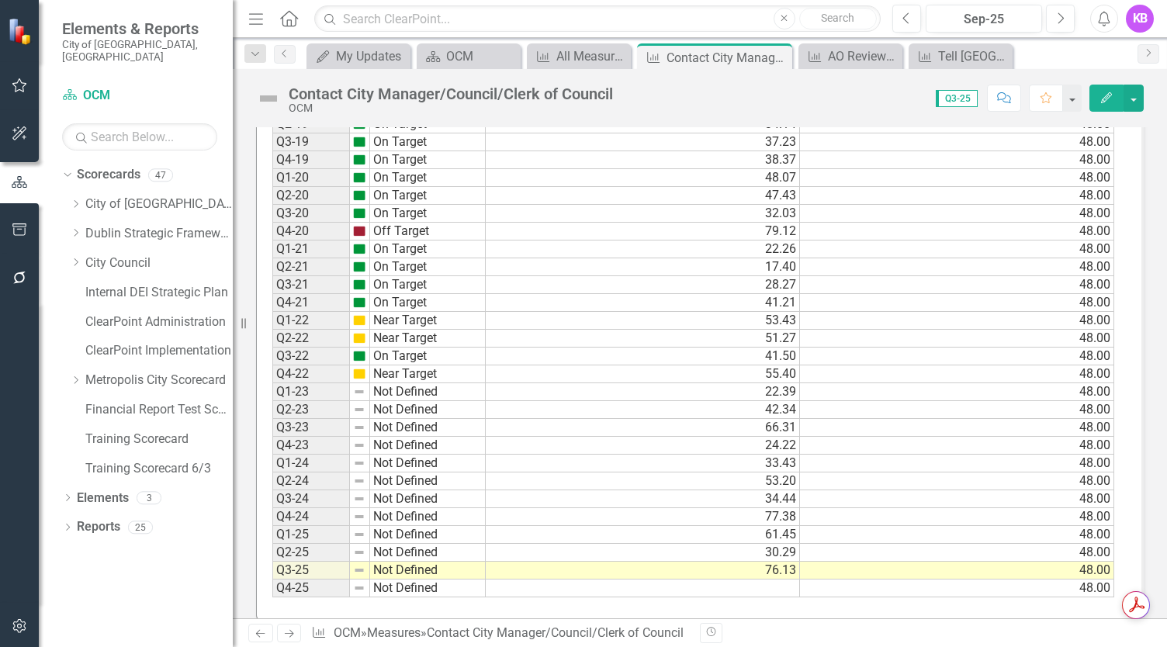
click at [402, 562] on td "Not Defined" at bounding box center [428, 571] width 116 height 18
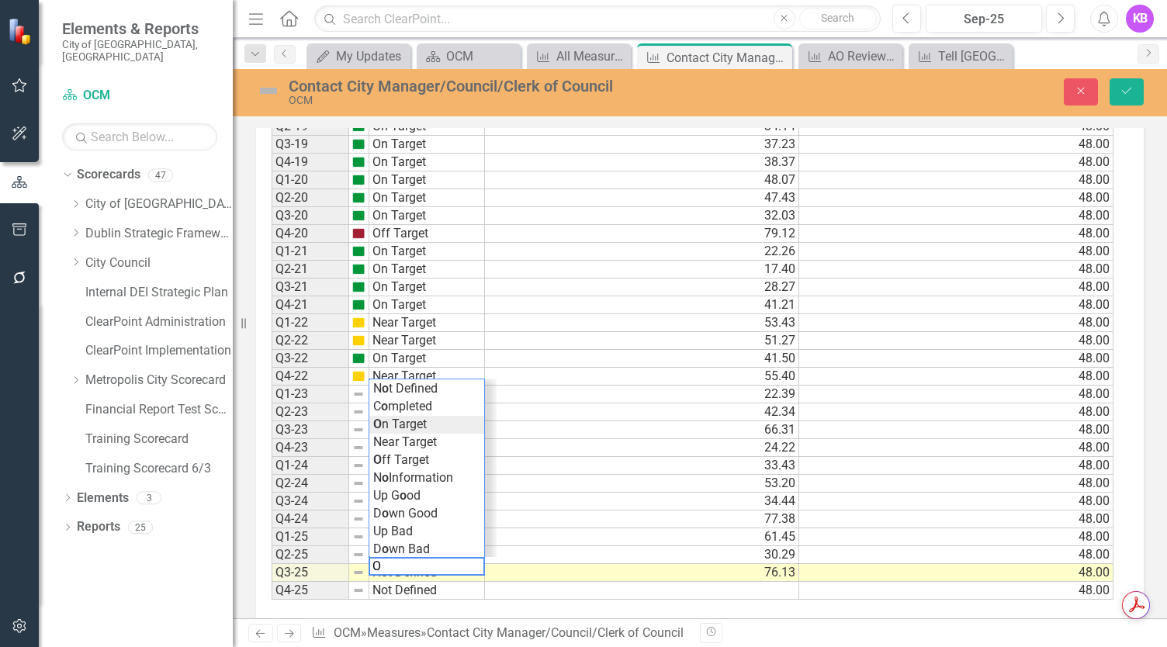
scroll to position [952, 0]
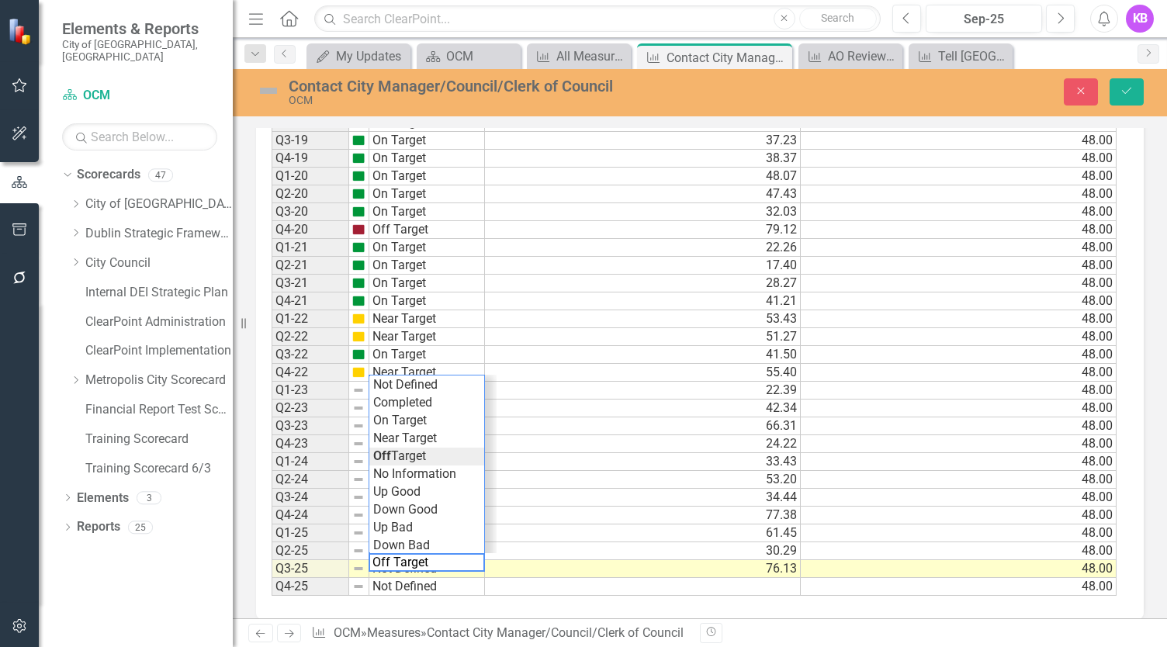
click at [385, 437] on div "Period Status Average Response Time Target Response Time Q1-19 On Target 32.37 …" at bounding box center [693, 337] width 845 height 519
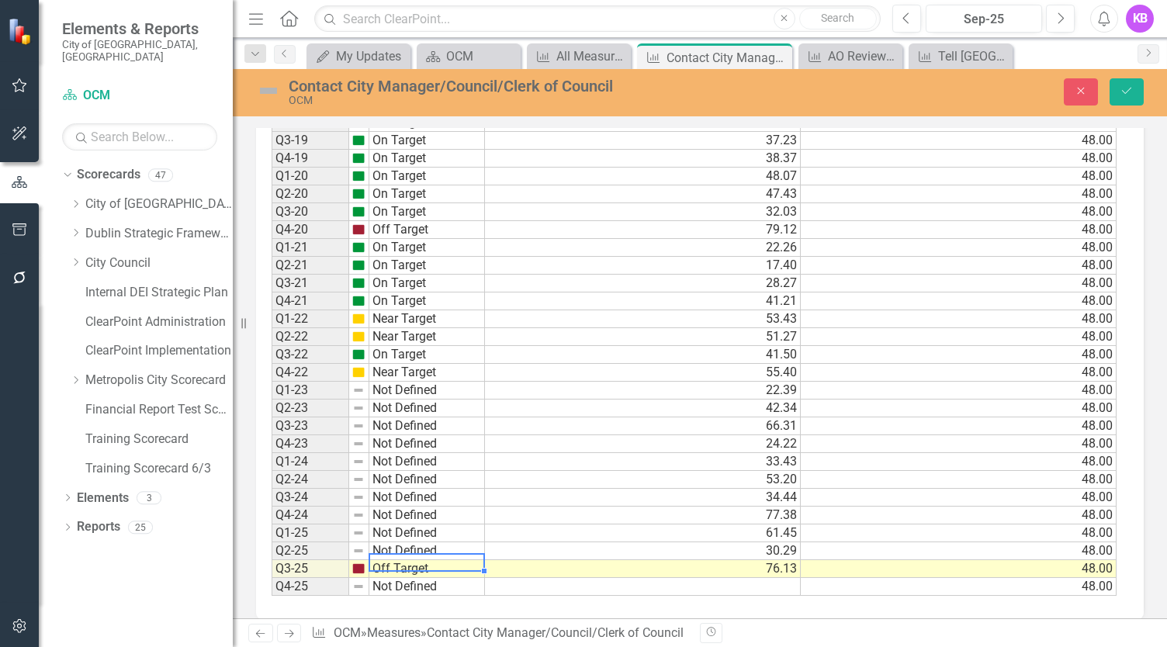
click at [427, 542] on td "Not Defined" at bounding box center [427, 551] width 116 height 18
click at [416, 385] on div "Period Status Average Response Time Target Response Time Q1-19 On Target 32.37 …" at bounding box center [693, 337] width 845 height 519
click at [430, 524] on td "Not Defined" at bounding box center [427, 533] width 116 height 18
click at [395, 406] on div "Period Status Average Response Time Target Response Time Q1-19 On Target 32.37 …" at bounding box center [693, 337] width 845 height 519
click at [422, 506] on td "Not Defined" at bounding box center [427, 515] width 116 height 18
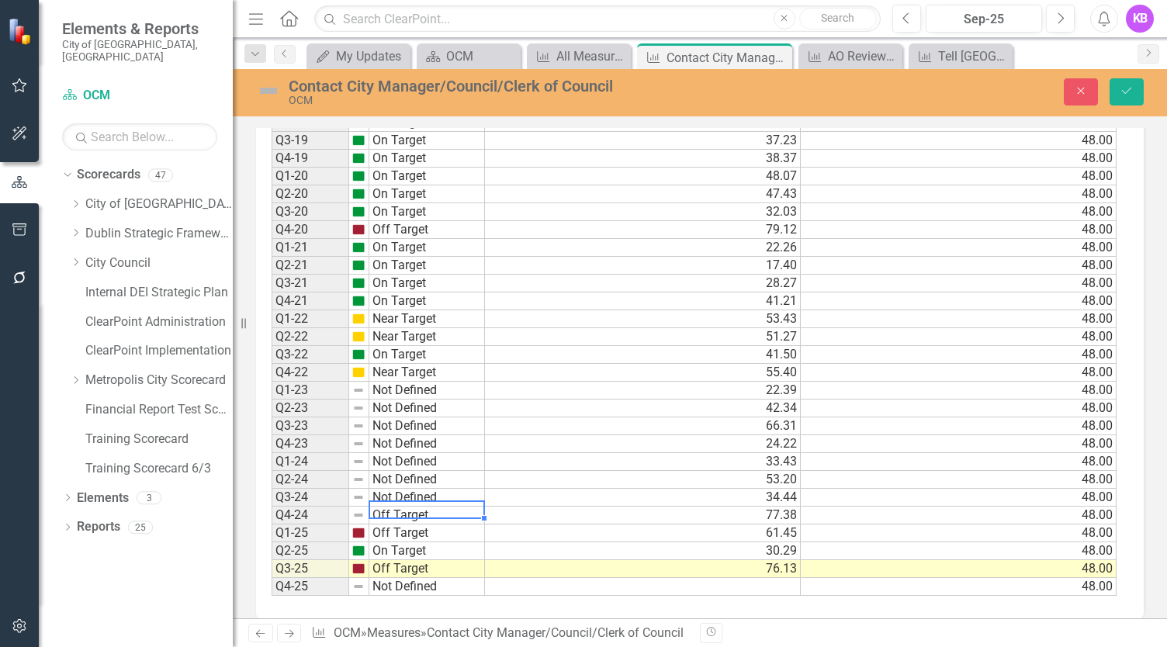
click at [416, 386] on div "Period Status Average Response Time Target Response Time Q1-19 On Target 32.37 …" at bounding box center [693, 337] width 845 height 519
click at [422, 489] on td "Not Defined" at bounding box center [427, 498] width 116 height 18
click at [411, 334] on div "Period Status Average Response Time Target Response Time Q1-19 On Target 32.37 …" at bounding box center [693, 337] width 845 height 519
click at [427, 471] on td "Not Defined" at bounding box center [427, 480] width 116 height 18
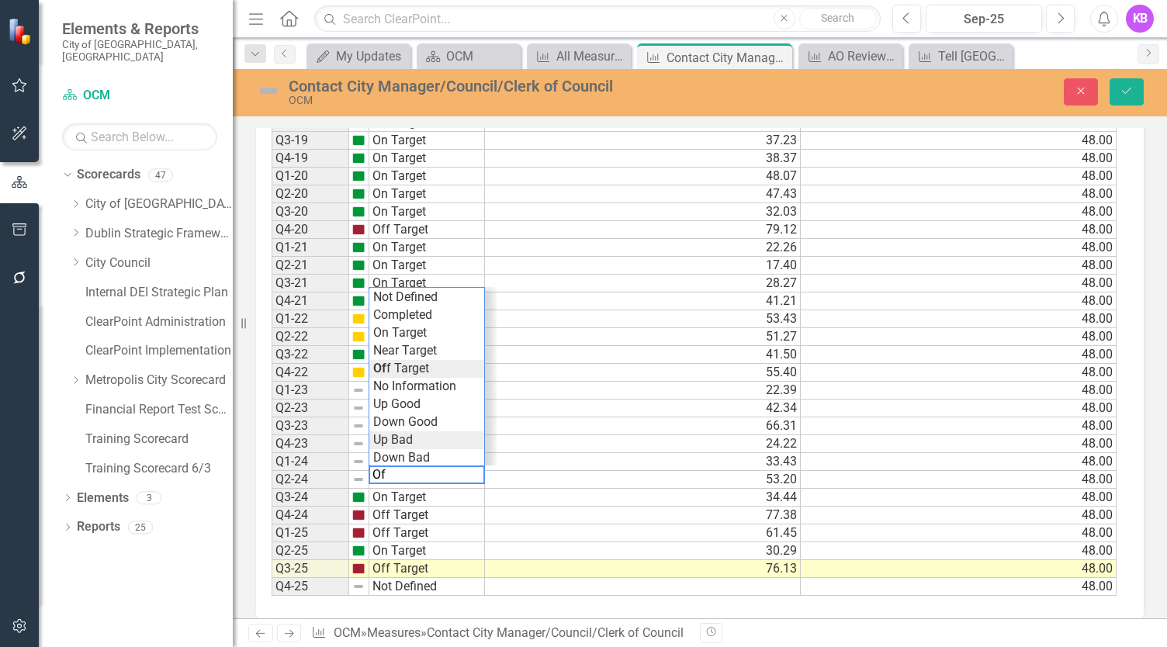
type textarea "O"
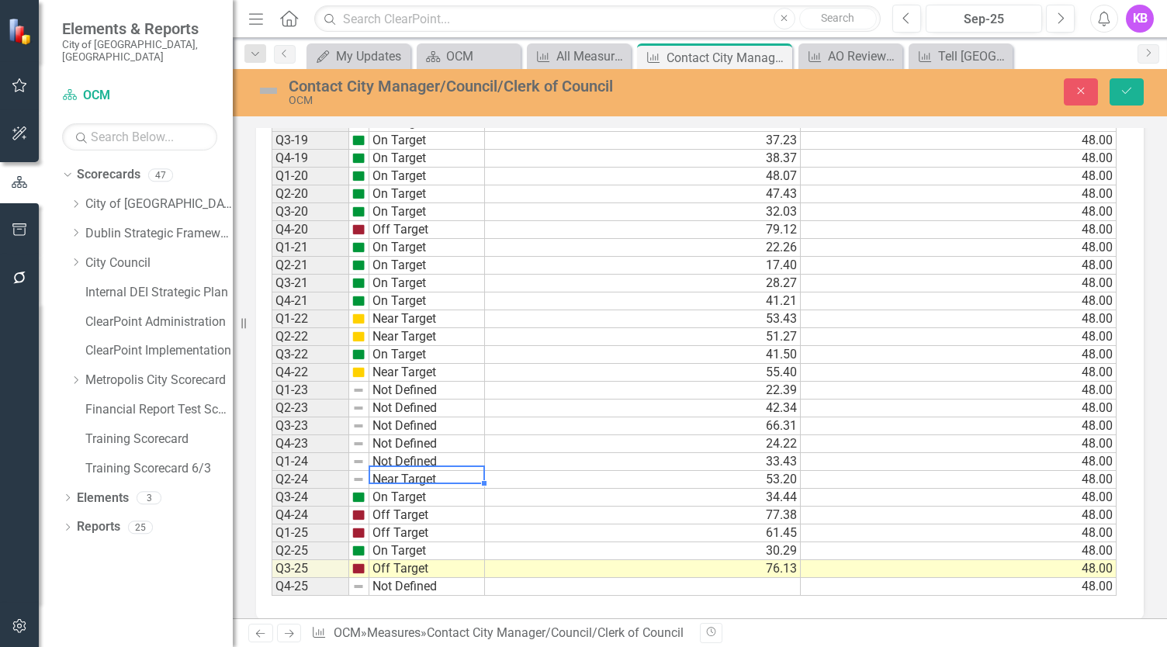
click at [426, 332] on div "Period Status Average Response Time Target Response Time Q1-19 On Target 32.37 …" at bounding box center [693, 337] width 845 height 519
click at [420, 453] on td "Not Defined" at bounding box center [427, 462] width 116 height 18
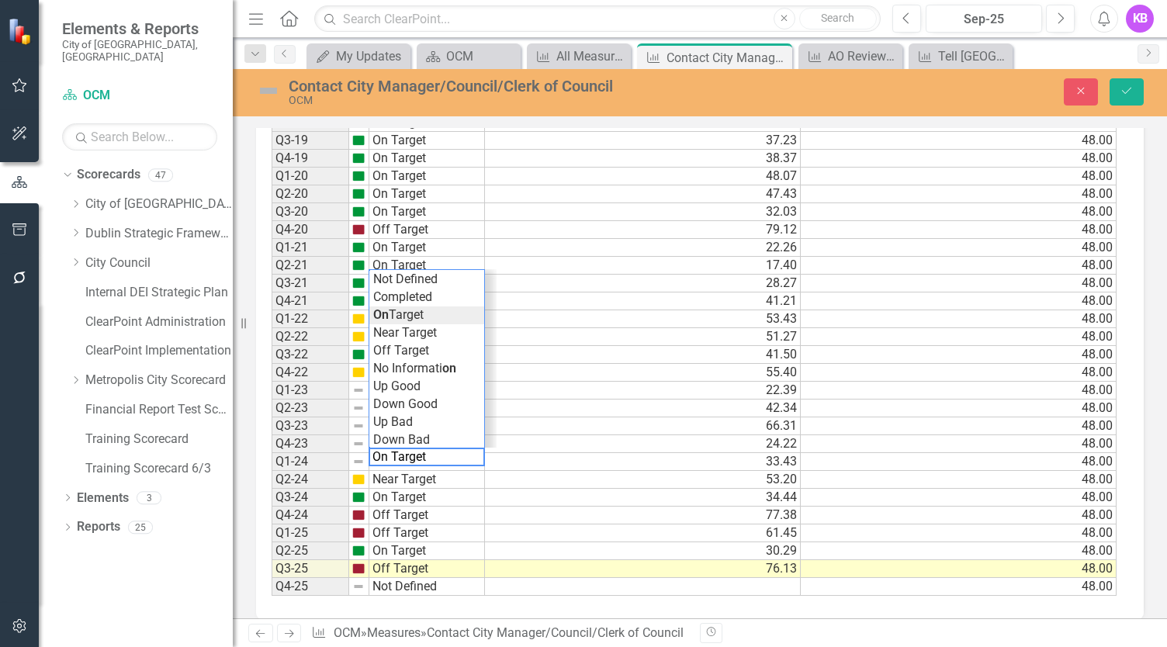
click at [399, 298] on div "Period Status Average Response Time Target Response Time Q1-19 On Target 32.37 …" at bounding box center [693, 337] width 845 height 519
click at [408, 435] on td "Not Defined" at bounding box center [427, 444] width 116 height 18
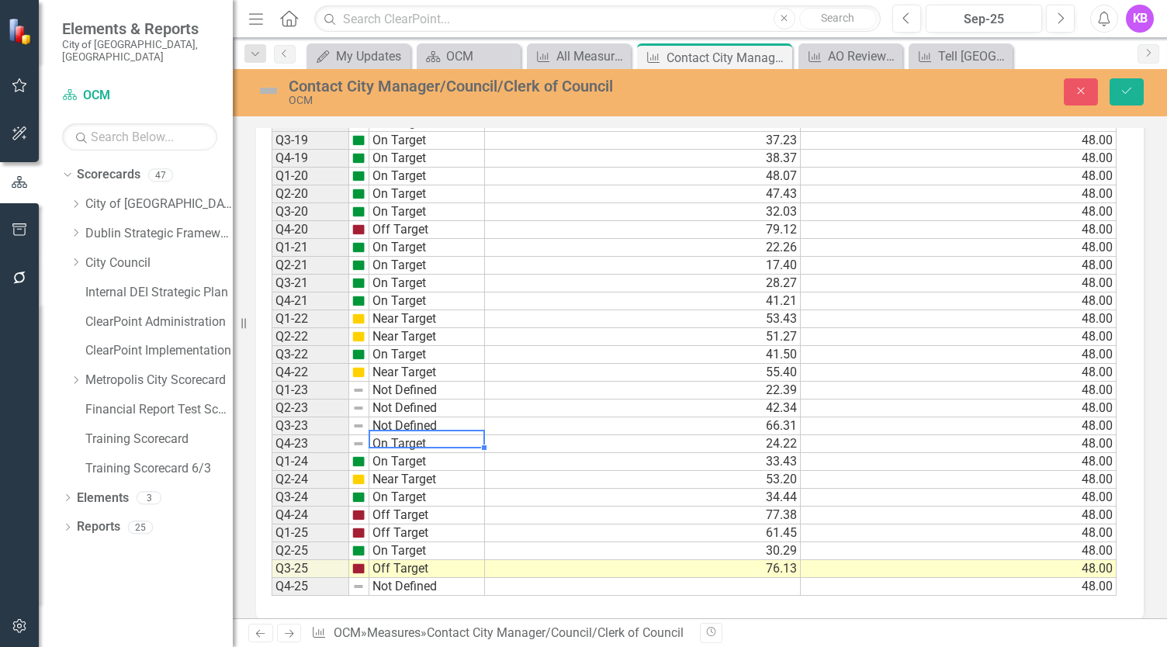
click at [405, 278] on div "Period Status Average Response Time Target Response Time Q1-19 On Target 32.37 …" at bounding box center [693, 337] width 845 height 519
click at [397, 417] on td "Not Defined" at bounding box center [427, 426] width 116 height 18
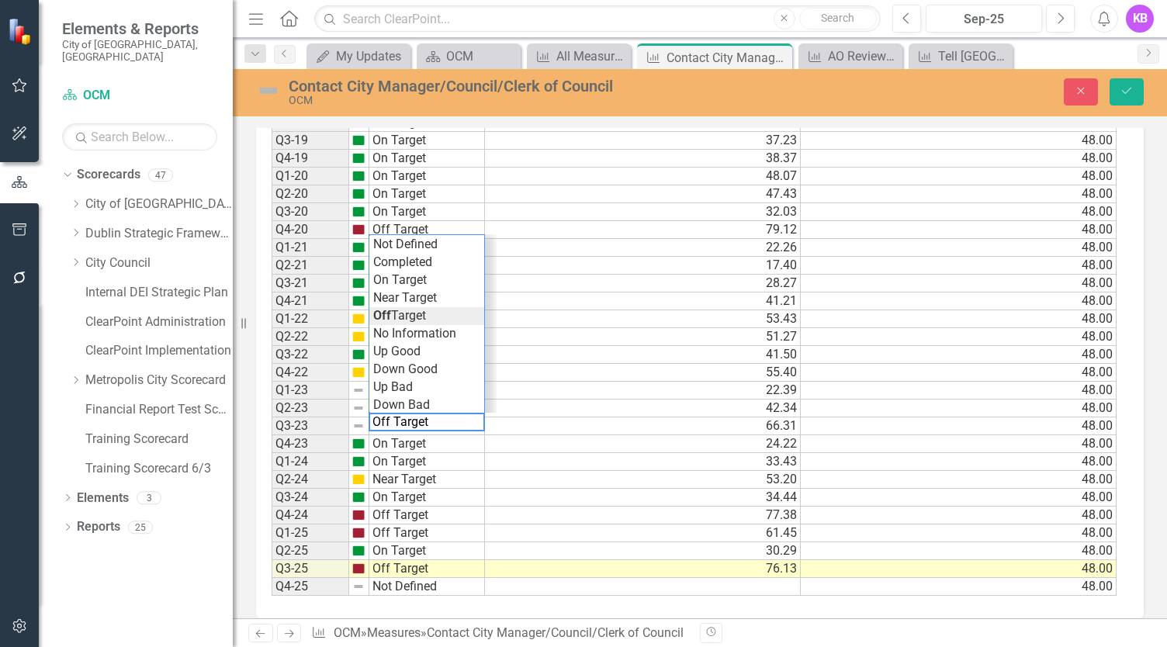
click at [401, 298] on div "Period Status Average Response Time Target Response Time Q1-19 On Target 32.37 …" at bounding box center [693, 337] width 845 height 519
click at [394, 399] on td "Not Defined" at bounding box center [427, 408] width 116 height 18
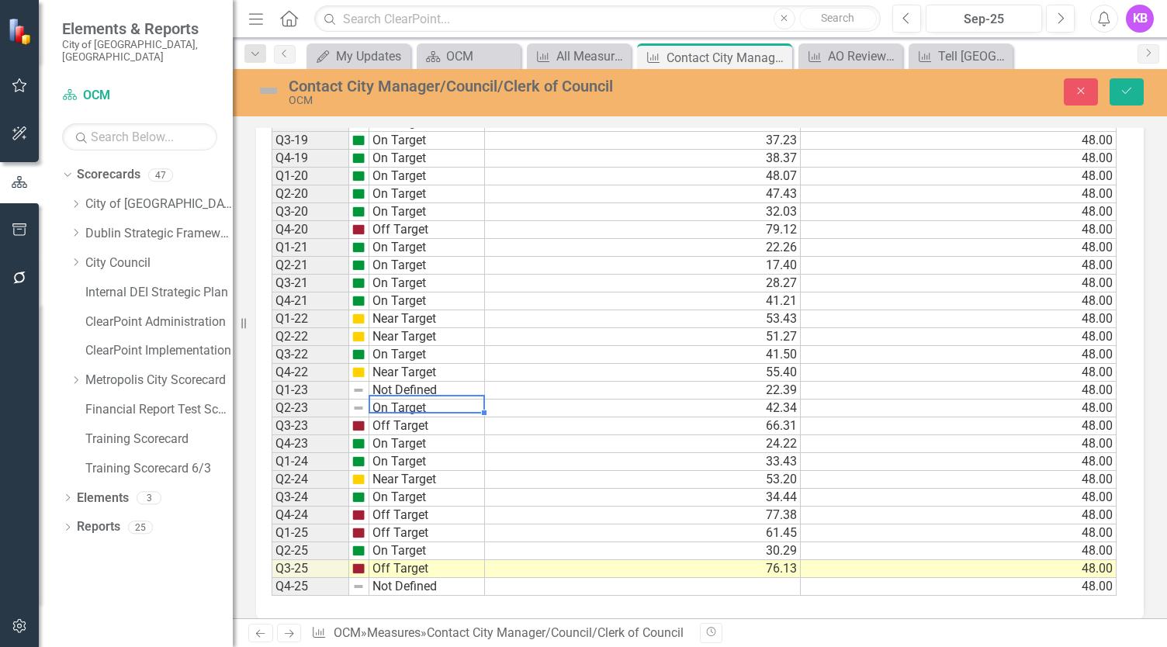
click at [399, 422] on div "Period Status Average Response Time Target Response Time Q1-19 On Target 32.37 …" at bounding box center [693, 337] width 845 height 519
type textarea "On Target"
